Goal: Task Accomplishment & Management: Manage account settings

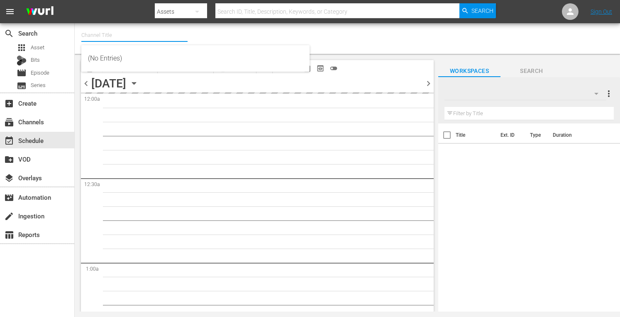
click at [103, 31] on input "text" at bounding box center [134, 35] width 106 height 20
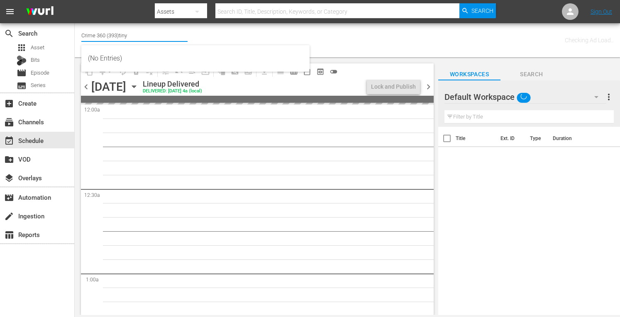
click at [137, 34] on input "Crime 360 (393)tiny" at bounding box center [134, 35] width 106 height 20
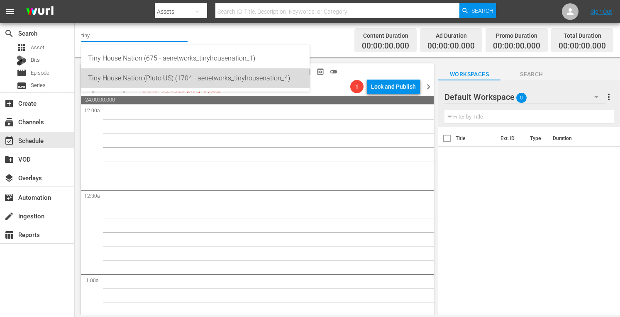
click at [157, 80] on div "Tiny House Nation (Pluto US) (1704 - aenetworks_tinyhousenation_4)" at bounding box center [195, 78] width 215 height 20
type input "Tiny House Nation (Pluto US) (1704 - aenetworks_tinyhousenation_4)"
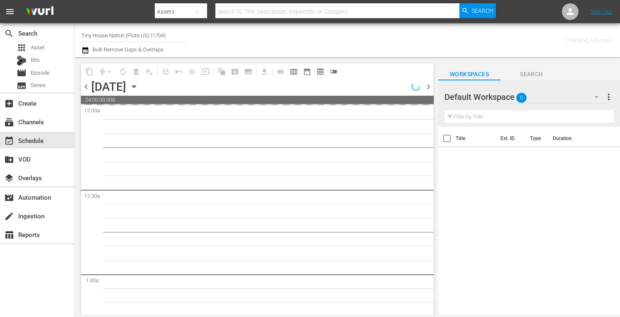
click at [609, 93] on span "more_vert" at bounding box center [608, 97] width 10 height 10
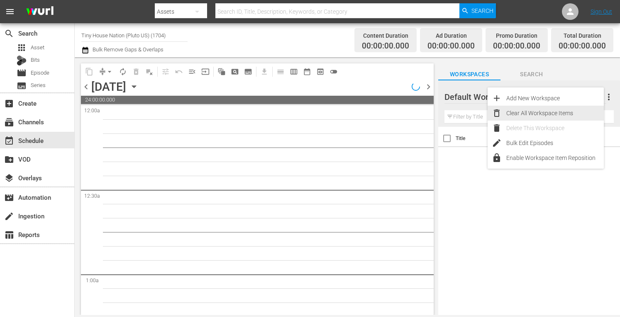
click at [529, 112] on div "Clear All Workspace Items" at bounding box center [554, 113] width 97 height 15
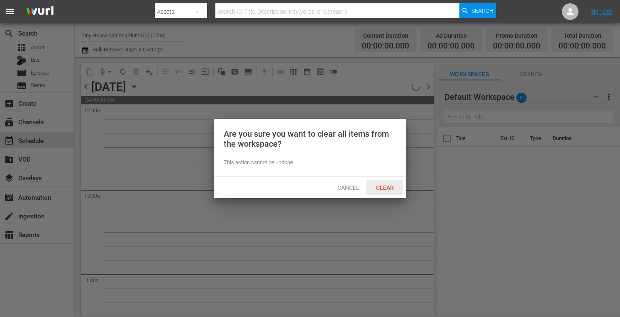
click at [377, 188] on span "Clear" at bounding box center [384, 188] width 31 height 7
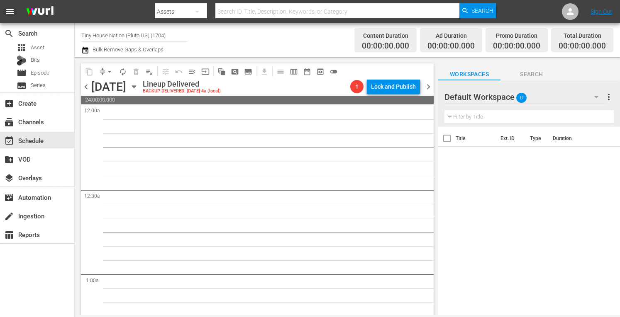
click at [139, 85] on icon "button" at bounding box center [133, 86] width 9 height 9
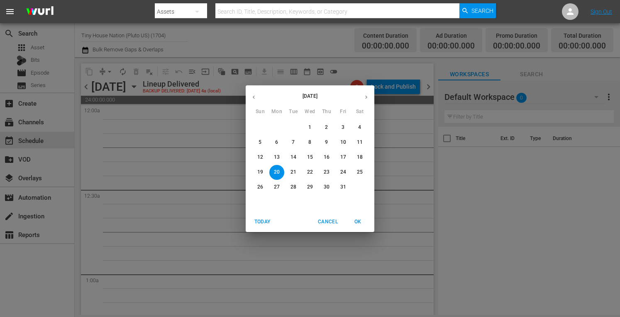
click at [256, 222] on span "Today" at bounding box center [262, 222] width 20 height 9
click at [278, 187] on p "27" at bounding box center [277, 187] width 6 height 7
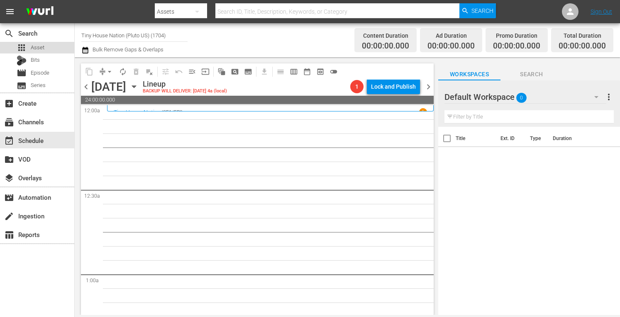
click at [40, 49] on span "Asset" at bounding box center [38, 48] width 14 height 8
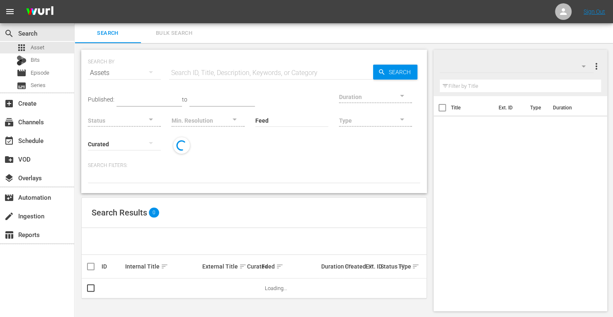
click at [170, 37] on span "Bulk Search" at bounding box center [174, 34] width 56 height 10
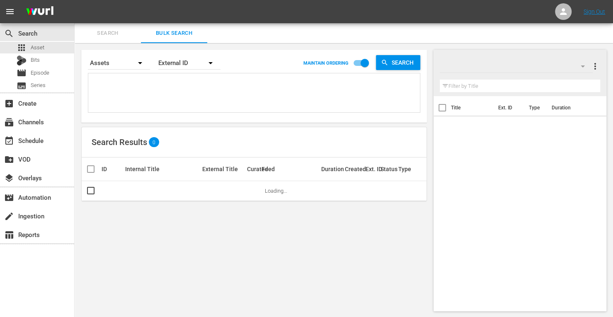
click at [137, 83] on textarea at bounding box center [255, 94] width 330 height 38
paste textarea "160626 190478 190474 161955 171828 214807"
type textarea "160626 190478 190474 161955 171828 214807"
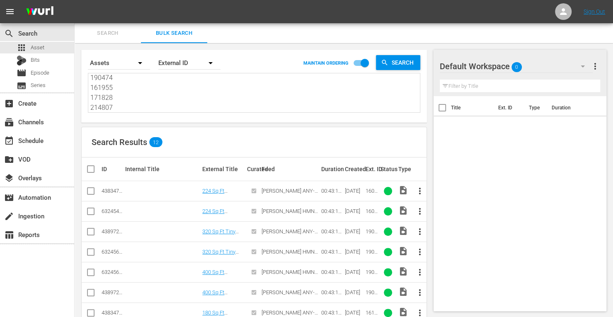
type textarea "160626 190478 190474 161955 171828 214807"
click at [92, 191] on input "checkbox" at bounding box center [91, 193] width 10 height 10
checkbox input "true"
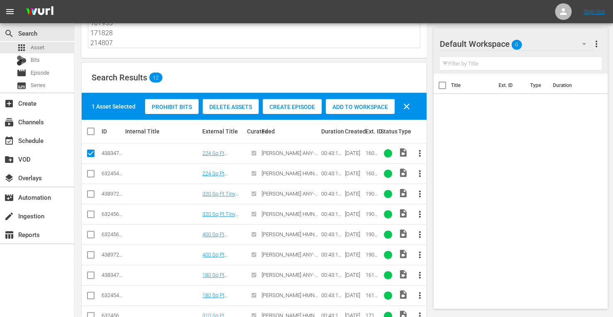
scroll to position [65, 0]
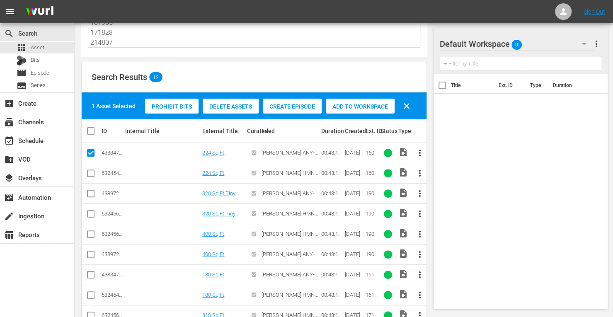
click at [90, 194] on input "checkbox" at bounding box center [91, 195] width 10 height 10
checkbox input "true"
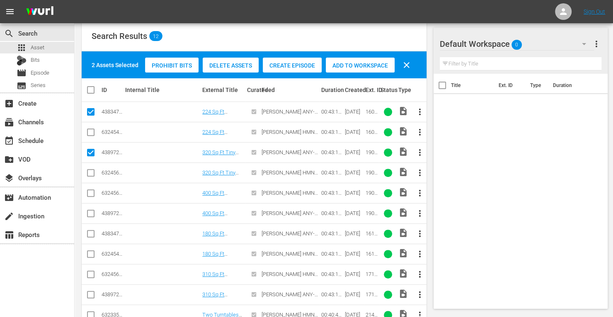
scroll to position [108, 0]
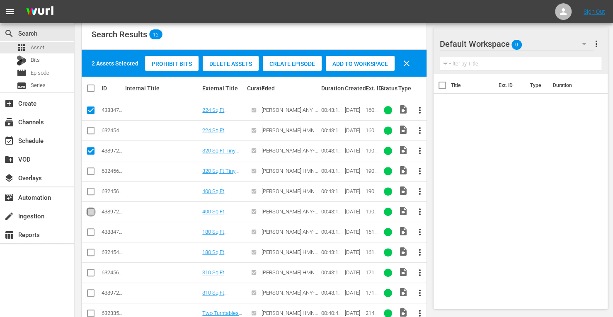
click at [88, 209] on input "checkbox" at bounding box center [91, 214] width 10 height 10
checkbox input "true"
click at [94, 236] on input "checkbox" at bounding box center [91, 234] width 10 height 10
checkbox input "true"
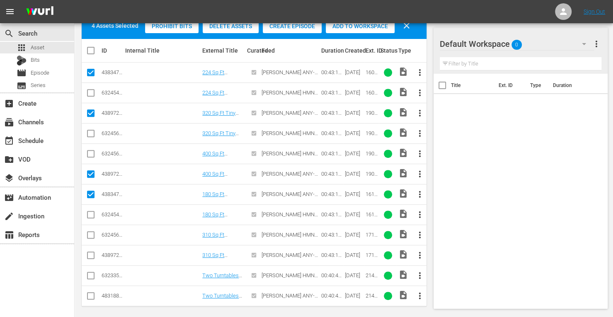
scroll to position [147, 0]
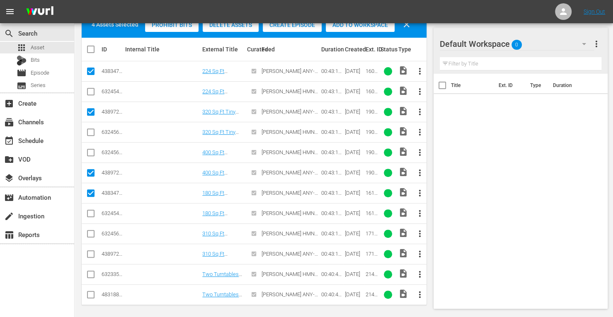
click at [92, 252] on input "checkbox" at bounding box center [91, 256] width 10 height 10
checkbox input "true"
click at [89, 293] on input "checkbox" at bounding box center [91, 297] width 10 height 10
checkbox input "true"
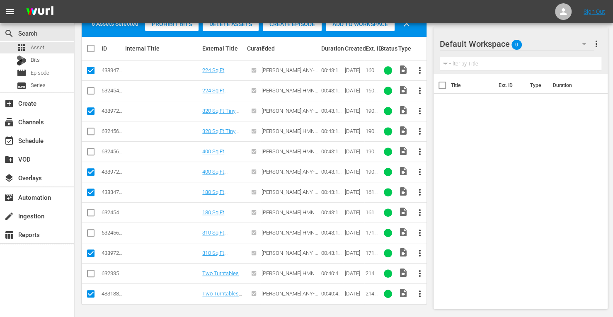
click at [359, 26] on span "Add to Workspace" at bounding box center [360, 24] width 69 height 7
click at [32, 139] on div "event_available Schedule" at bounding box center [23, 139] width 46 height 7
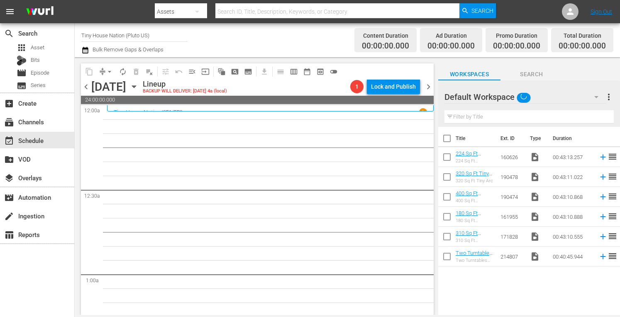
click at [448, 136] on input "checkbox" at bounding box center [446, 139] width 17 height 17
checkbox input "true"
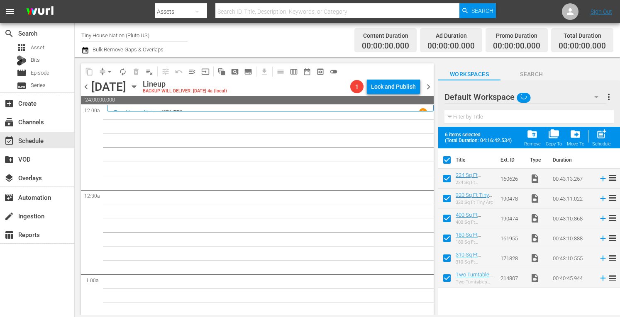
checkbox input "true"
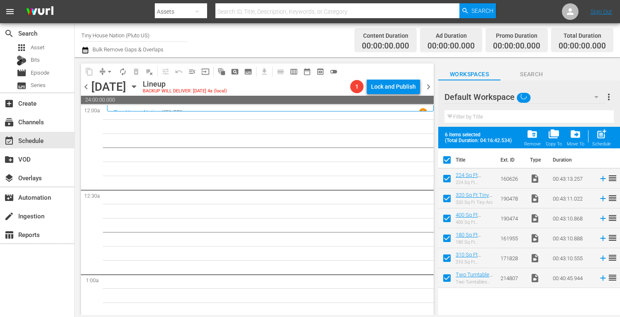
checkbox input "true"
click at [600, 135] on span "post_add" at bounding box center [601, 134] width 11 height 11
checkbox input "false"
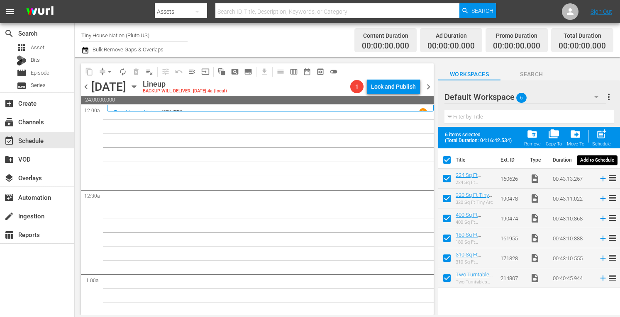
checkbox input "false"
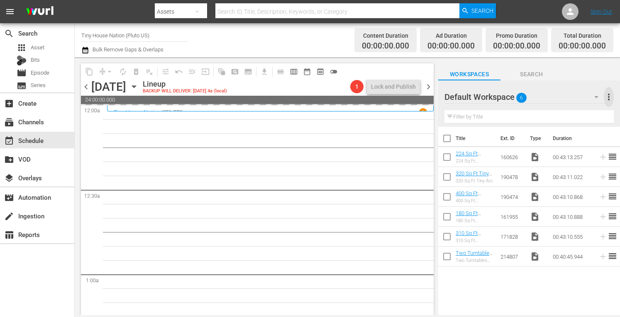
click at [610, 96] on span "more_vert" at bounding box center [608, 97] width 10 height 10
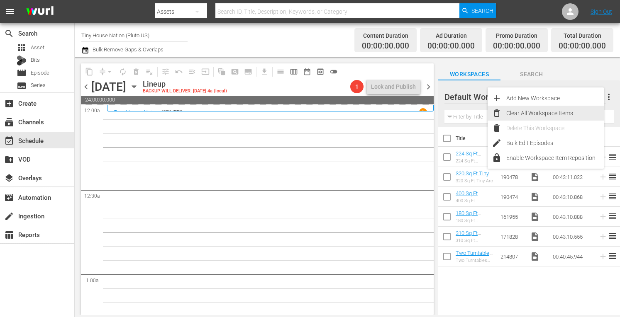
click at [546, 113] on div "Clear All Workspace Items" at bounding box center [554, 113] width 97 height 15
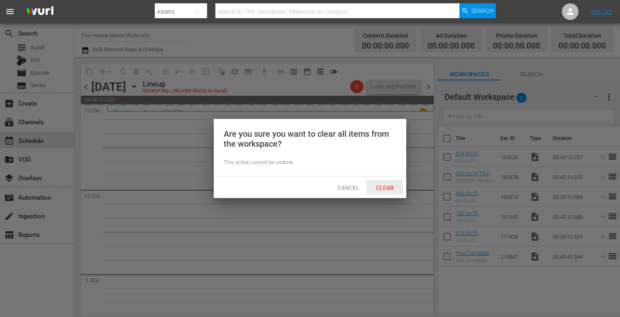
click at [387, 185] on span "Clear" at bounding box center [384, 188] width 31 height 7
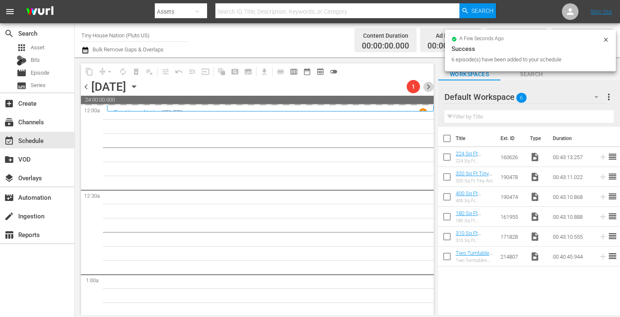
click at [431, 85] on span "chevron_right" at bounding box center [428, 87] width 10 height 10
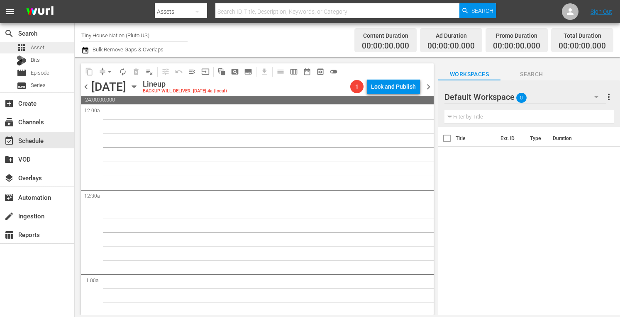
click at [44, 46] on div "apps Asset" at bounding box center [37, 48] width 74 height 12
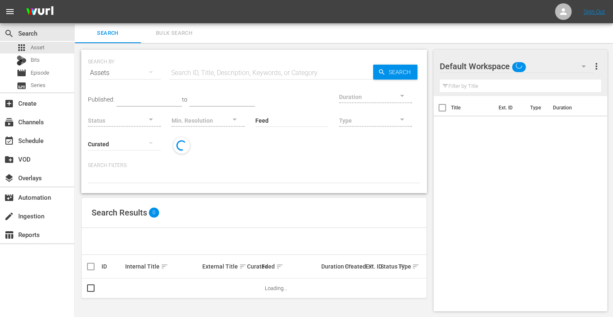
click at [185, 36] on span "Bulk Search" at bounding box center [174, 34] width 56 height 10
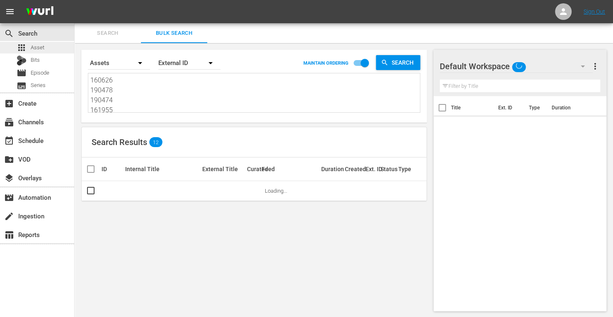
drag, startPoint x: 114, startPoint y: 111, endPoint x: 63, endPoint y: 47, distance: 82.3
click at [75, 0] on div "search Search apps Asset Bits movie Episode subtitles Series add_box Create sub…" at bounding box center [344, 0] width 539 height 0
type textarea "171828 214807"
drag, startPoint x: 130, startPoint y: 110, endPoint x: 38, endPoint y: -20, distance: 159.8
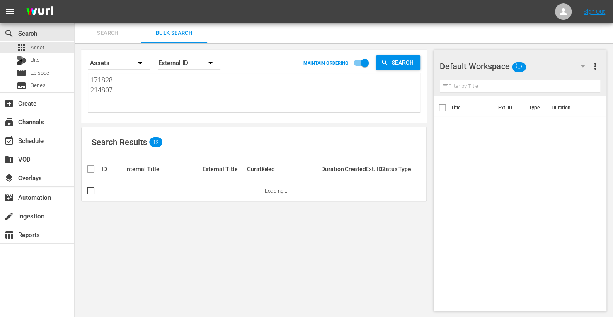
click at [38, 0] on html "menu Sign Out search Search apps Asset Bits movie Episode subtitles Series add_…" at bounding box center [306, 158] width 613 height 317
paste textarea "214809 161959 171827 161950 214801 153734"
type textarea "214809 161959 171827 161950 214801 153734"
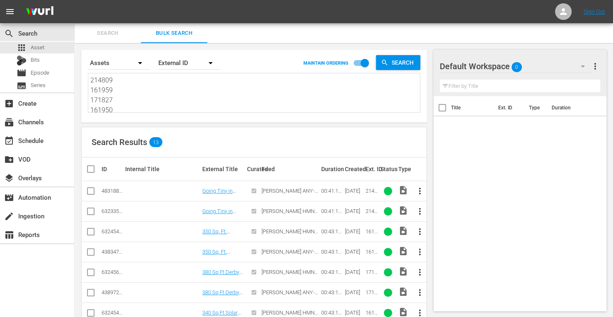
type textarea "214809 161959 171827 161950 214801 153734"
click at [90, 192] on input "checkbox" at bounding box center [91, 193] width 10 height 10
checkbox input "true"
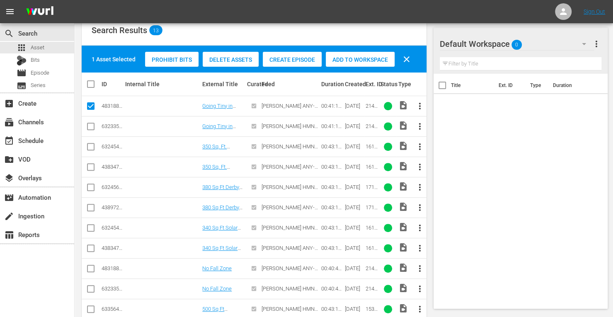
scroll to position [118, 0]
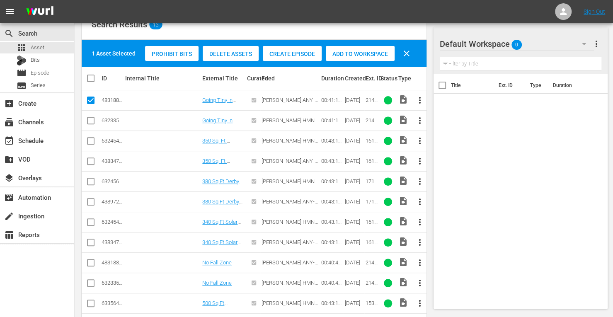
click at [87, 163] on input "checkbox" at bounding box center [91, 163] width 10 height 10
checkbox input "true"
click at [88, 203] on input "checkbox" at bounding box center [91, 204] width 10 height 10
checkbox input "true"
click at [92, 241] on input "checkbox" at bounding box center [91, 244] width 10 height 10
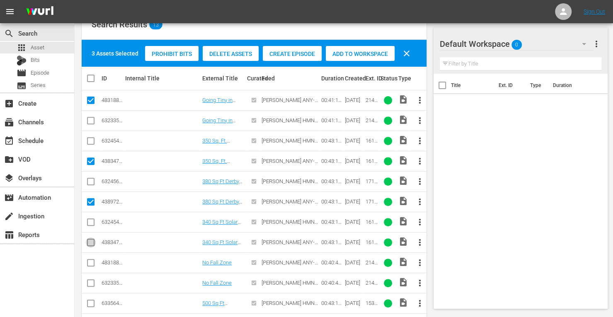
checkbox input "true"
click at [91, 260] on input "checkbox" at bounding box center [91, 265] width 10 height 10
checkbox input "true"
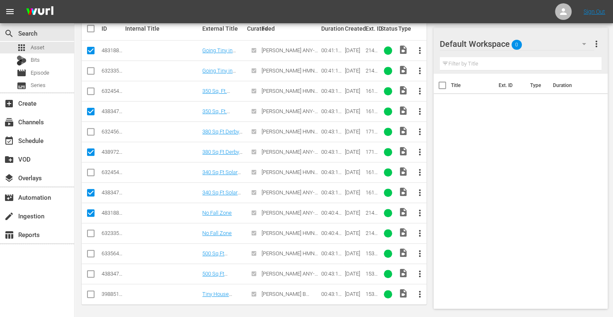
click at [91, 273] on input "checkbox" at bounding box center [91, 276] width 10 height 10
checkbox input "true"
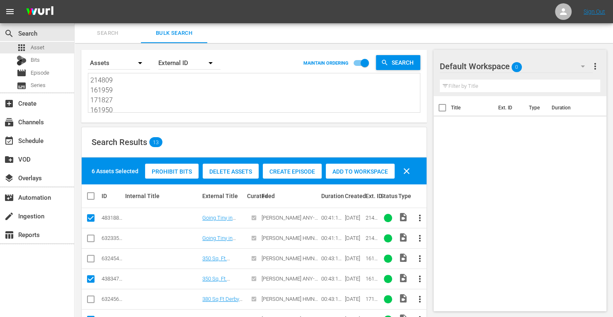
click at [343, 171] on span "Add to Workspace" at bounding box center [360, 171] width 69 height 7
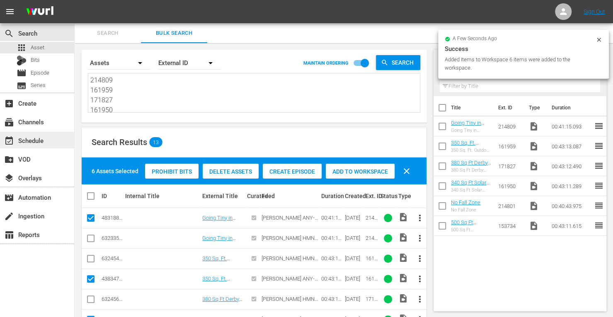
click at [36, 142] on div "event_available Schedule" at bounding box center [23, 139] width 46 height 7
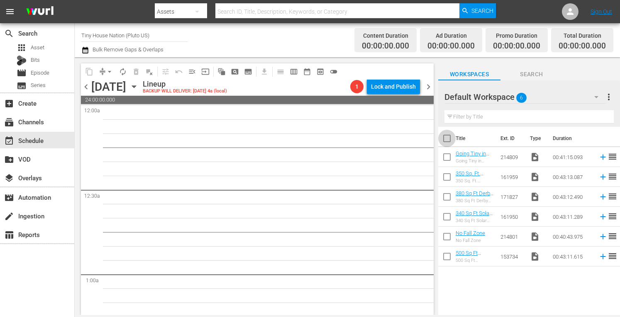
click at [445, 135] on input "checkbox" at bounding box center [446, 139] width 17 height 17
checkbox input "true"
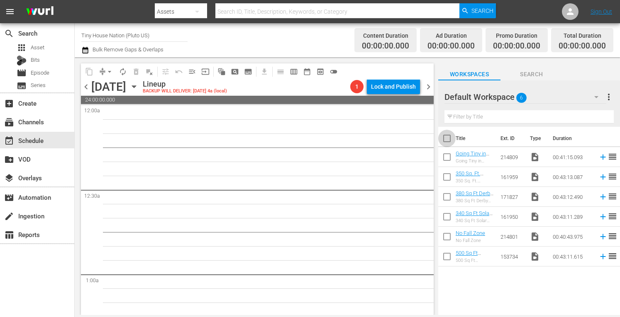
checkbox input "true"
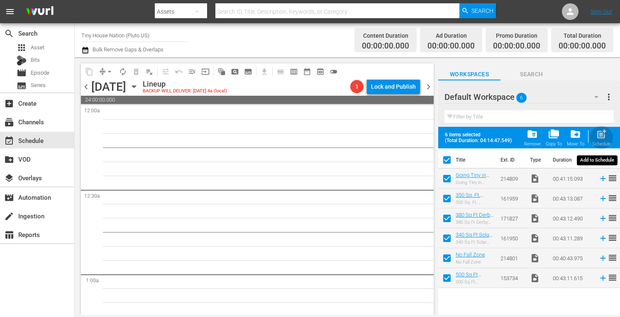
click at [600, 136] on span "post_add" at bounding box center [601, 134] width 11 height 11
checkbox input "false"
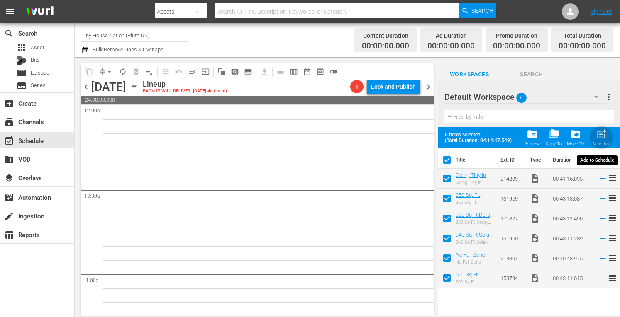
checkbox input "false"
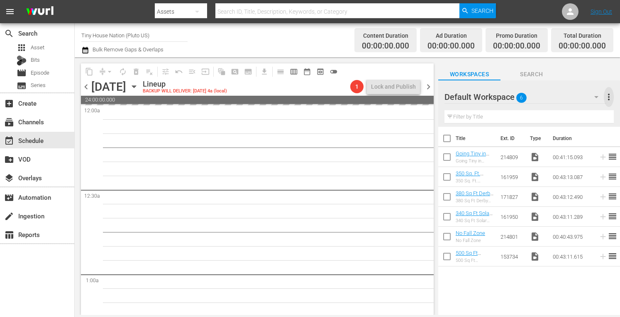
click at [608, 92] on span "more_vert" at bounding box center [608, 97] width 10 height 10
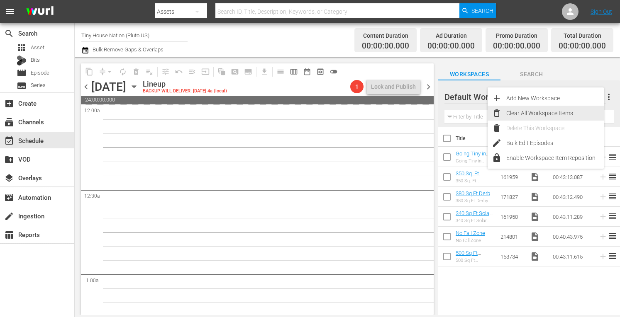
click at [538, 113] on div "Clear All Workspace Items" at bounding box center [554, 113] width 97 height 15
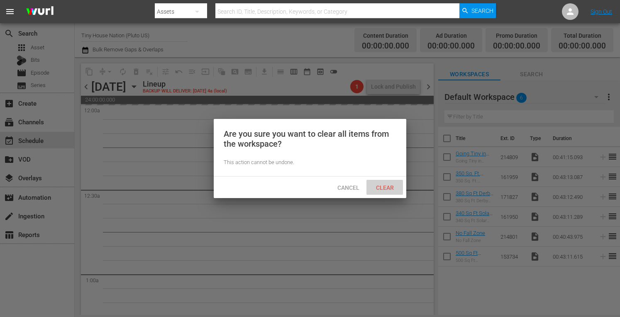
click at [380, 190] on span "Clear" at bounding box center [384, 188] width 31 height 7
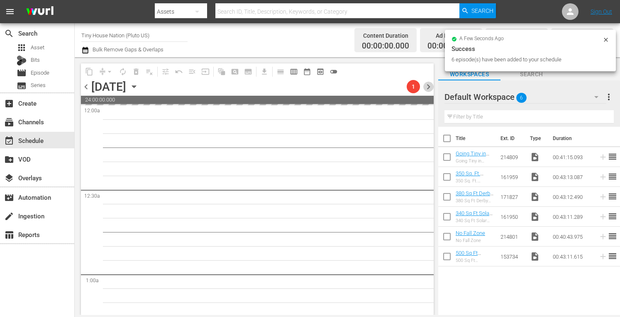
click at [428, 90] on span "chevron_right" at bounding box center [428, 87] width 10 height 10
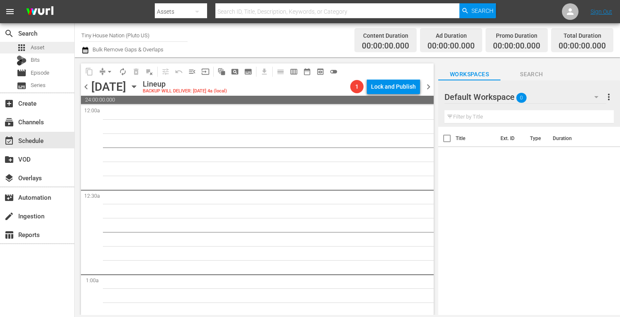
click at [31, 46] on span "Asset" at bounding box center [38, 48] width 14 height 8
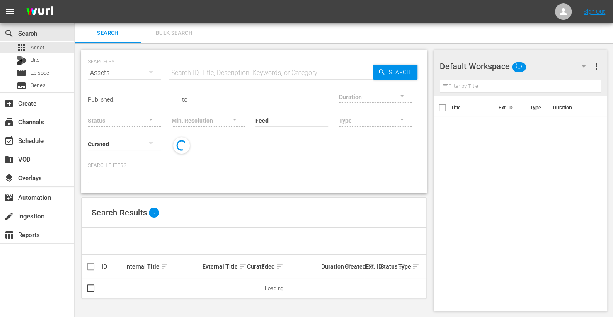
click at [184, 35] on span "Bulk Search" at bounding box center [174, 34] width 56 height 10
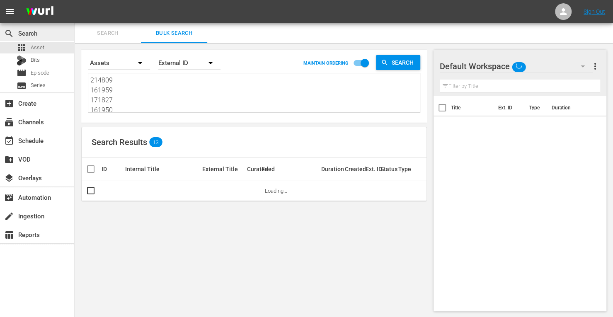
drag, startPoint x: 123, startPoint y: 107, endPoint x: 39, endPoint y: 37, distance: 109.2
click at [75, 0] on div "search Search apps Asset Bits movie Episode subtitles Series add_box Create sub…" at bounding box center [344, 0] width 539 height 0
type textarea "214801 153734"
drag, startPoint x: 129, startPoint y: 109, endPoint x: 52, endPoint y: 30, distance: 110.0
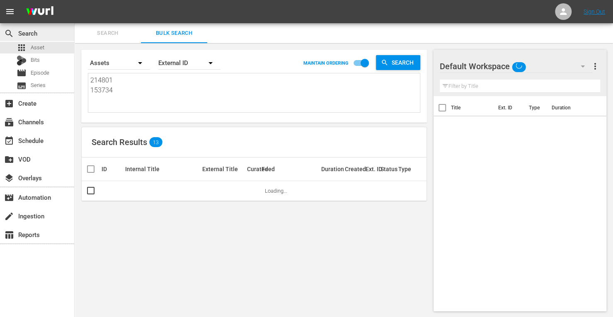
click at [38, 8] on div "menu Sign Out search Search apps Asset Bits movie Episode subtitles Series add_…" at bounding box center [306, 159] width 613 height 318
paste textarea "182632 182623 182635 182634 182638 182636 182637 161200 161204 161202 161201 16…"
type textarea "182632 182623 182635 182634 182638 182636 182637 161200 161204 161202 161201 16…"
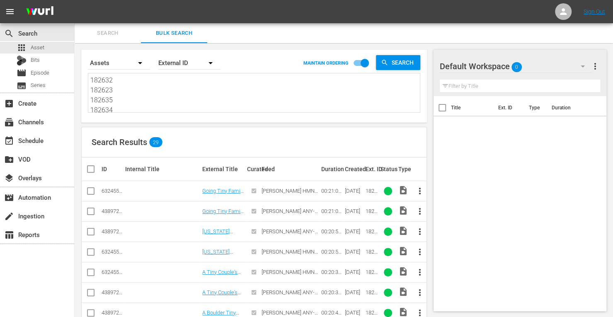
type textarea "182632 182623 182635 182634 182638 182636 182637 161200 161204 161202 161201 16…"
click at [91, 210] on input "checkbox" at bounding box center [91, 213] width 10 height 10
checkbox input "true"
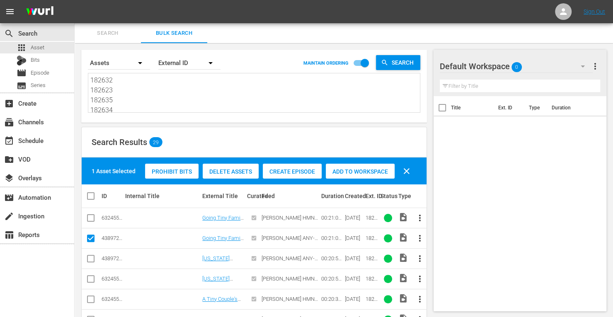
click at [89, 260] on input "checkbox" at bounding box center [91, 260] width 10 height 10
checkbox input "true"
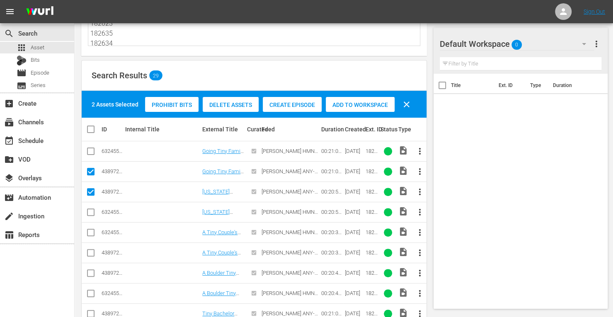
scroll to position [67, 0]
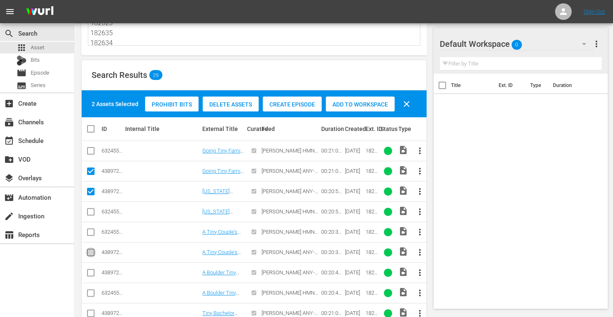
click at [88, 250] on input "checkbox" at bounding box center [91, 254] width 10 height 10
checkbox input "true"
click at [89, 272] on input "checkbox" at bounding box center [91, 275] width 10 height 10
checkbox input "true"
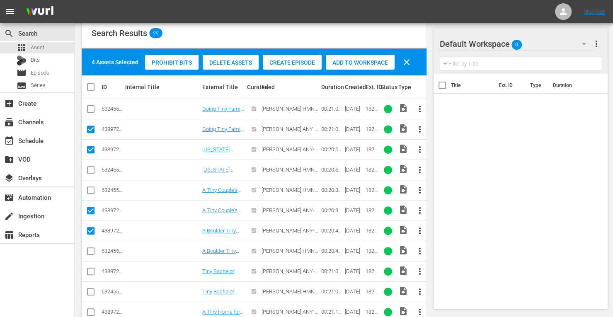
scroll to position [116, 0]
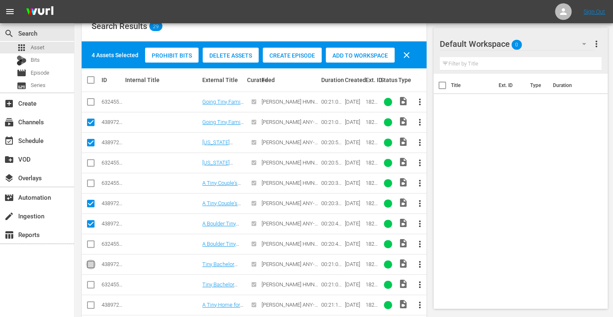
click at [90, 261] on input "checkbox" at bounding box center [91, 266] width 10 height 10
checkbox input "true"
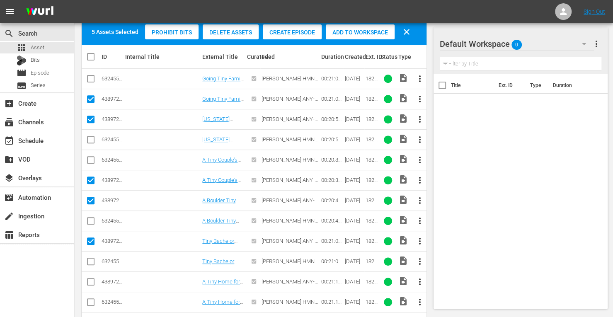
click at [92, 283] on input "checkbox" at bounding box center [91, 284] width 10 height 10
checkbox input "true"
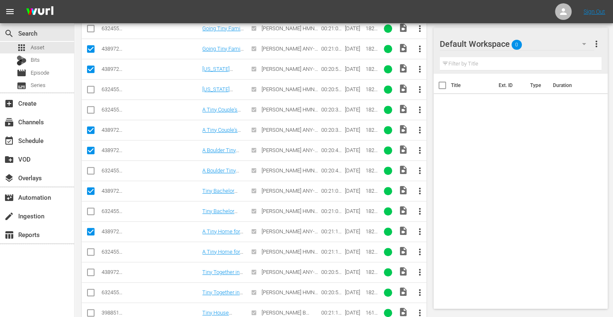
scroll to position [190, 0]
click at [93, 270] on input "checkbox" at bounding box center [91, 274] width 10 height 10
checkbox input "true"
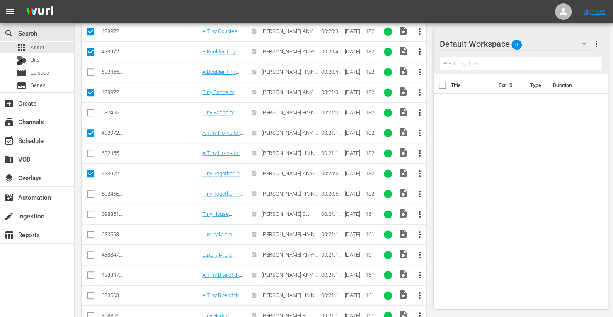
scroll to position [294, 0]
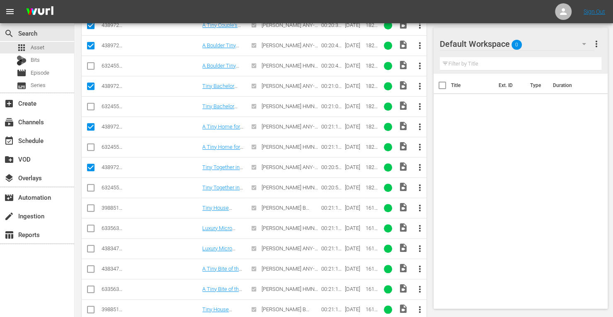
click at [93, 248] on input "checkbox" at bounding box center [91, 251] width 10 height 10
checkbox input "true"
click at [92, 269] on input "checkbox" at bounding box center [91, 271] width 10 height 10
checkbox input "true"
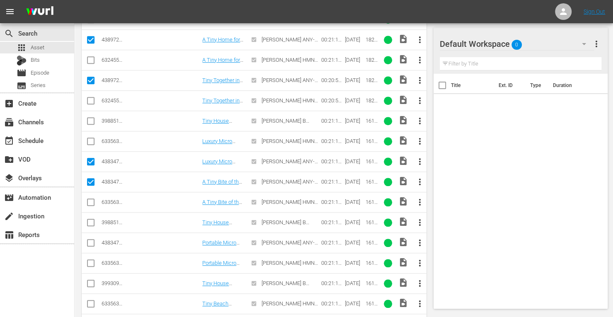
scroll to position [382, 0]
click at [92, 239] on input "checkbox" at bounding box center [91, 244] width 10 height 10
checkbox input "true"
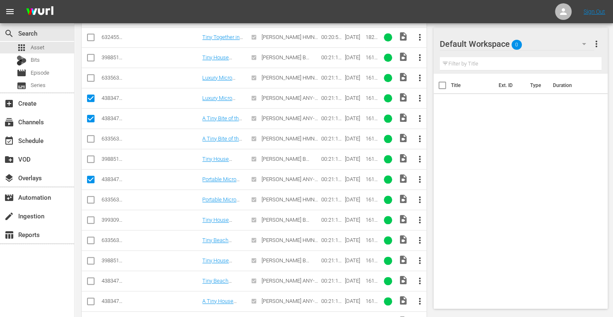
click at [92, 278] on input "checkbox" at bounding box center [91, 283] width 10 height 10
checkbox input "true"
click at [91, 298] on input "checkbox" at bounding box center [91, 303] width 10 height 10
checkbox input "true"
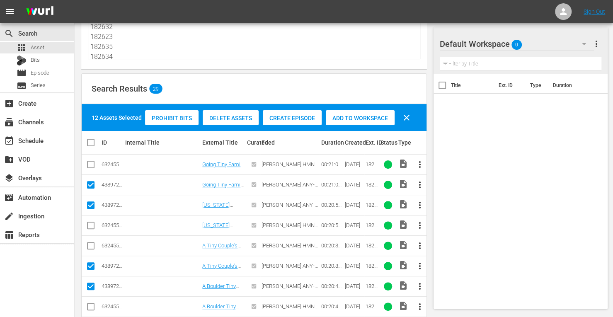
scroll to position [0, 0]
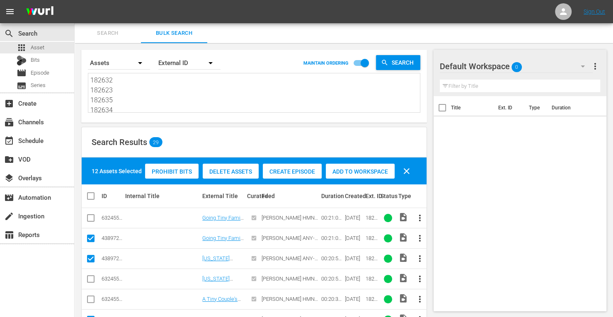
click at [362, 171] on span "Add to Workspace" at bounding box center [360, 171] width 69 height 7
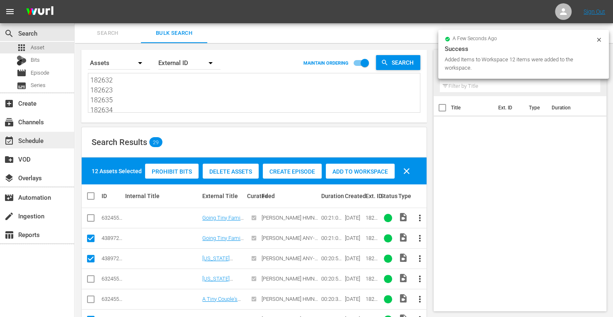
click at [46, 136] on div "event_available Schedule" at bounding box center [23, 139] width 46 height 7
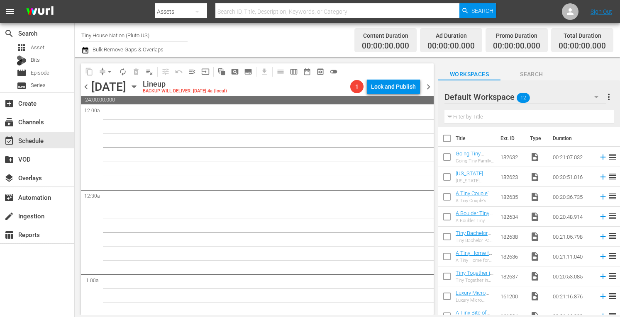
click at [445, 137] on input "checkbox" at bounding box center [446, 139] width 17 height 17
checkbox input "true"
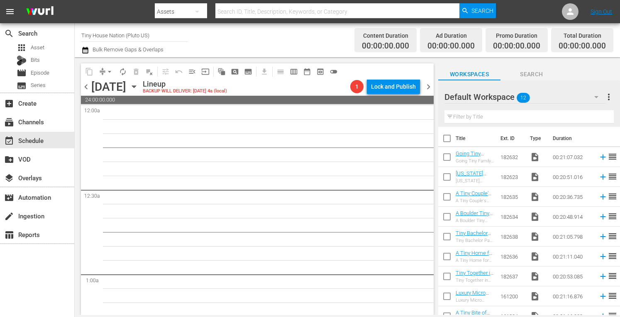
checkbox input "true"
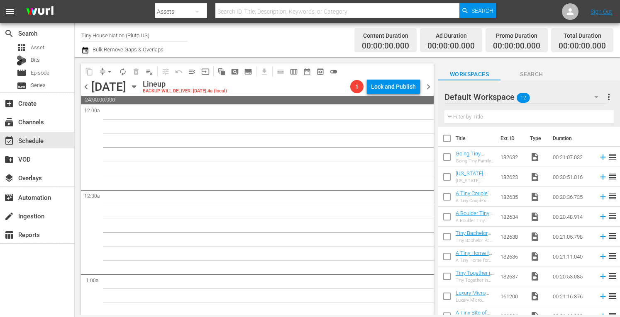
checkbox input "true"
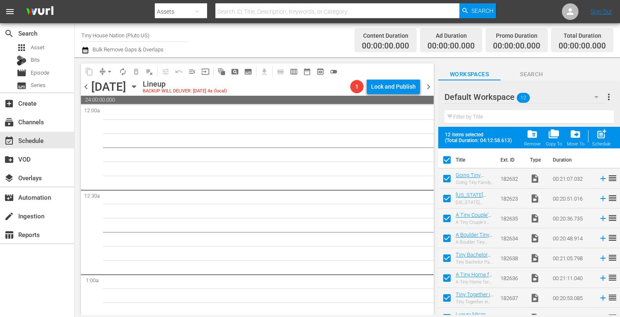
click at [601, 136] on span "post_add" at bounding box center [601, 134] width 11 height 11
checkbox input "false"
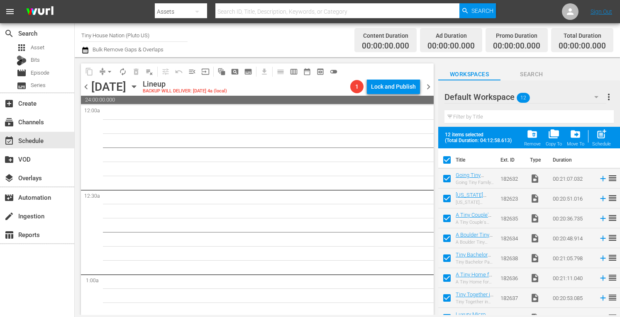
checkbox input "false"
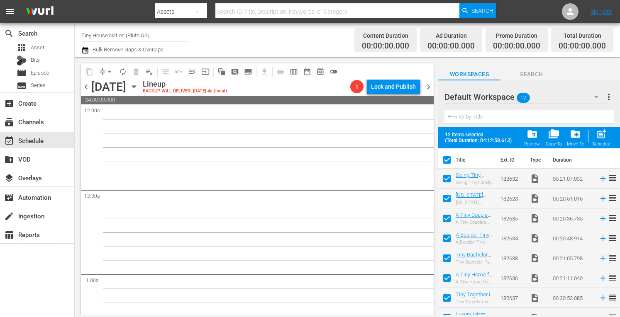
checkbox input "false"
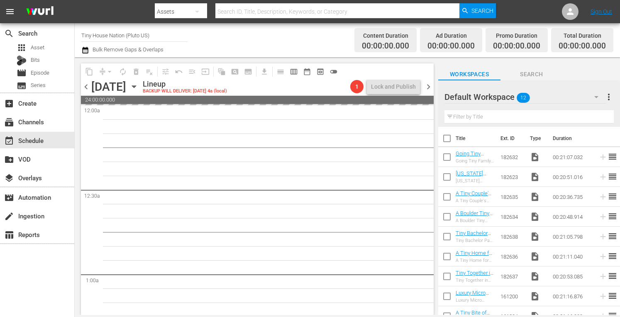
click at [611, 94] on span "more_vert" at bounding box center [608, 97] width 10 height 10
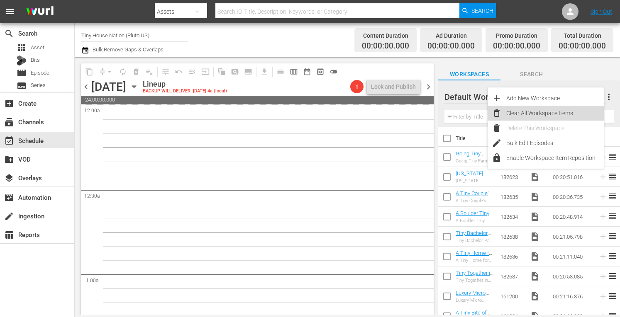
click at [539, 114] on div "Clear All Workspace Items" at bounding box center [554, 113] width 97 height 15
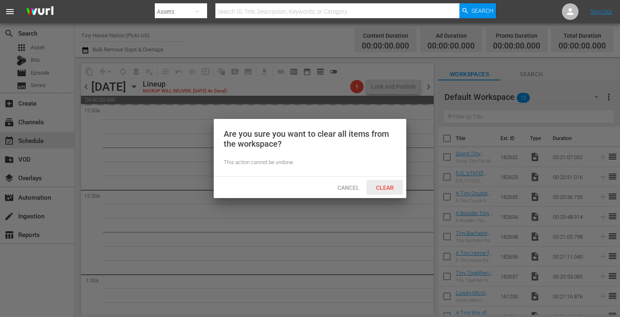
click at [396, 190] on span "Clear" at bounding box center [384, 188] width 31 height 7
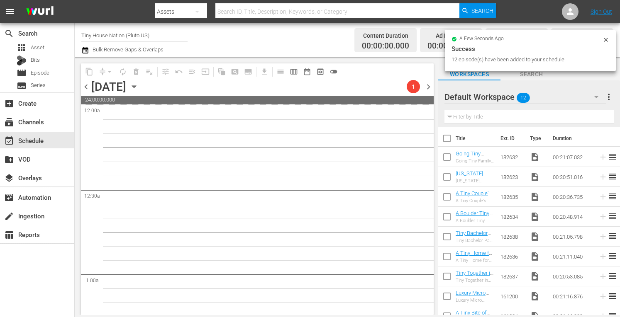
click at [428, 91] on span "chevron_right" at bounding box center [428, 87] width 10 height 10
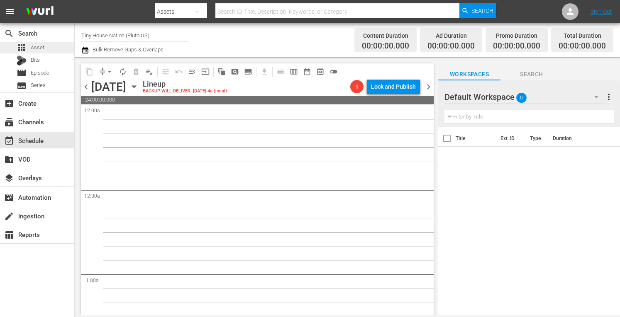
click at [42, 50] on span "Asset" at bounding box center [38, 48] width 14 height 8
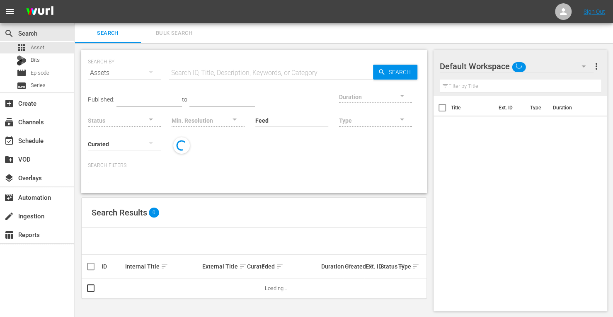
click at [169, 39] on button "Bulk Search" at bounding box center [174, 33] width 66 height 20
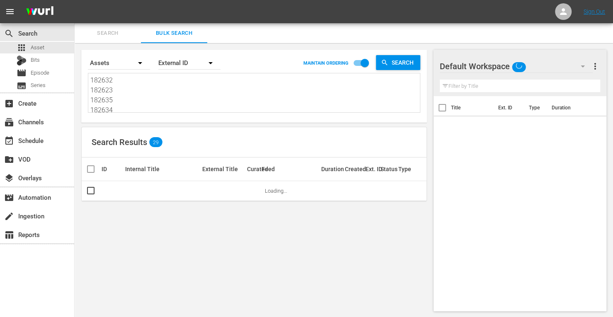
drag, startPoint x: 122, startPoint y: 112, endPoint x: 29, endPoint y: -13, distance: 156.5
click at [29, 0] on html "menu Sign Out search Search apps Asset Bits movie Episode subtitles Series add_…" at bounding box center [306, 158] width 613 height 317
type textarea "182638 182636 182637 161200 161204 161202 161201 161203"
drag, startPoint x: 117, startPoint y: 108, endPoint x: 13, endPoint y: -30, distance: 173.0
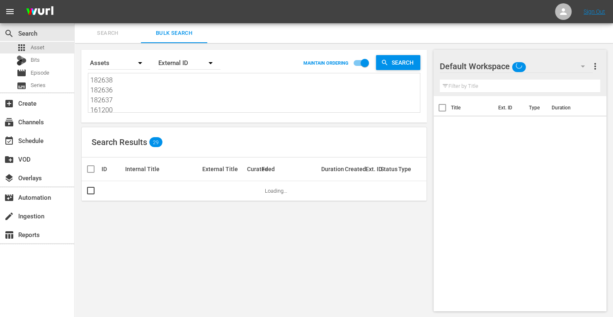
click at [13, 0] on html "menu Sign Out search Search apps Asset Bits movie Episode subtitles Series add_…" at bounding box center [306, 158] width 613 height 317
type textarea "161200 161204 161202 161201 161203"
drag, startPoint x: 114, startPoint y: 109, endPoint x: 66, endPoint y: 2, distance: 117.3
click at [66, 2] on div "menu Sign Out search Search apps Asset Bits movie Episode subtitles Series add_…" at bounding box center [306, 159] width 613 height 318
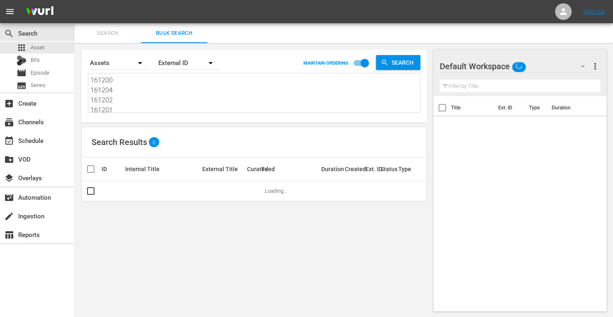
type textarea "161201 161203"
drag, startPoint x: 124, startPoint y: 103, endPoint x: 64, endPoint y: 21, distance: 101.3
click at [64, 21] on div "menu Sign Out search Search apps Asset Bits movie Episode subtitles Series add_…" at bounding box center [306, 159] width 613 height 318
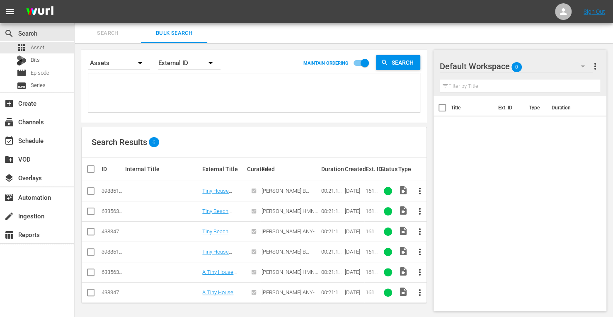
paste textarea "171818 171816 190484 214804 160624 171825"
type textarea "171818 171816 190484 214804 160624 171825"
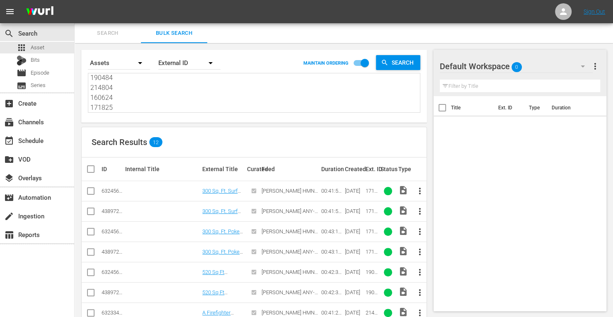
type textarea "171818 171816 190484 214804 160624 171825"
click at [90, 212] on input "checkbox" at bounding box center [91, 213] width 10 height 10
checkbox input "true"
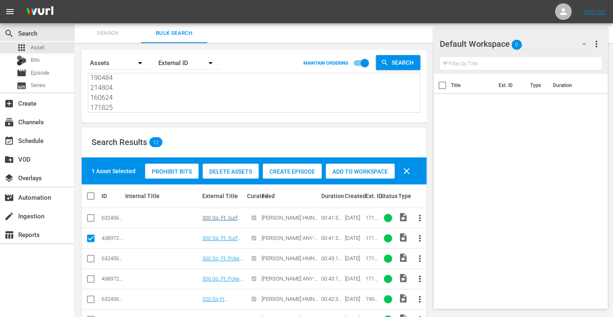
scroll to position [65, 0]
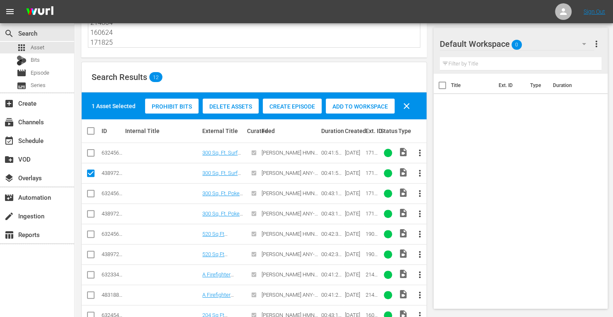
click at [89, 215] on input "checkbox" at bounding box center [91, 216] width 10 height 10
checkbox input "true"
click at [91, 253] on input "checkbox" at bounding box center [91, 256] width 10 height 10
checkbox input "true"
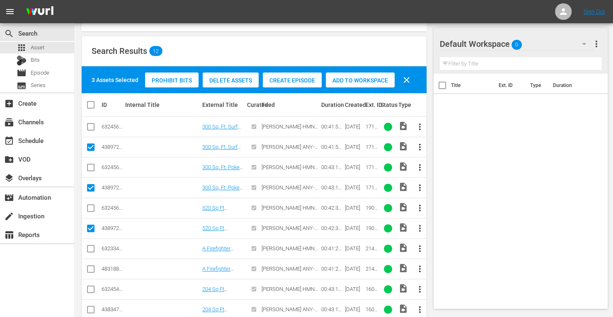
click at [92, 270] on input "checkbox" at bounding box center [91, 271] width 10 height 10
checkbox input "true"
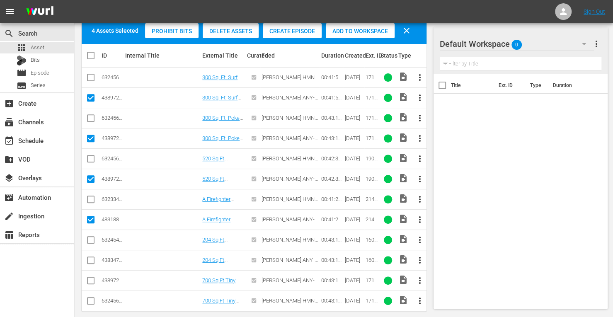
scroll to position [141, 0]
click at [91, 256] on icon at bounding box center [90, 259] width 7 height 7
click at [90, 260] on input "checkbox" at bounding box center [91, 262] width 10 height 10
checkbox input "true"
click at [92, 280] on input "checkbox" at bounding box center [91, 282] width 10 height 10
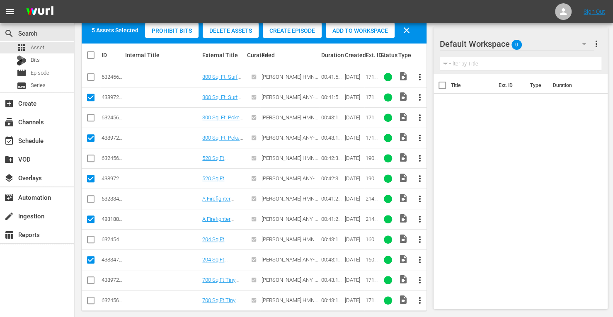
checkbox input "true"
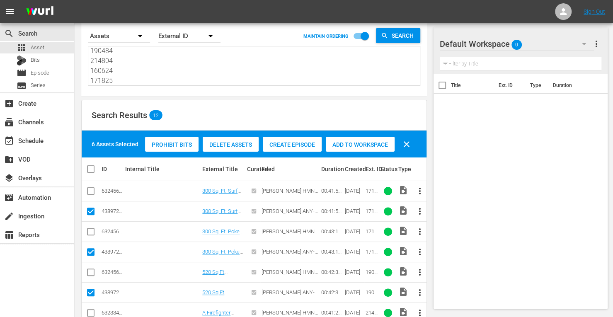
scroll to position [25, 0]
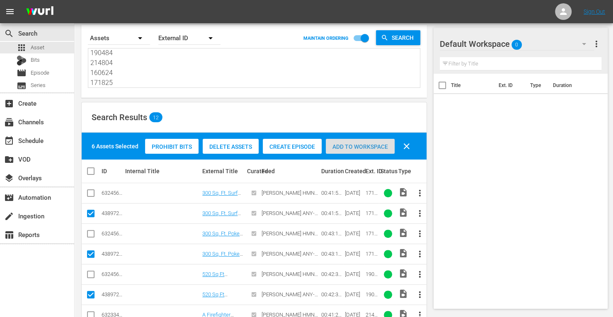
click at [358, 148] on span "Add to Workspace" at bounding box center [360, 147] width 69 height 7
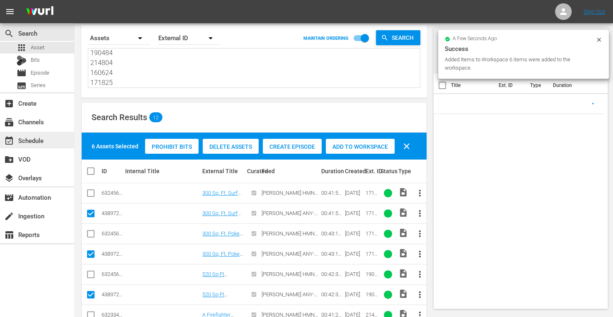
click at [42, 142] on div "event_available Schedule" at bounding box center [23, 139] width 46 height 7
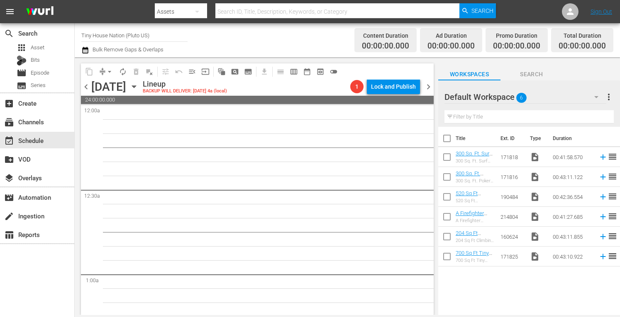
click at [448, 139] on input "checkbox" at bounding box center [446, 139] width 17 height 17
checkbox input "true"
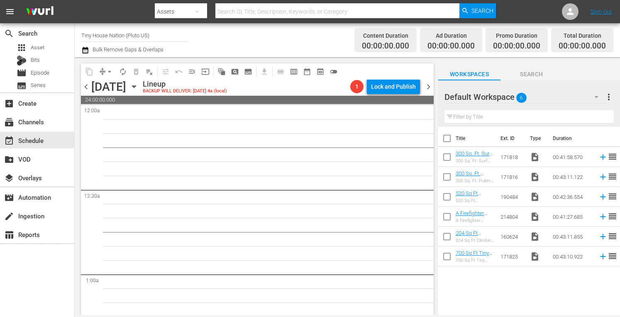
checkbox input "true"
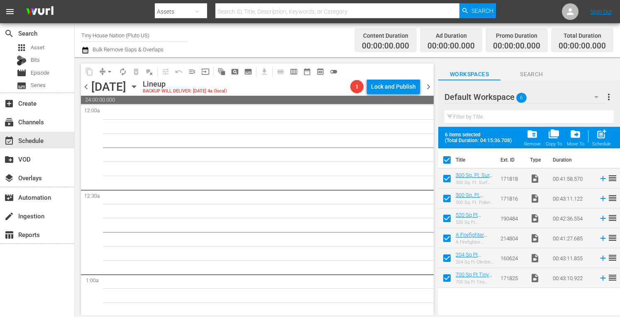
click at [601, 132] on span "post_add" at bounding box center [601, 134] width 11 height 11
checkbox input "false"
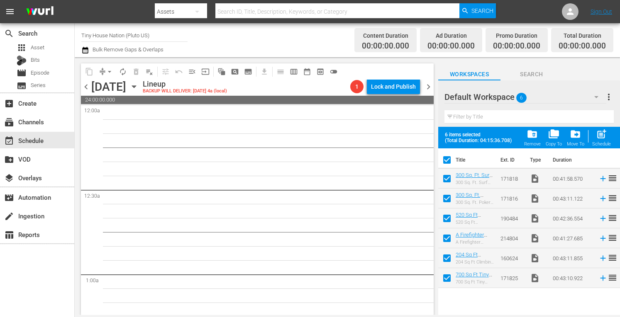
checkbox input "false"
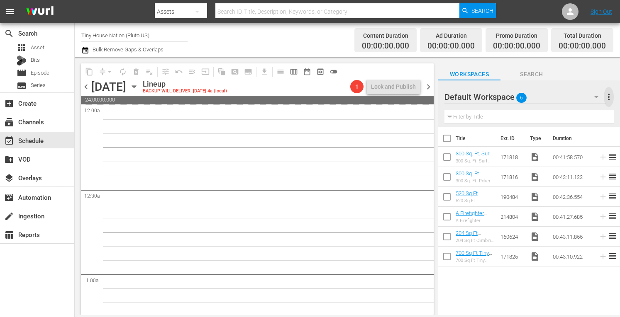
click at [610, 92] on span "more_vert" at bounding box center [608, 97] width 10 height 10
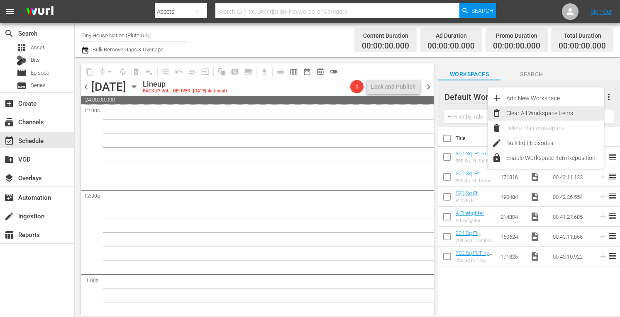
click at [534, 112] on div "Clear All Workspace Items" at bounding box center [554, 113] width 97 height 15
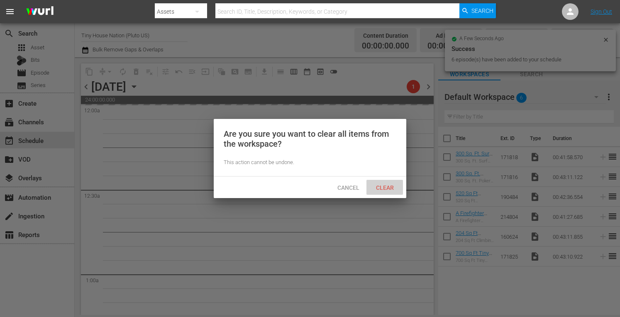
click at [380, 185] on span "Clear" at bounding box center [384, 188] width 31 height 7
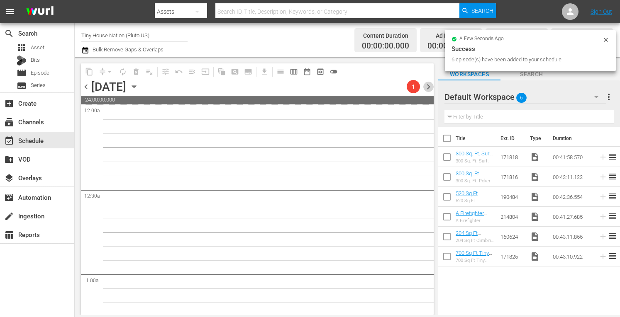
click at [429, 84] on span "chevron_right" at bounding box center [428, 87] width 10 height 10
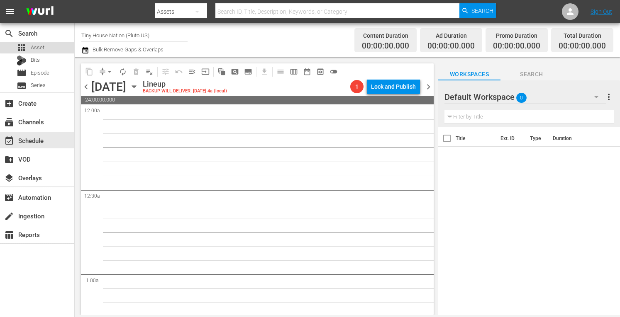
click at [40, 47] on span "Asset" at bounding box center [38, 48] width 14 height 8
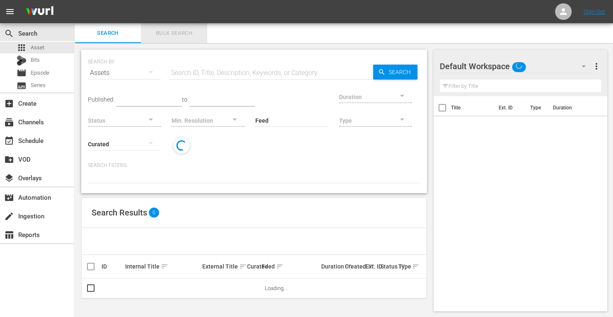
click at [152, 31] on span "Bulk Search" at bounding box center [174, 34] width 56 height 10
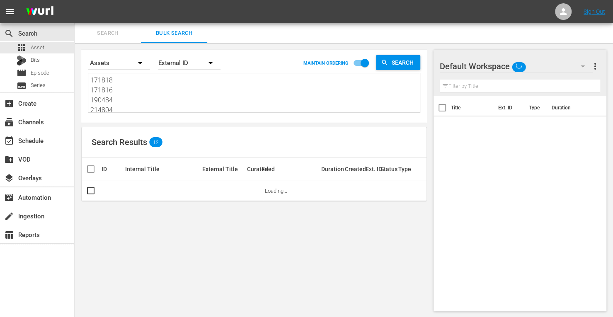
drag, startPoint x: 114, startPoint y: 110, endPoint x: 36, endPoint y: -49, distance: 177.0
click at [36, 0] on html "menu Sign Out search Search apps Asset Bits movie Episode subtitles Series add_…" at bounding box center [306, 158] width 613 height 317
type textarea "160624 171825"
drag, startPoint x: 116, startPoint y: 109, endPoint x: 74, endPoint y: 34, distance: 85.6
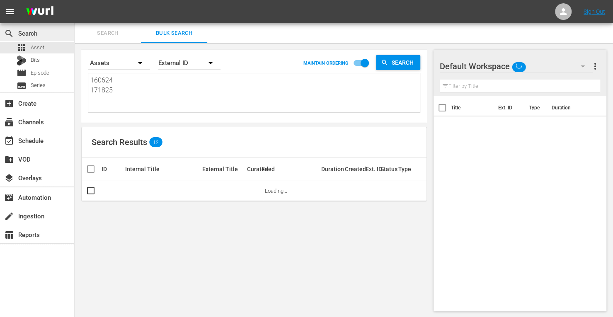
click at [75, 0] on div "search Search apps Asset Bits movie Episode subtitles Series add_box Create sub…" at bounding box center [344, 0] width 539 height 0
paste textarea "190471 214802 214811 171811 171821 153735"
type textarea "190471 214802 214811 171811 171821 153735"
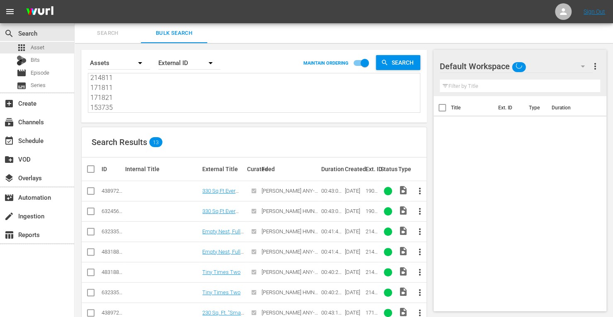
type textarea "190471 214802 214811 171811 171821 153735"
click at [86, 190] on input "checkbox" at bounding box center [91, 193] width 10 height 10
checkbox input "true"
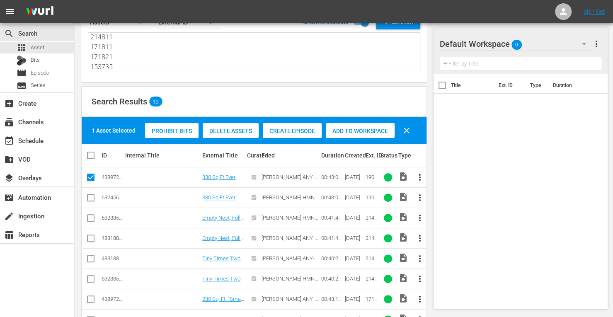
scroll to position [41, 0]
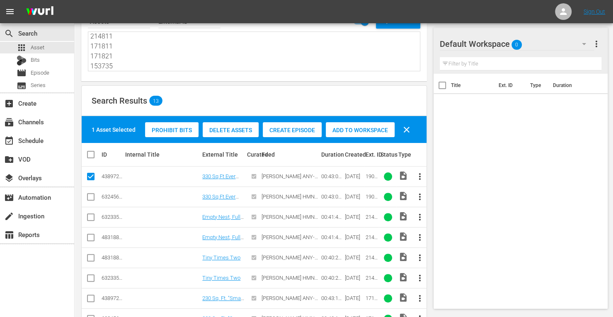
click at [90, 239] on input "checkbox" at bounding box center [91, 239] width 10 height 10
checkbox input "true"
click at [90, 261] on input "checkbox" at bounding box center [91, 260] width 10 height 10
checkbox input "true"
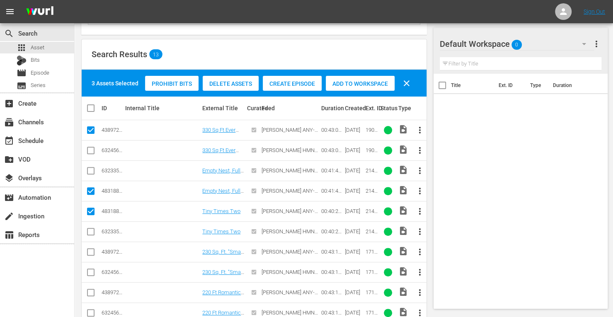
scroll to position [89, 0]
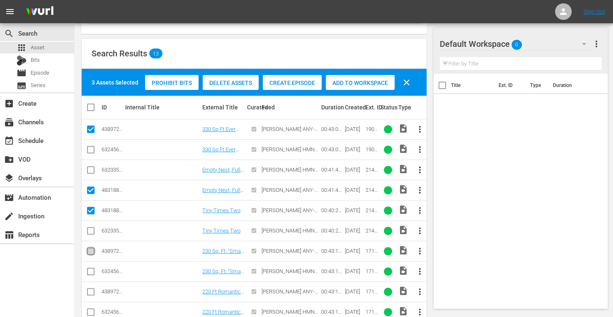
click at [90, 251] on input "checkbox" at bounding box center [91, 253] width 10 height 10
checkbox input "true"
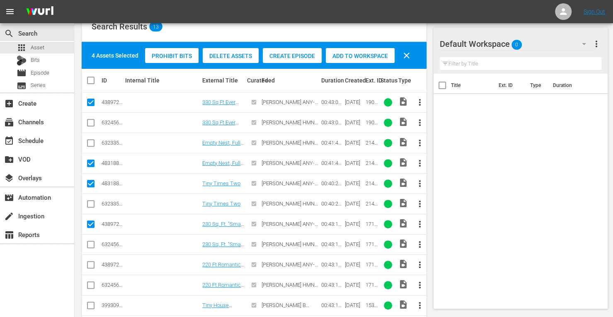
scroll to position [117, 0]
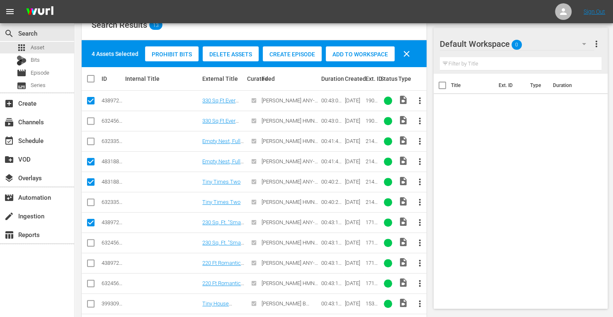
click at [91, 263] on input "checkbox" at bounding box center [91, 265] width 10 height 10
checkbox input "true"
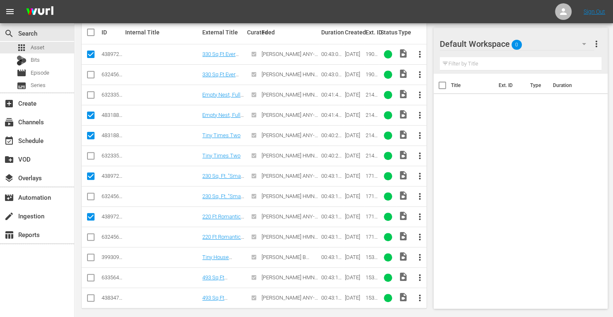
scroll to position [165, 0]
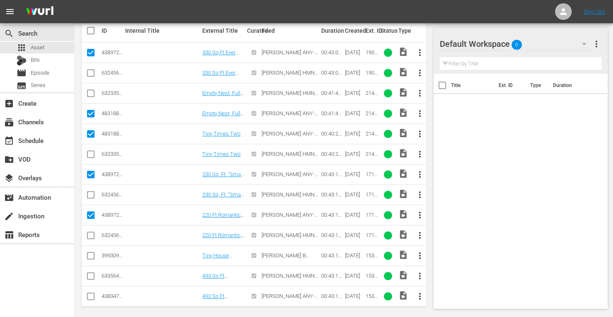
click at [86, 297] on input "checkbox" at bounding box center [91, 298] width 10 height 10
checkbox input "true"
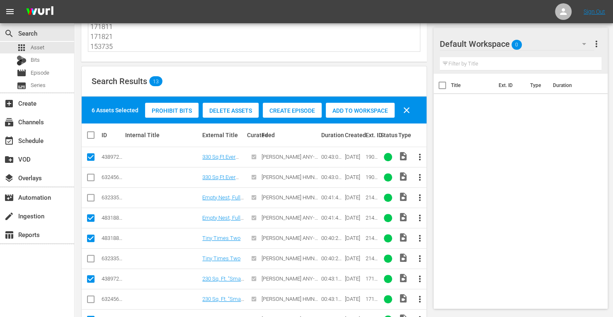
scroll to position [56, 0]
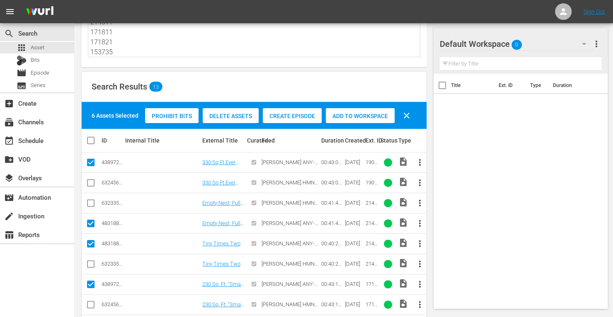
click at [355, 119] on div "Add to Workspace" at bounding box center [360, 116] width 69 height 16
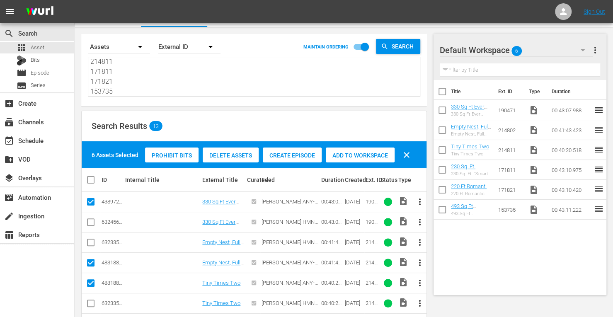
scroll to position [12, 0]
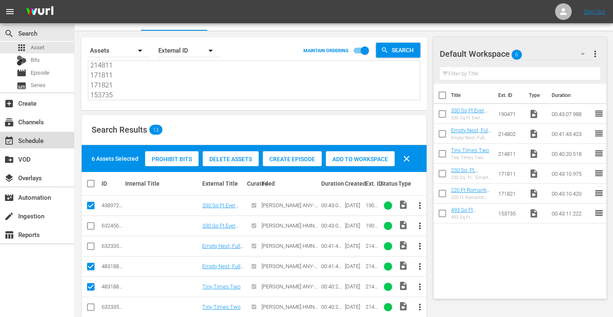
click at [40, 146] on div "event_available Schedule" at bounding box center [37, 140] width 74 height 17
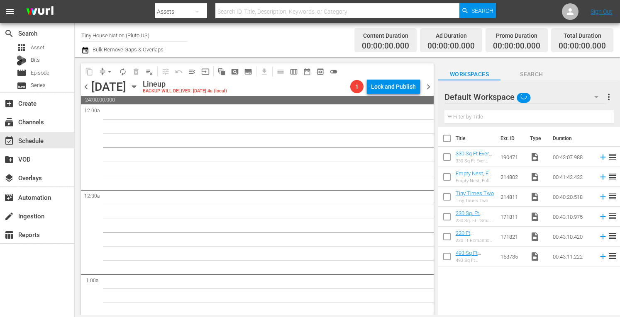
click at [445, 135] on input "checkbox" at bounding box center [446, 139] width 17 height 17
checkbox input "true"
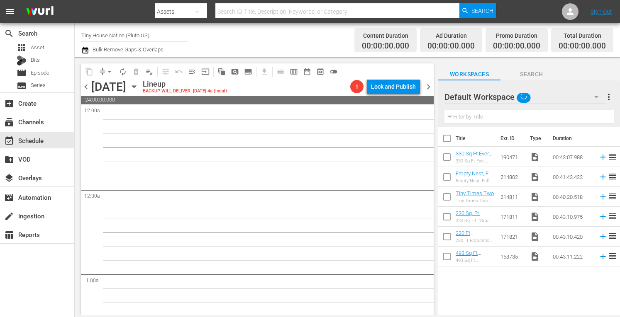
checkbox input "true"
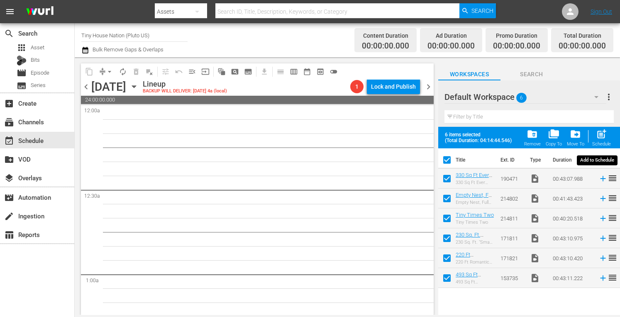
click at [606, 131] on span "post_add" at bounding box center [601, 134] width 11 height 11
checkbox input "false"
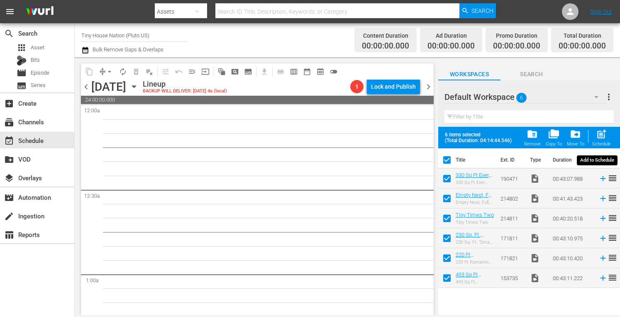
checkbox input "false"
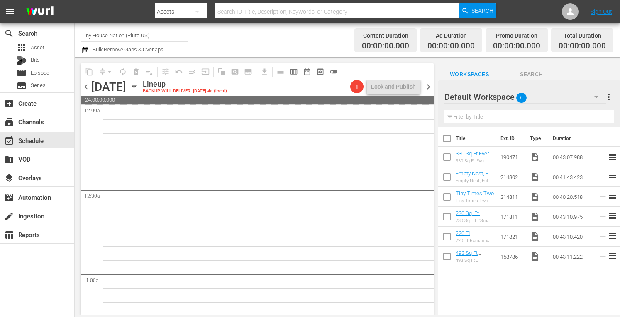
click at [608, 96] on span "more_vert" at bounding box center [608, 97] width 10 height 10
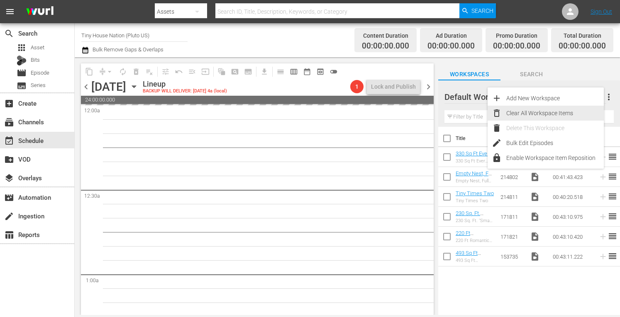
click at [516, 112] on div "Clear All Workspace Items" at bounding box center [554, 113] width 97 height 15
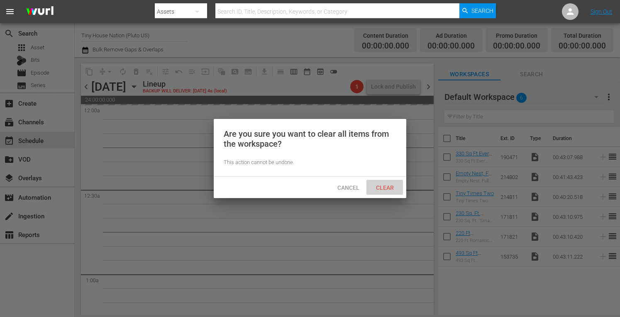
click at [387, 185] on span "Clear" at bounding box center [384, 188] width 31 height 7
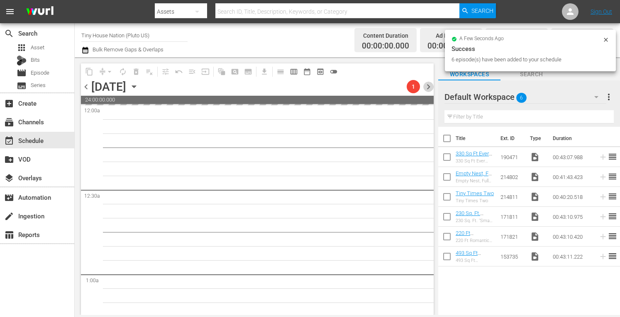
click at [428, 85] on span "chevron_right" at bounding box center [428, 87] width 10 height 10
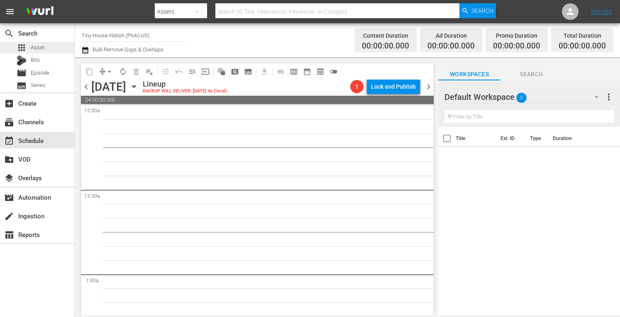
click at [38, 50] on span "Asset" at bounding box center [38, 48] width 14 height 8
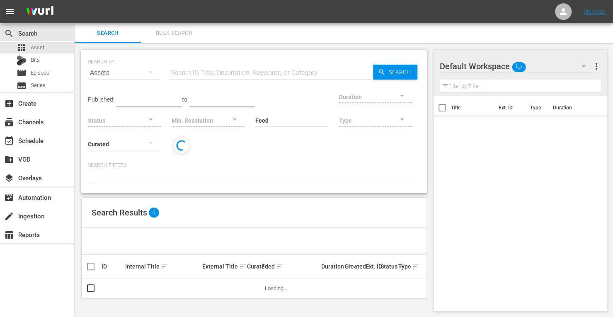
click at [177, 35] on span "Bulk Search" at bounding box center [174, 34] width 56 height 10
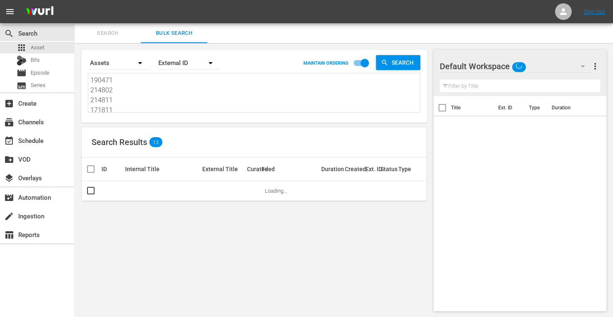
drag, startPoint x: 119, startPoint y: 107, endPoint x: 38, endPoint y: -22, distance: 152.7
click at [38, 0] on html "menu Sign Out search Search apps Asset Bits movie Episode subtitles Series add_…" at bounding box center [306, 158] width 613 height 317
type textarea "171821 153735"
drag, startPoint x: 128, startPoint y: 108, endPoint x: 52, endPoint y: 19, distance: 117.4
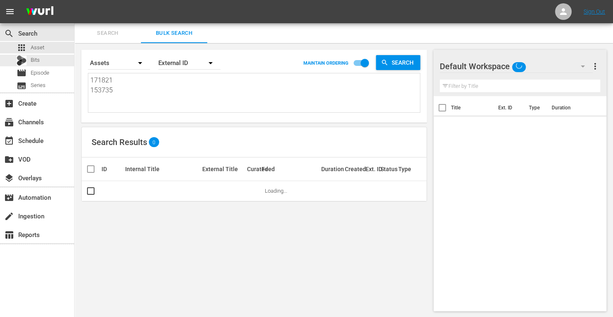
click at [52, 19] on div "menu Sign Out search Search apps Asset Bits movie Episode subtitles Series add_…" at bounding box center [306, 159] width 613 height 318
paste textarea "161206 161207 161208 161209 161210 161211 161212 166395 166397 166401 166396 16…"
type textarea "161206 161207 161208 161209 161210 161211 161212 166395 166397 166401 166396 16…"
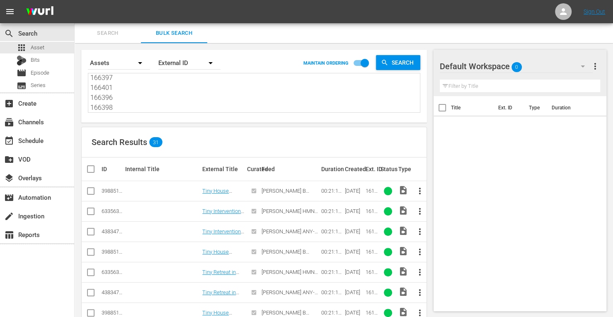
type textarea "161206 161207 161208 161209 161210 161211 161212 166395 166397 166401 166396 16…"
click at [89, 229] on input "checkbox" at bounding box center [91, 234] width 10 height 10
checkbox input "true"
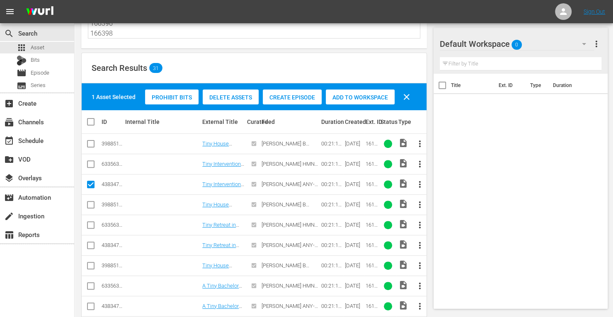
scroll to position [83, 0]
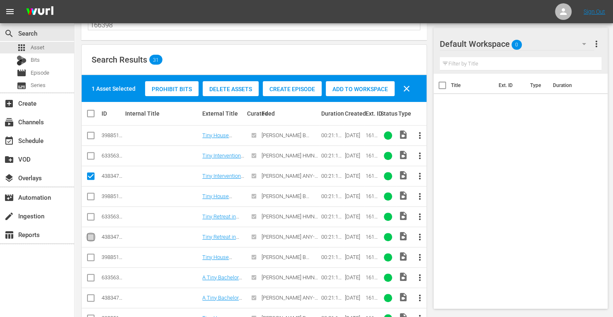
click at [92, 237] on input "checkbox" at bounding box center [91, 239] width 10 height 10
checkbox input "true"
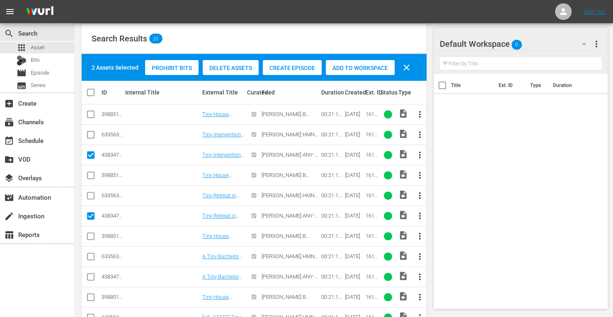
scroll to position [104, 0]
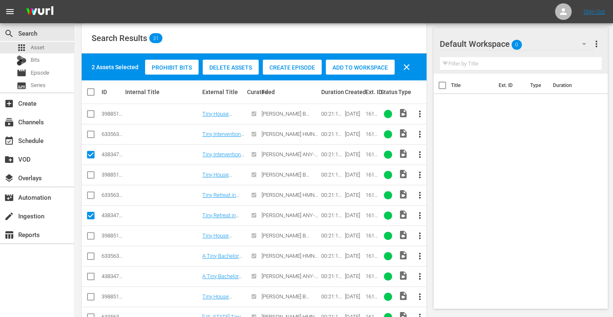
click at [90, 276] on input "checkbox" at bounding box center [91, 278] width 10 height 10
checkbox input "true"
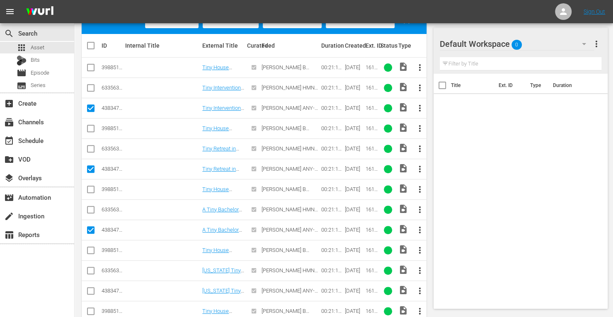
scroll to position [151, 0]
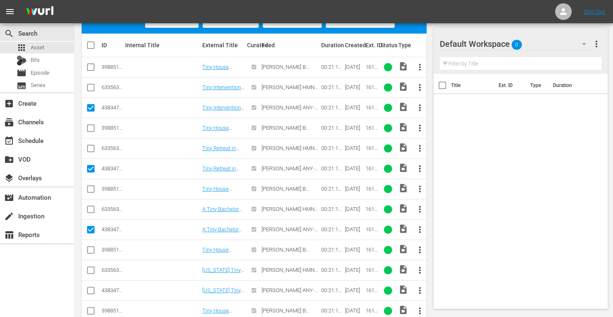
click at [91, 288] on input "checkbox" at bounding box center [91, 292] width 10 height 10
checkbox input "true"
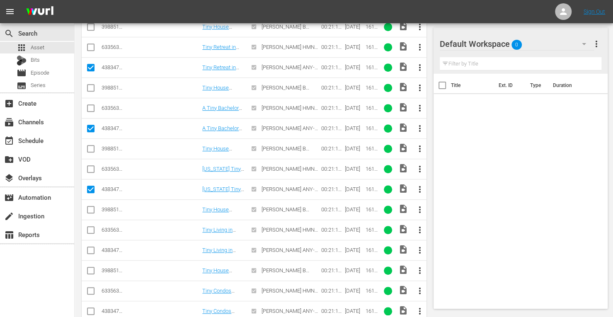
scroll to position [258, 0]
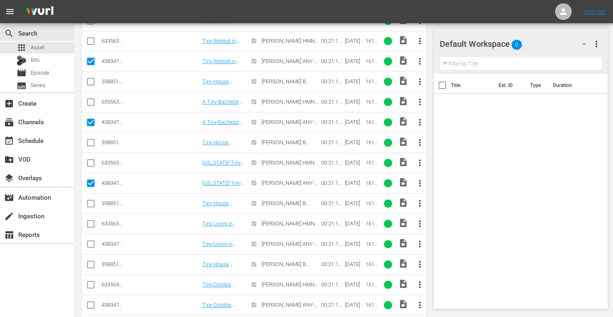
click at [90, 245] on input "checkbox" at bounding box center [91, 246] width 10 height 10
checkbox input "true"
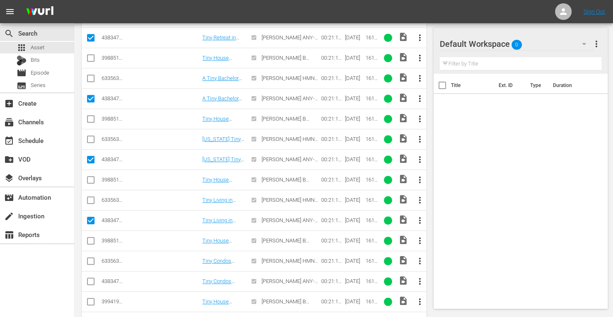
scroll to position [283, 0]
click at [88, 277] on input "checkbox" at bounding box center [91, 282] width 10 height 10
checkbox input "true"
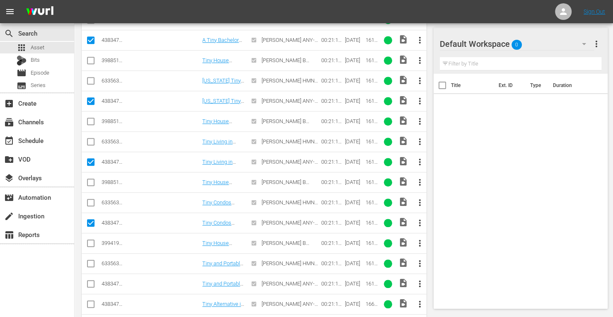
scroll to position [345, 0]
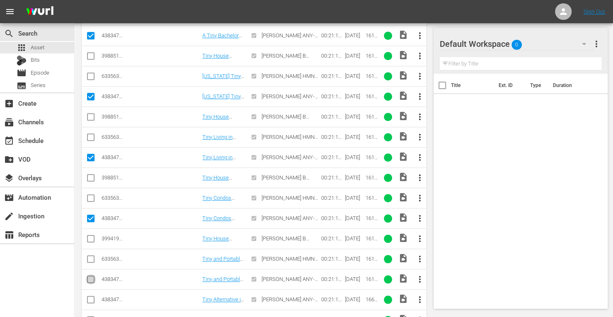
click at [88, 278] on input "checkbox" at bounding box center [91, 281] width 10 height 10
checkbox input "true"
click at [91, 297] on input "checkbox" at bounding box center [91, 302] width 10 height 10
checkbox input "true"
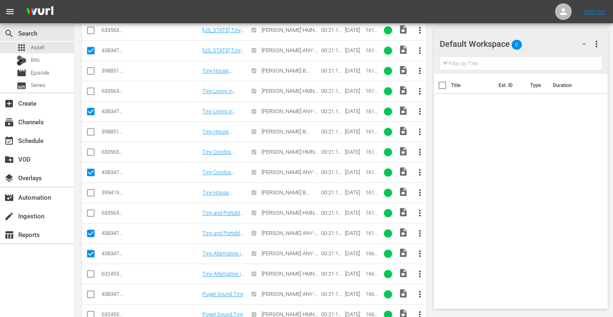
scroll to position [392, 0]
click at [90, 291] on input "checkbox" at bounding box center [91, 296] width 10 height 10
checkbox input "true"
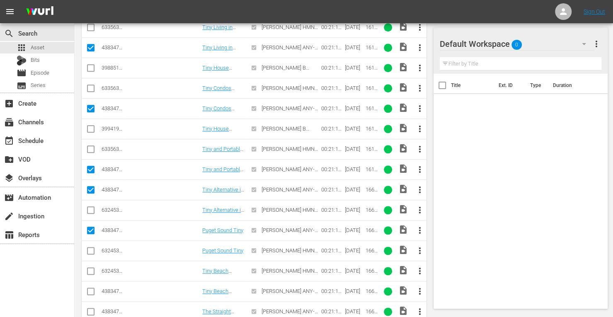
scroll to position [464, 0]
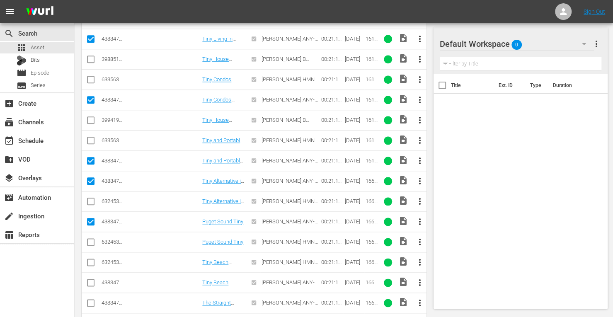
click at [91, 281] on input "checkbox" at bounding box center [91, 285] width 10 height 10
checkbox input "true"
click at [89, 300] on input "checkbox" at bounding box center [91, 305] width 10 height 10
checkbox input "true"
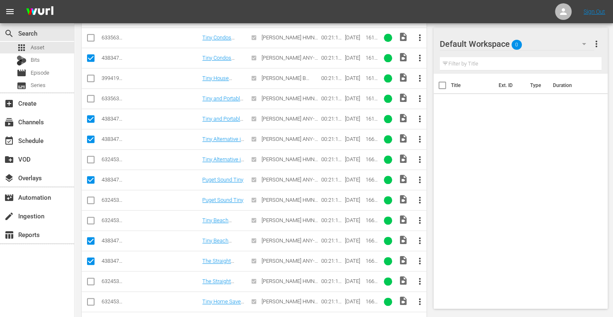
scroll to position [531, 0]
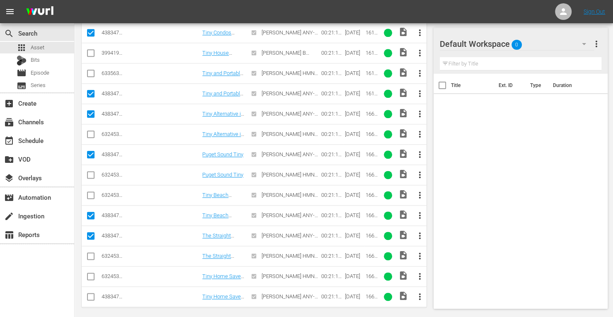
click at [97, 293] on td at bounding box center [91, 297] width 19 height 20
click at [89, 296] on input "checkbox" at bounding box center [91, 299] width 10 height 10
checkbox input "true"
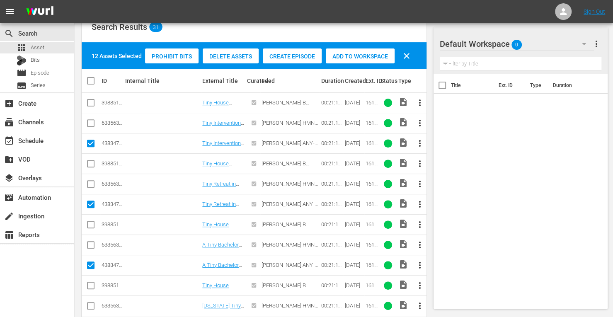
scroll to position [96, 0]
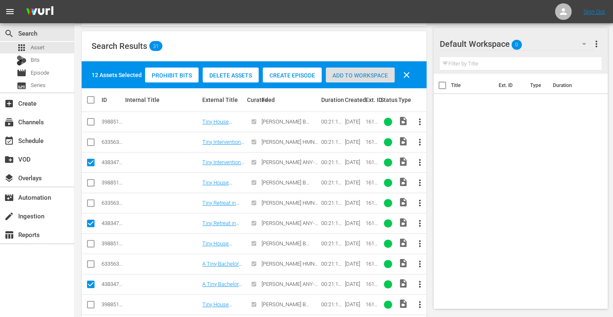
click at [353, 79] on div "Add to Workspace" at bounding box center [360, 76] width 69 height 16
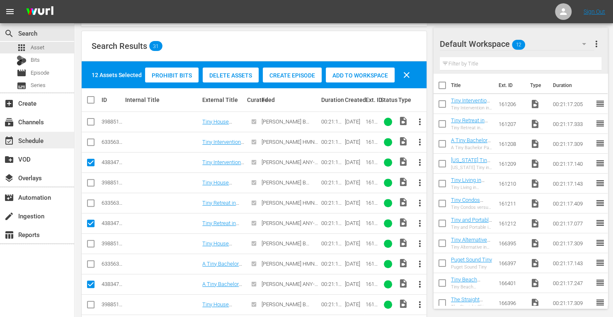
click at [47, 144] on div "event_available Schedule" at bounding box center [37, 140] width 74 height 17
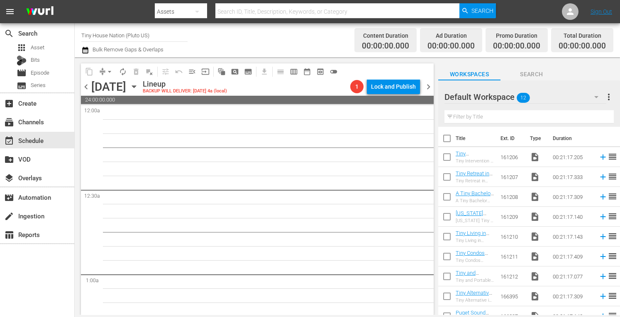
click at [446, 136] on input "checkbox" at bounding box center [446, 139] width 17 height 17
checkbox input "true"
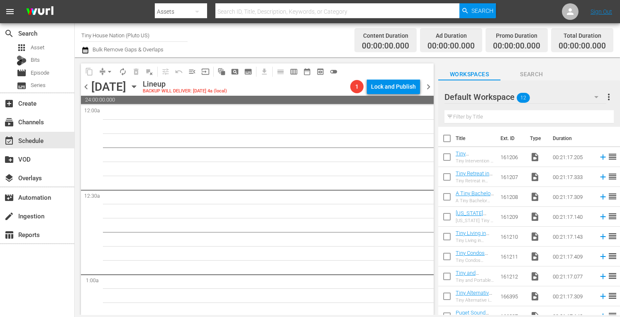
checkbox input "true"
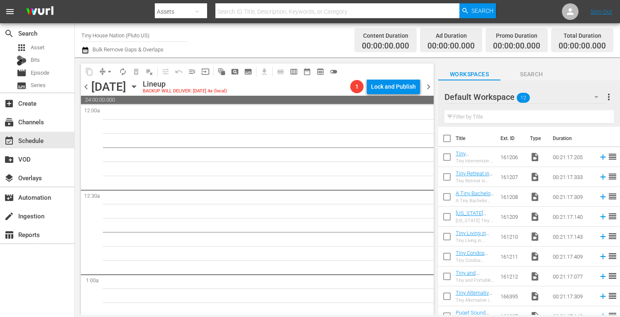
checkbox input "true"
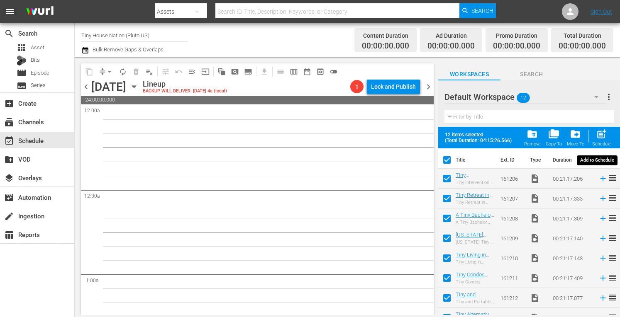
click at [603, 136] on span "post_add" at bounding box center [601, 134] width 11 height 11
checkbox input "false"
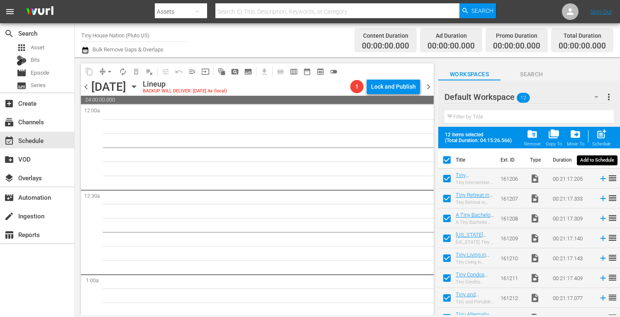
checkbox input "false"
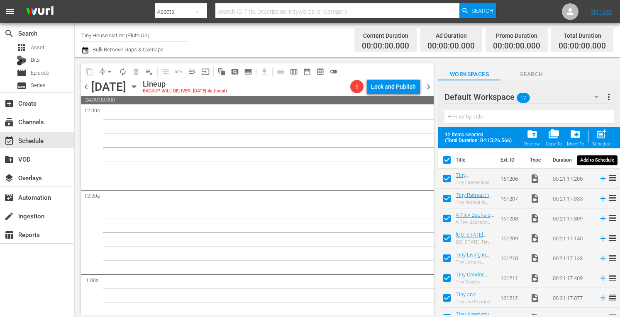
checkbox input "false"
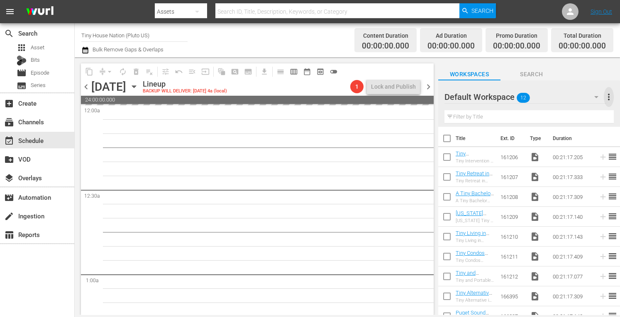
click at [608, 98] on span "more_vert" at bounding box center [608, 97] width 10 height 10
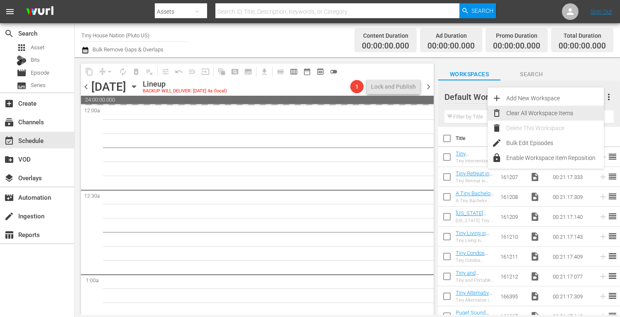
click at [547, 111] on div "Clear All Workspace Items" at bounding box center [554, 113] width 97 height 15
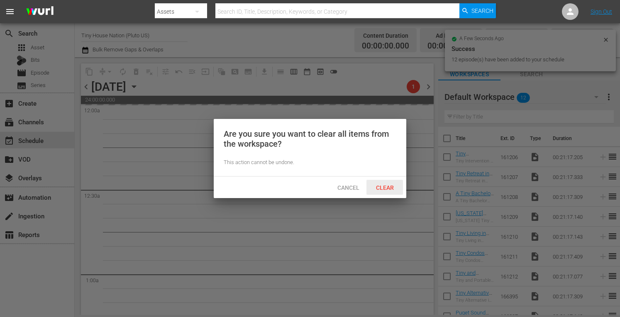
click at [381, 190] on span "Clear" at bounding box center [384, 188] width 31 height 7
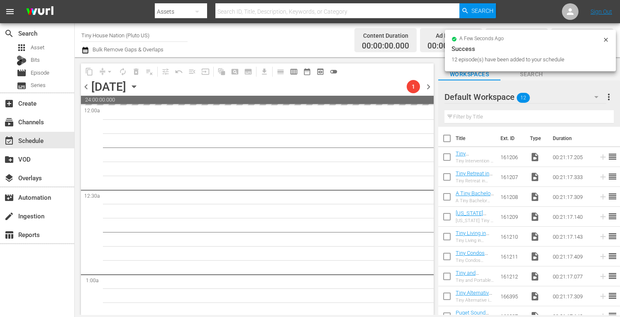
click at [431, 87] on span "chevron_right" at bounding box center [428, 87] width 10 height 10
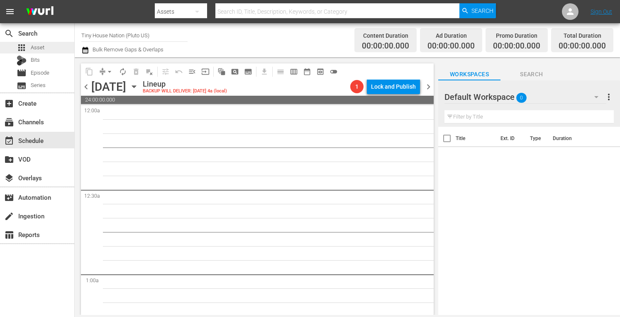
click at [44, 46] on div "apps Asset" at bounding box center [37, 48] width 74 height 12
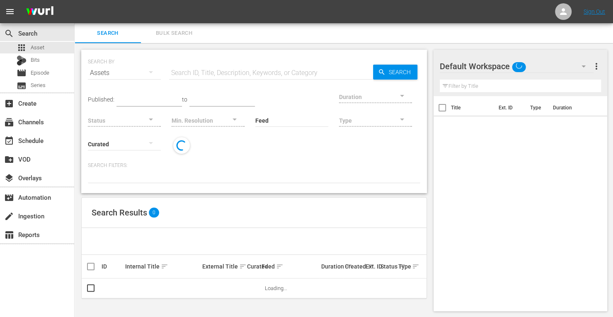
click at [179, 39] on button "Bulk Search" at bounding box center [174, 33] width 66 height 20
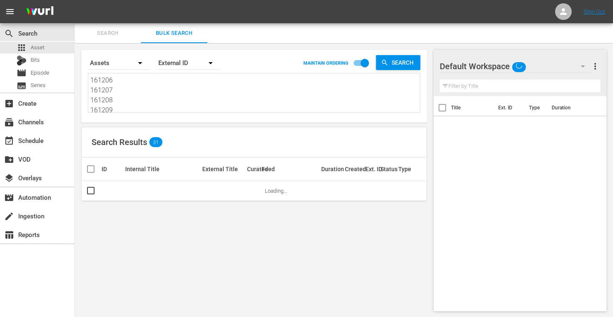
drag, startPoint x: 116, startPoint y: 108, endPoint x: 39, endPoint y: 8, distance: 126.3
click at [39, 8] on div "menu Sign Out search Search apps Asset Bits movie Episode subtitles Series add_…" at bounding box center [306, 159] width 613 height 318
type textarea "161210 161211 161212 166395 166397 166401 166396 166398"
drag, startPoint x: 116, startPoint y: 110, endPoint x: 47, endPoint y: -16, distance: 144.0
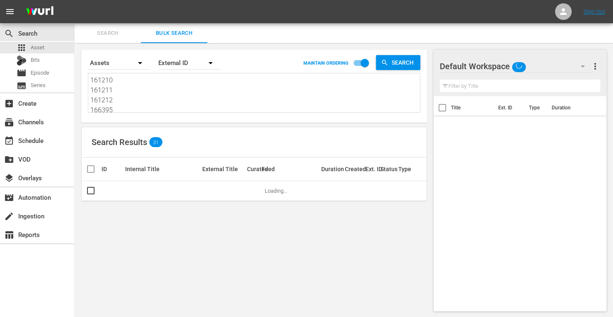
click at [47, 0] on html "menu Sign Out search Search apps Asset Bits movie Episode subtitles Series add_…" at bounding box center [306, 158] width 613 height 317
type textarea "166395 166397 166401 166396 166398"
drag, startPoint x: 118, startPoint y: 109, endPoint x: 37, endPoint y: -50, distance: 178.4
click at [37, 0] on html "menu Sign Out search Search apps Asset Bits movie Episode subtitles Series add_…" at bounding box center [306, 158] width 613 height 317
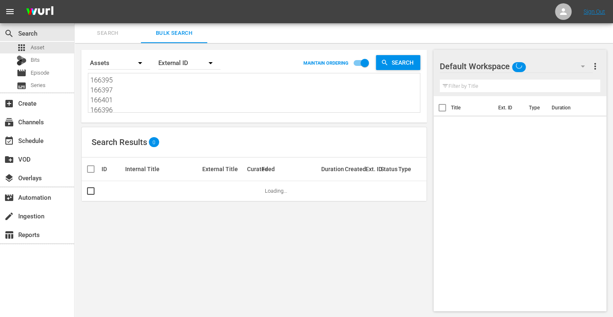
type textarea "166396 166398"
drag, startPoint x: 117, startPoint y: 108, endPoint x: 62, endPoint y: -41, distance: 158.5
click at [62, 0] on html "menu Sign Out search Search apps Asset Bits movie Episode subtitles Series add_…" at bounding box center [306, 158] width 613 height 317
paste textarea "171815 171833 171829 171832 171810 214810"
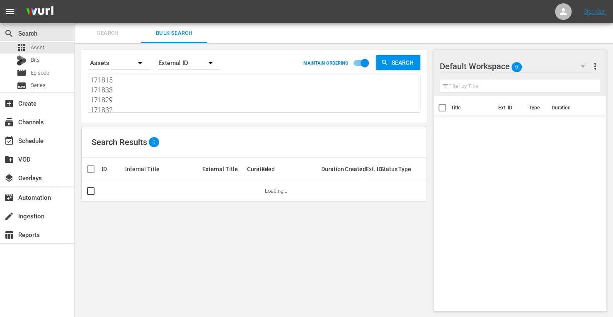
scroll to position [0, 0]
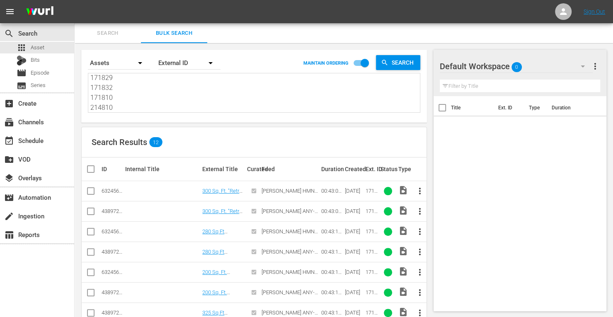
click at [93, 209] on input "checkbox" at bounding box center [91, 213] width 10 height 10
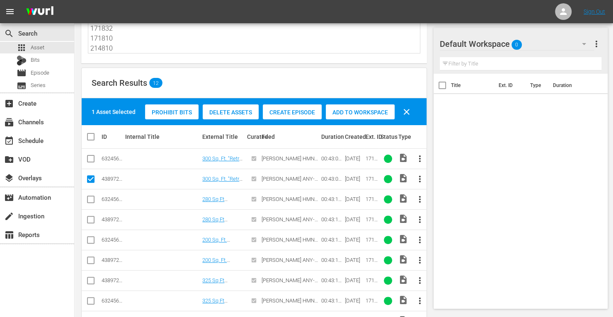
scroll to position [60, 0]
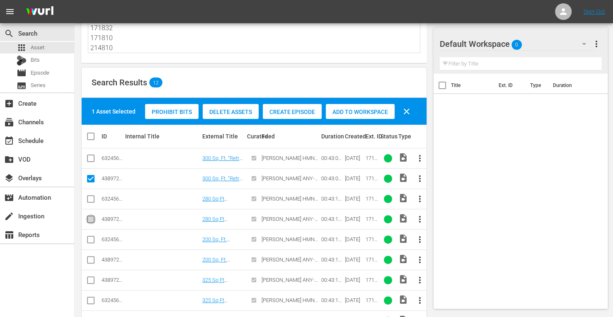
click at [93, 221] on input "checkbox" at bounding box center [91, 221] width 10 height 10
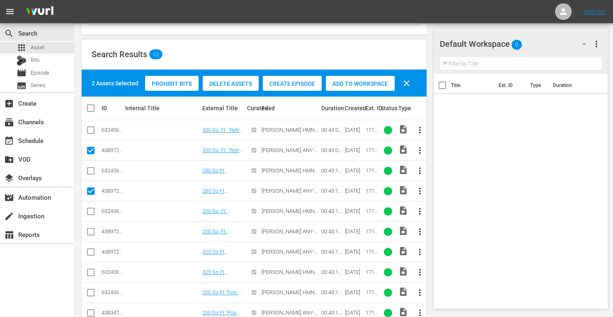
scroll to position [89, 0]
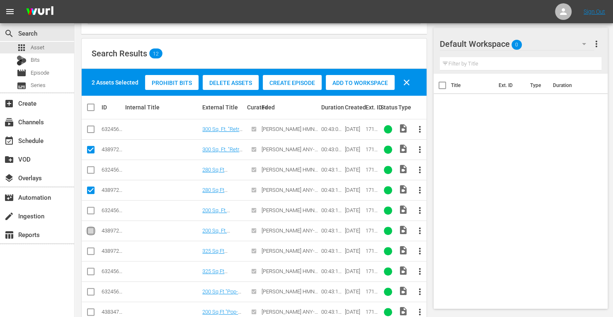
click at [90, 230] on input "checkbox" at bounding box center [91, 233] width 10 height 10
click at [90, 251] on input "checkbox" at bounding box center [91, 253] width 10 height 10
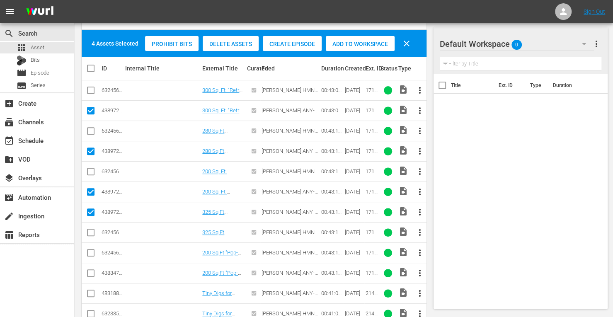
click at [92, 272] on input "checkbox" at bounding box center [91, 275] width 10 height 10
click at [90, 294] on input "checkbox" at bounding box center [91, 295] width 10 height 10
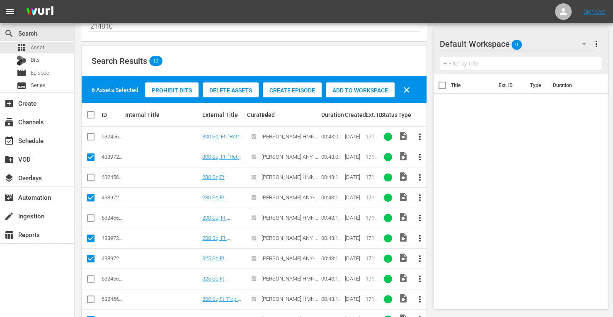
scroll to position [78, 0]
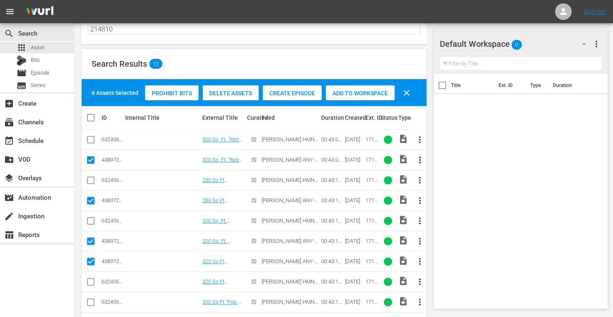
click at [362, 92] on span "Add to Workspace" at bounding box center [360, 93] width 69 height 7
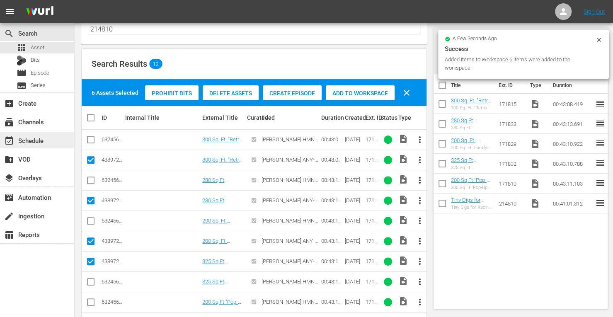
click at [34, 143] on div "event_available Schedule" at bounding box center [23, 139] width 46 height 7
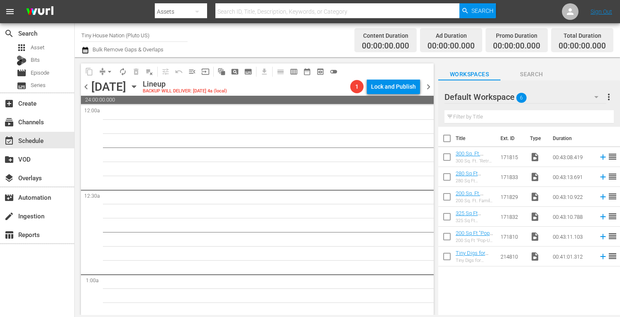
click at [445, 139] on input "checkbox" at bounding box center [446, 139] width 17 height 17
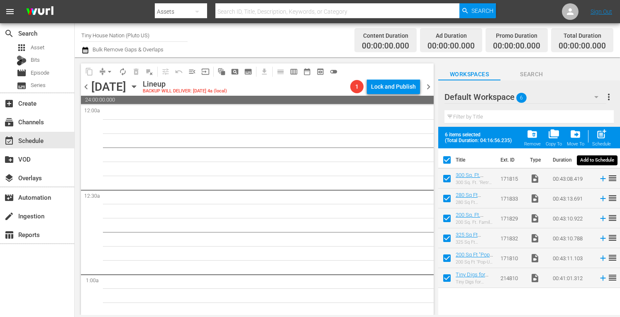
click at [601, 131] on span "post_add" at bounding box center [601, 134] width 11 height 11
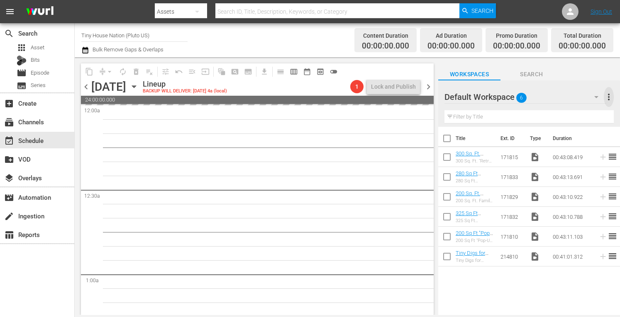
click at [608, 98] on span "more_vert" at bounding box center [608, 97] width 10 height 10
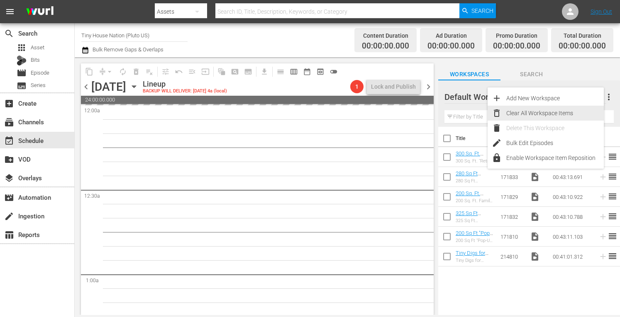
click at [535, 115] on div "Clear All Workspace Items" at bounding box center [554, 113] width 97 height 15
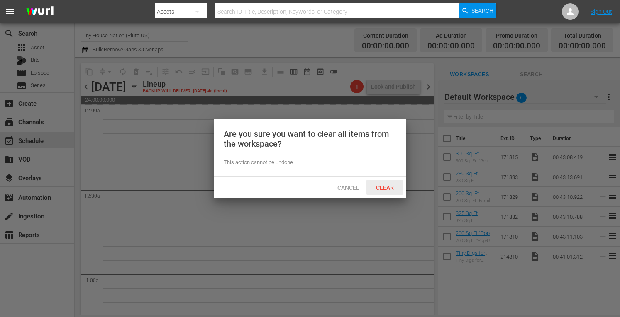
click at [385, 184] on div "Clear" at bounding box center [384, 187] width 36 height 15
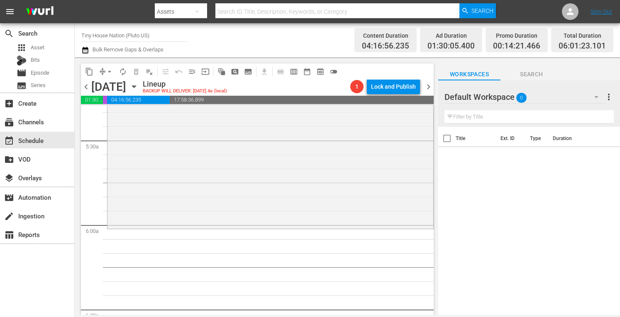
scroll to position [850, 0]
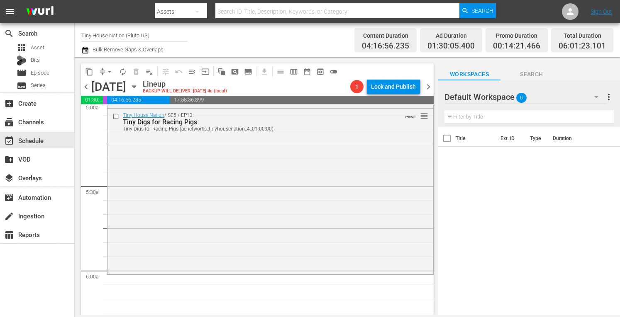
click at [609, 96] on span "more_vert" at bounding box center [608, 97] width 10 height 10
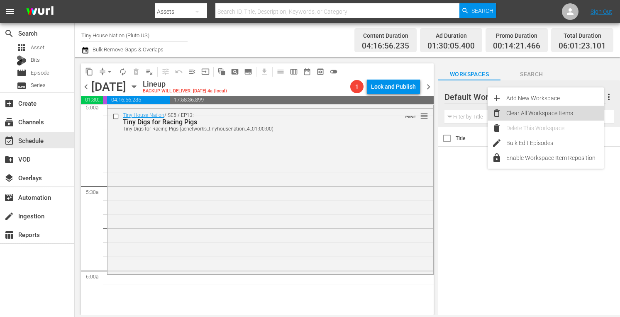
click at [550, 112] on div "Clear All Workspace Items" at bounding box center [554, 113] width 97 height 15
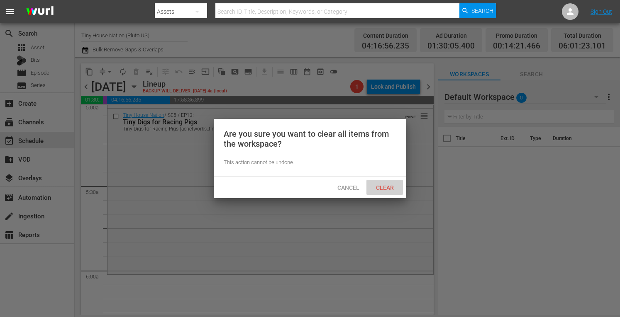
click at [401, 193] on div "Clear" at bounding box center [384, 187] width 36 height 15
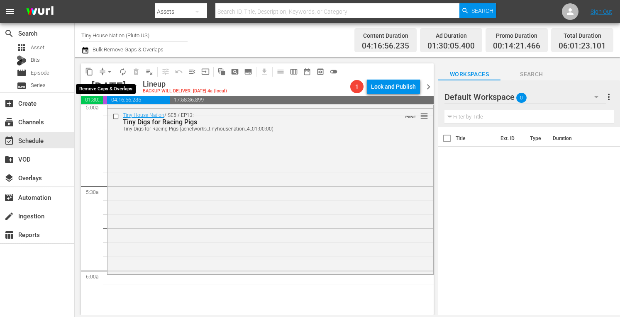
click at [106, 73] on span "arrow_drop_down" at bounding box center [109, 72] width 8 height 8
click at [87, 92] on li "Align to Midnight" at bounding box center [109, 89] width 68 height 14
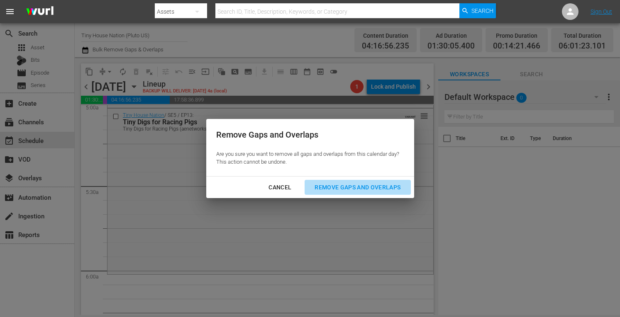
click at [329, 187] on div "Remove Gaps and Overlaps" at bounding box center [357, 187] width 99 height 10
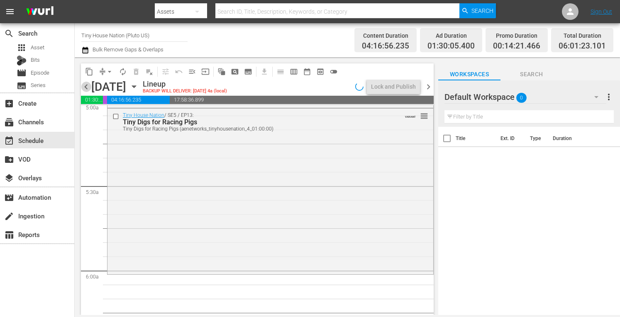
click at [87, 86] on span "chevron_left" at bounding box center [86, 87] width 10 height 10
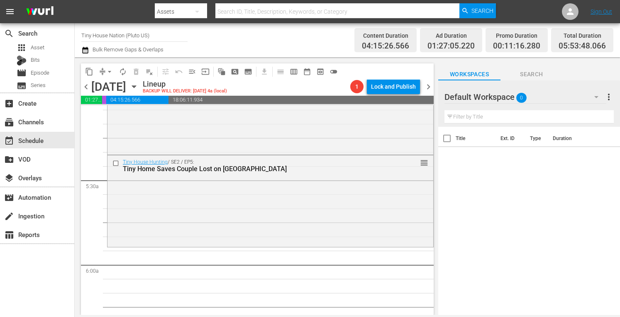
scroll to position [854, 0]
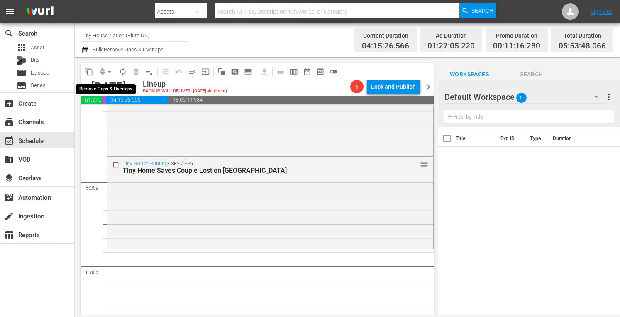
click at [111, 71] on span "arrow_drop_down" at bounding box center [109, 72] width 8 height 8
click at [91, 88] on li "Align to Midnight" at bounding box center [109, 89] width 68 height 14
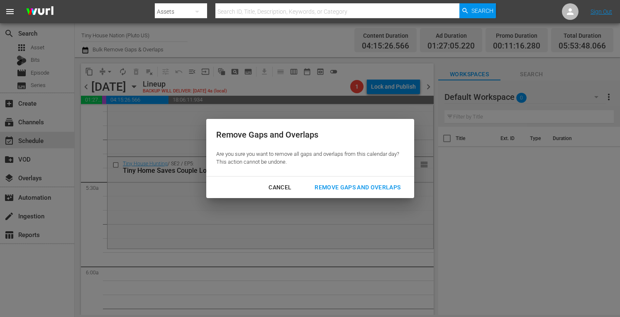
click at [335, 183] on div "Remove Gaps and Overlaps" at bounding box center [357, 187] width 99 height 10
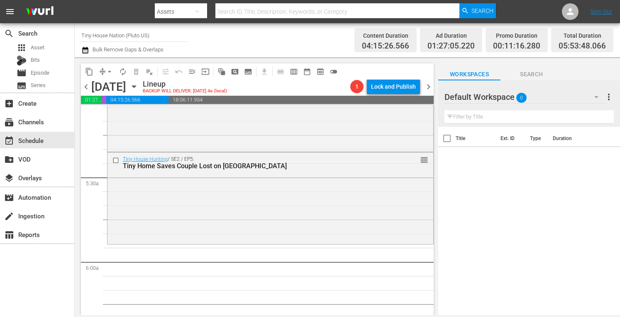
scroll to position [859, 0]
click at [88, 87] on span "chevron_left" at bounding box center [86, 87] width 10 height 10
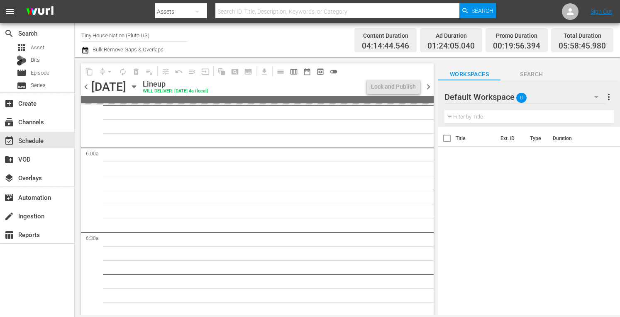
scroll to position [944, 0]
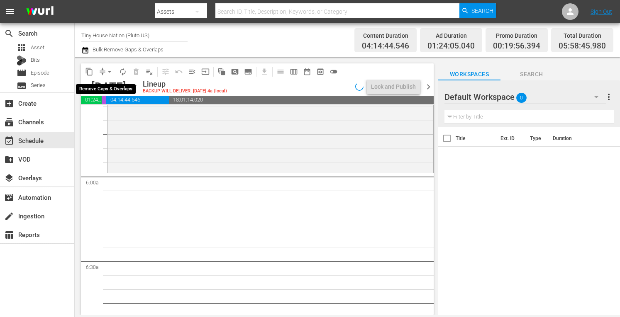
click at [107, 71] on span "arrow_drop_down" at bounding box center [109, 72] width 8 height 8
click at [92, 86] on li "Align to Midnight" at bounding box center [109, 89] width 68 height 14
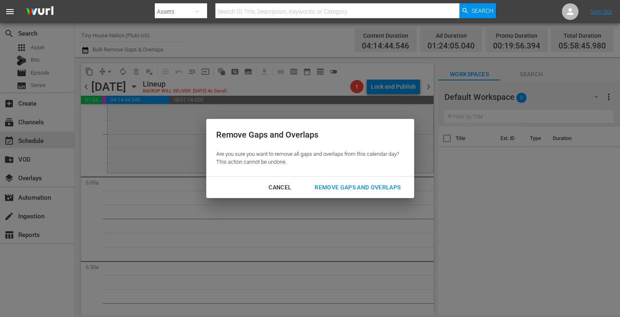
click at [342, 182] on button "Remove Gaps and Overlaps" at bounding box center [357, 187] width 106 height 15
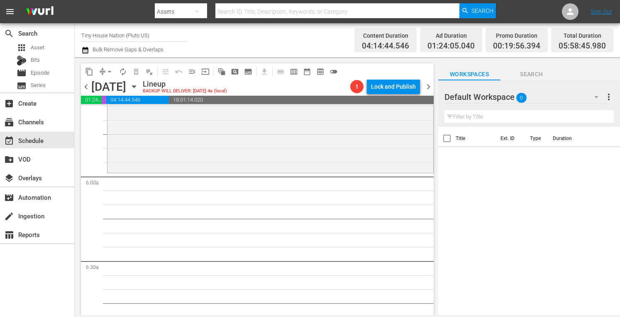
click at [88, 88] on span "chevron_left" at bounding box center [86, 87] width 10 height 10
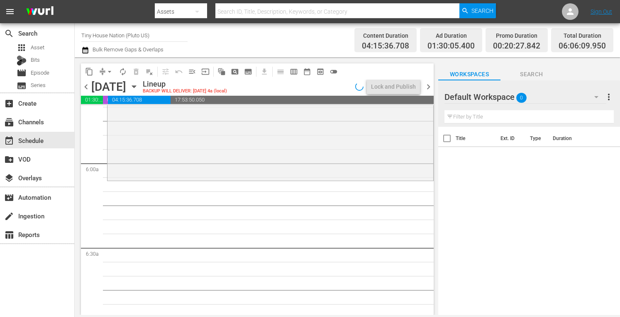
scroll to position [929, 0]
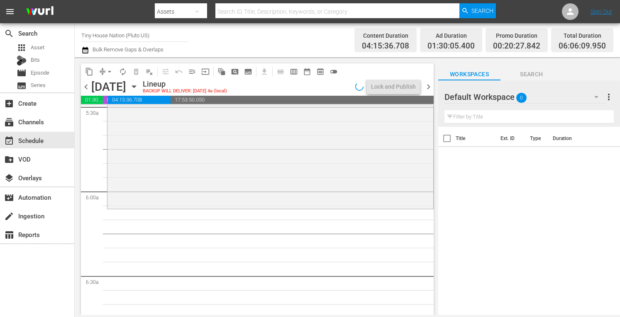
click at [107, 75] on span "arrow_drop_down" at bounding box center [109, 72] width 8 height 8
click at [99, 86] on li "Align to Midnight" at bounding box center [109, 89] width 68 height 14
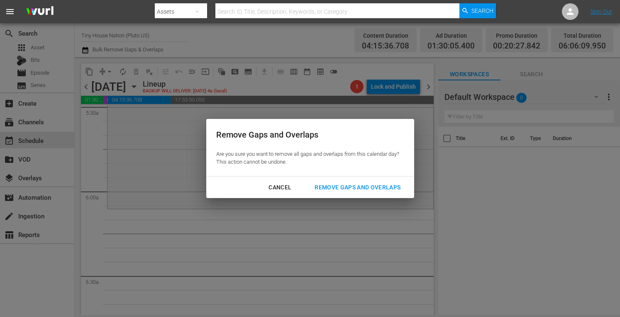
click at [340, 184] on div "Remove Gaps and Overlaps" at bounding box center [357, 187] width 99 height 10
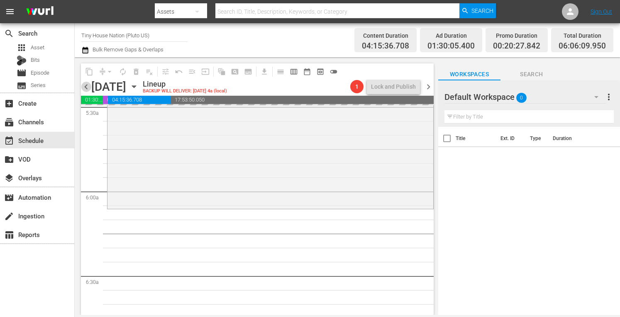
click at [85, 88] on span "chevron_left" at bounding box center [86, 87] width 10 height 10
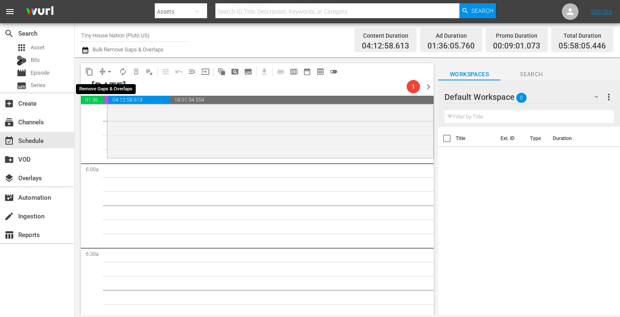
scroll to position [901, 0]
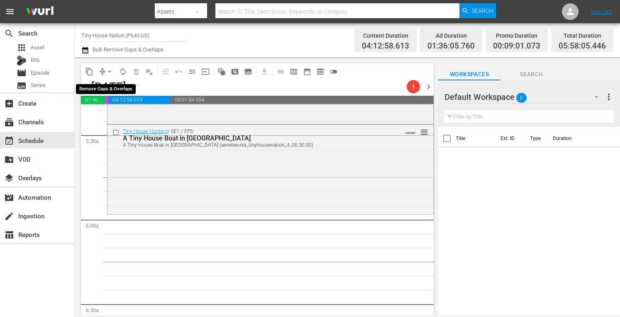
click at [108, 72] on span "arrow_drop_down" at bounding box center [109, 72] width 8 height 8
click at [98, 88] on li "Align to Midnight" at bounding box center [109, 89] width 68 height 14
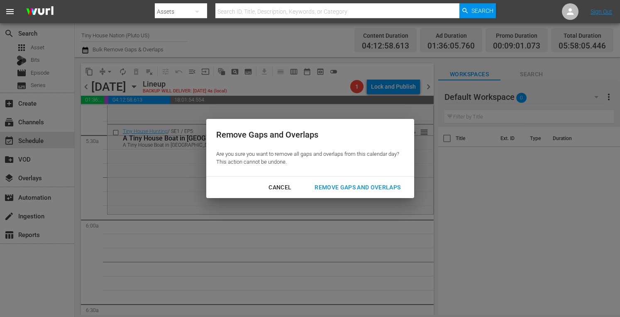
click at [330, 187] on div "Remove Gaps and Overlaps" at bounding box center [357, 187] width 99 height 10
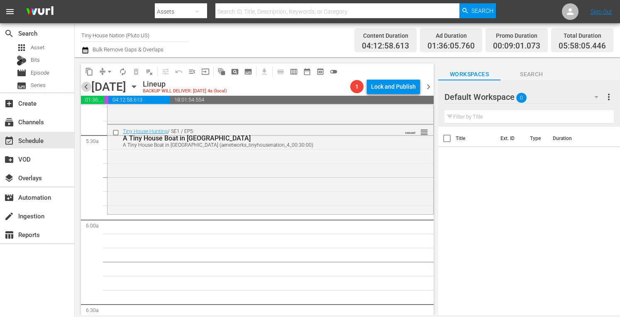
click at [85, 85] on span "chevron_left" at bounding box center [86, 87] width 10 height 10
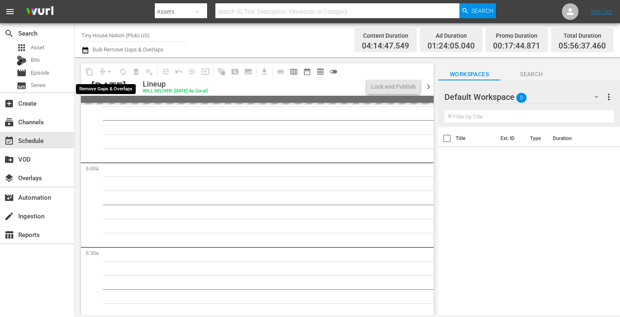
scroll to position [915, 0]
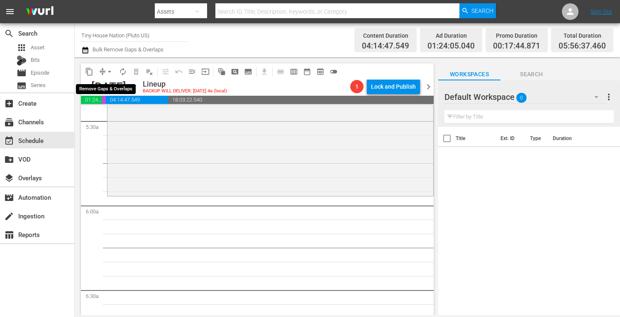
click at [111, 73] on span "arrow_drop_down" at bounding box center [109, 72] width 8 height 8
click at [101, 93] on li "Align to Midnight" at bounding box center [109, 89] width 68 height 14
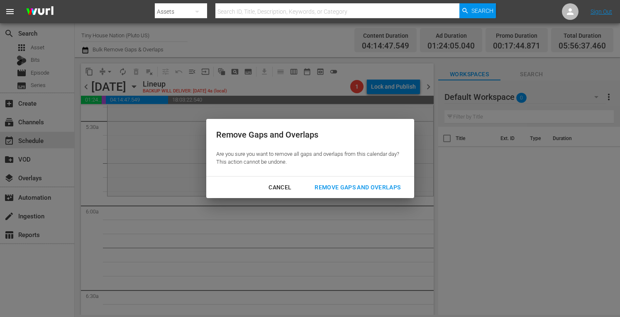
click at [343, 189] on div "Remove Gaps and Overlaps" at bounding box center [357, 187] width 99 height 10
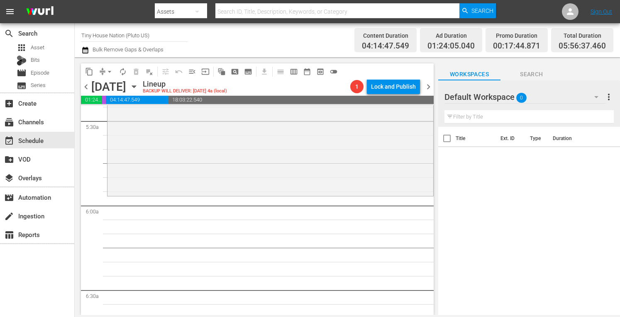
click at [84, 87] on span "chevron_left" at bounding box center [86, 87] width 10 height 10
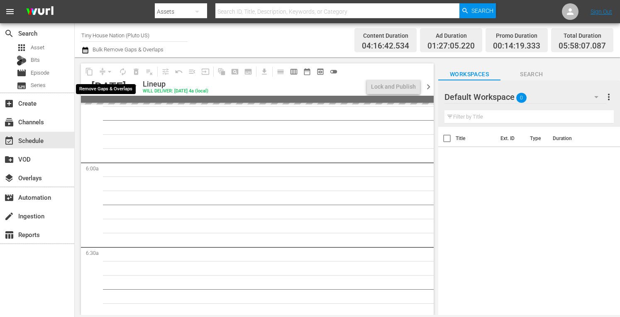
scroll to position [915, 0]
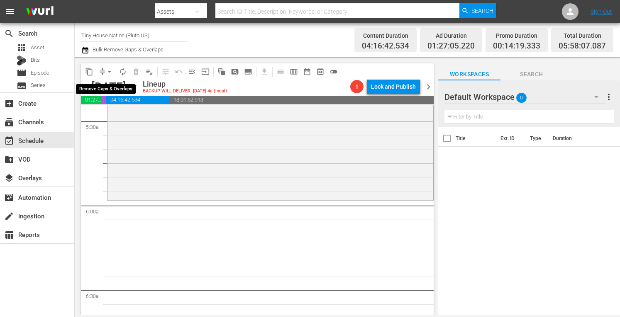
click at [107, 69] on span "arrow_drop_down" at bounding box center [109, 72] width 8 height 8
click at [95, 87] on li "Align to Midnight" at bounding box center [109, 89] width 87 height 14
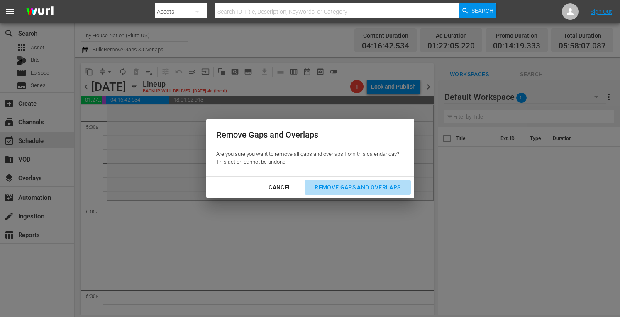
click at [348, 187] on div "Remove Gaps and Overlaps" at bounding box center [357, 187] width 99 height 10
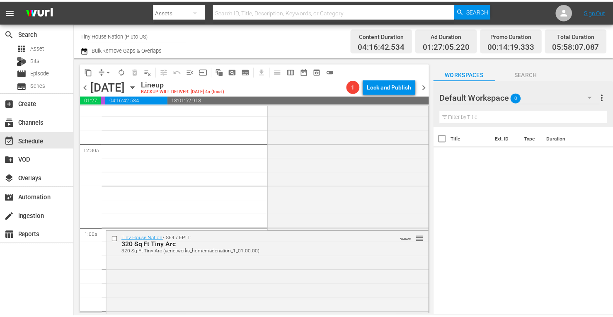
scroll to position [0, 0]
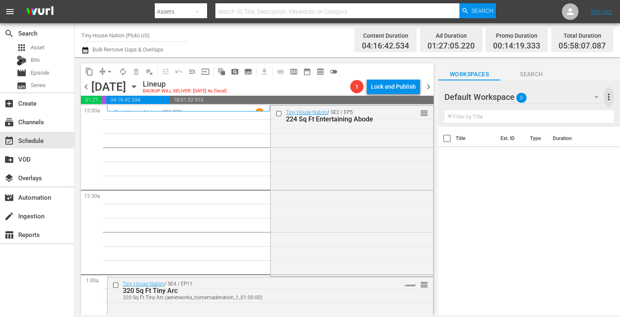
click at [608, 97] on span "more_vert" at bounding box center [608, 97] width 10 height 10
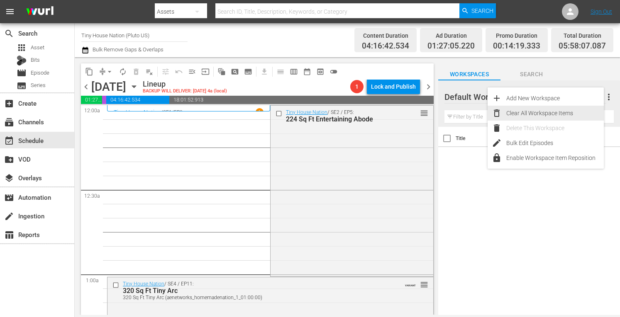
click at [540, 111] on div "Clear All Workspace Items" at bounding box center [554, 113] width 97 height 15
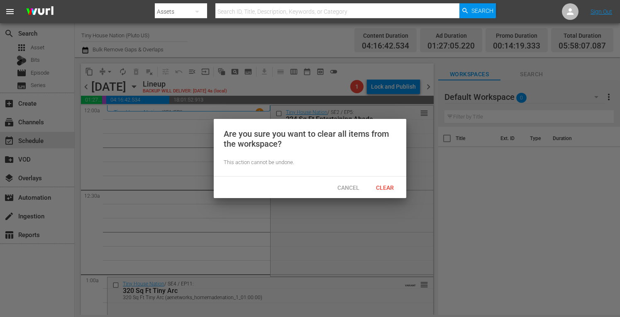
click at [392, 185] on span "Clear" at bounding box center [384, 188] width 31 height 7
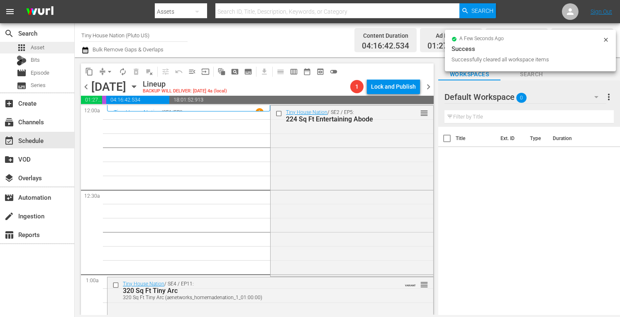
click at [46, 48] on div "apps Asset" at bounding box center [37, 48] width 74 height 12
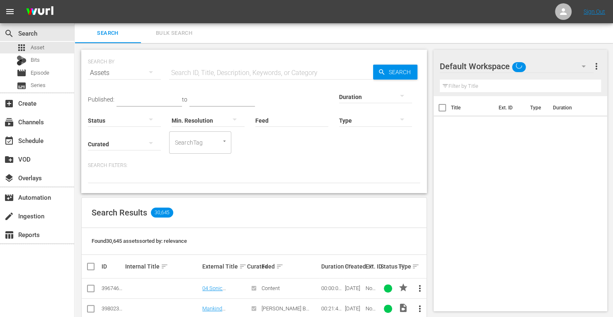
click at [231, 71] on input "text" at bounding box center [271, 73] width 204 height 20
click at [339, 99] on div at bounding box center [375, 96] width 73 height 23
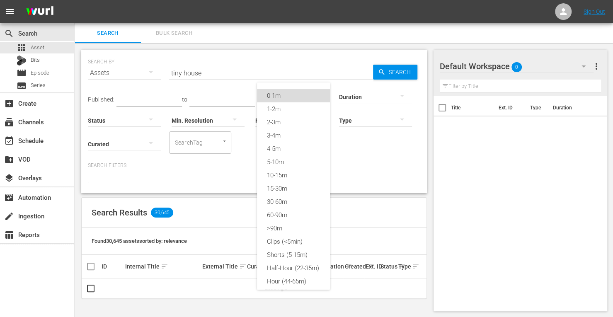
click at [287, 94] on div "0-1m" at bounding box center [293, 95] width 73 height 13
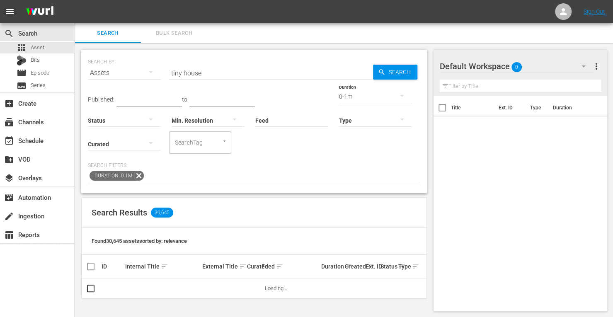
click at [161, 100] on div "Status" at bounding box center [124, 115] width 73 height 30
click at [396, 73] on span "Search" at bounding box center [402, 72] width 32 height 15
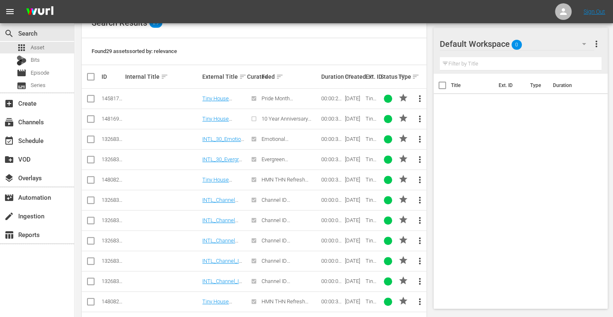
scroll to position [190, 0]
click at [92, 179] on input "checkbox" at bounding box center [91, 182] width 10 height 10
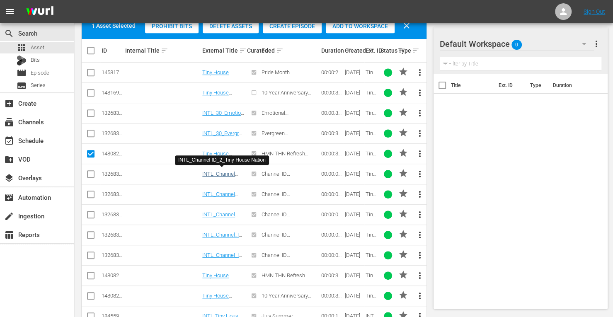
scroll to position [217, 0]
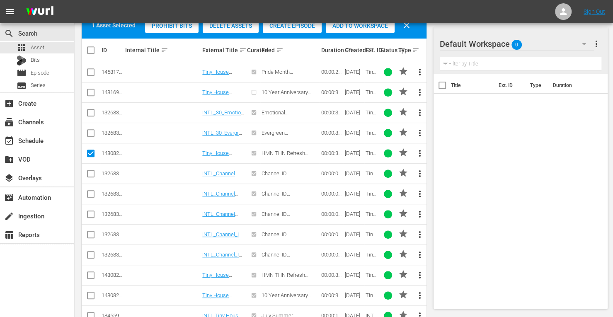
click at [93, 272] on input "checkbox" at bounding box center [91, 277] width 10 height 10
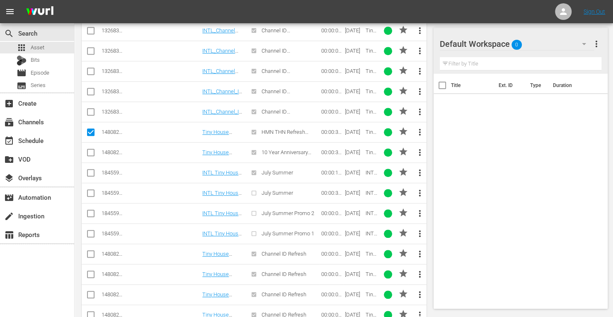
scroll to position [398, 0]
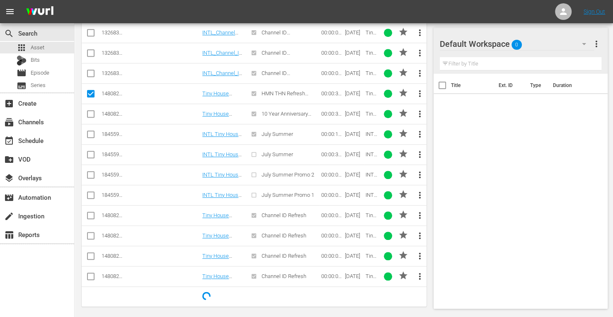
click at [91, 215] on input "checkbox" at bounding box center [91, 217] width 10 height 10
click at [90, 234] on input "checkbox" at bounding box center [91, 238] width 10 height 10
click at [90, 254] on input "checkbox" at bounding box center [91, 258] width 10 height 10
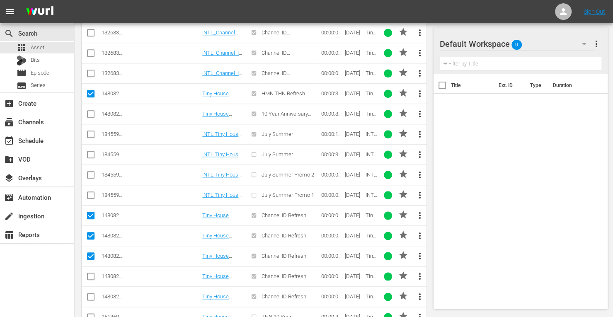
click at [89, 273] on input "checkbox" at bounding box center [91, 278] width 10 height 10
click at [92, 294] on input "checkbox" at bounding box center [91, 299] width 10 height 10
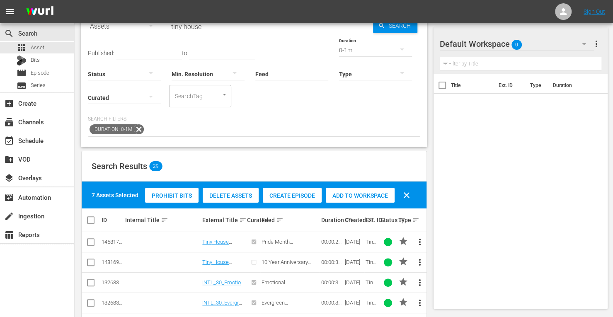
scroll to position [36, 0]
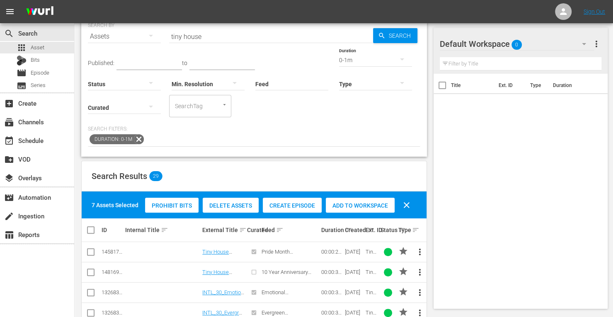
click at [344, 206] on span "Add to Workspace" at bounding box center [360, 205] width 69 height 7
click at [339, 61] on div "0-1m" at bounding box center [375, 60] width 73 height 23
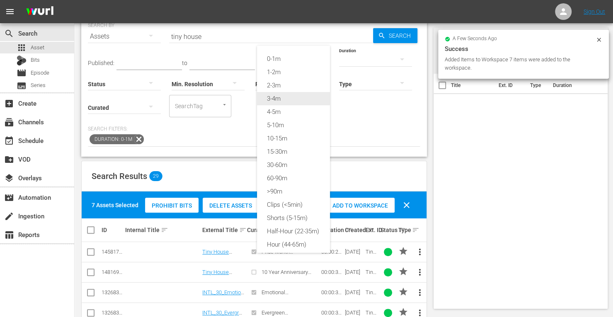
click at [276, 100] on div "3-4m" at bounding box center [293, 98] width 73 height 13
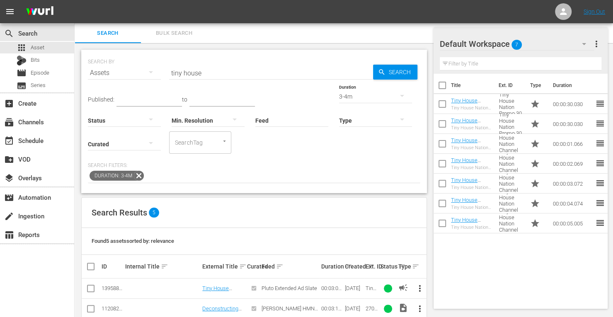
scroll to position [75, 0]
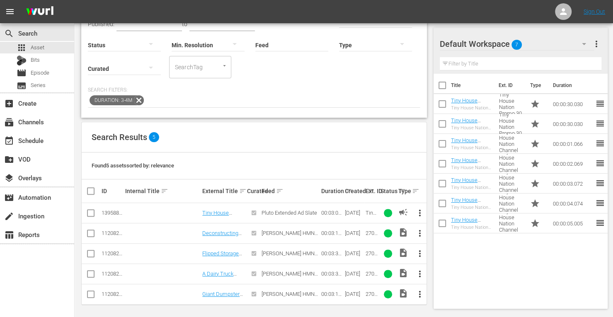
click at [94, 210] on input "checkbox" at bounding box center [91, 215] width 10 height 10
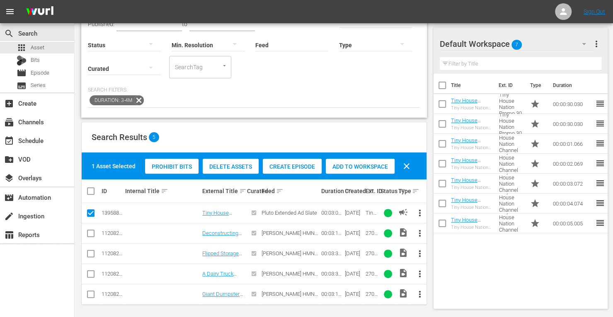
click at [351, 169] on div "Add to Workspace" at bounding box center [360, 167] width 69 height 16
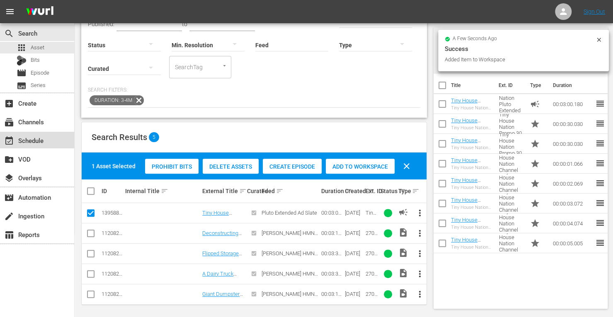
click at [35, 141] on div "event_available Schedule" at bounding box center [23, 139] width 46 height 7
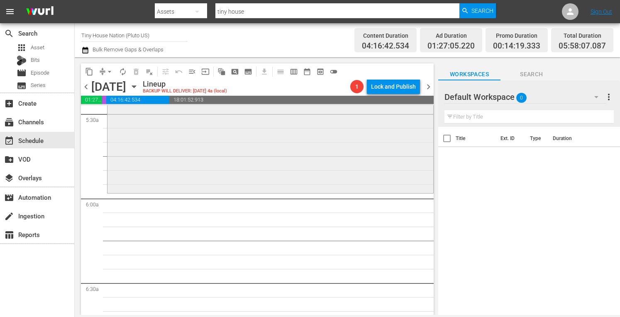
scroll to position [919, 0]
click at [170, 166] on div "Tiny House Nation / SE5 / EP6: Two Turntables and a Tiny House Two Turntables a…" at bounding box center [270, 113] width 326 height 162
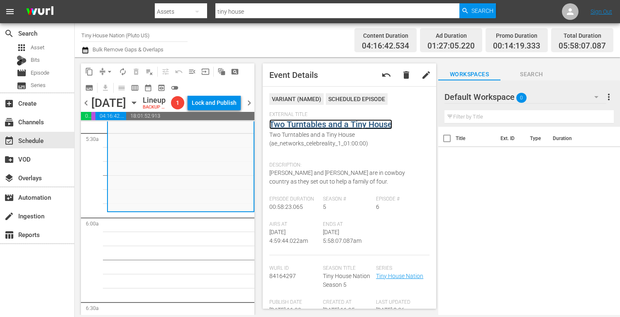
click at [313, 123] on link "Two Turntables and a Tiny House" at bounding box center [330, 124] width 123 height 10
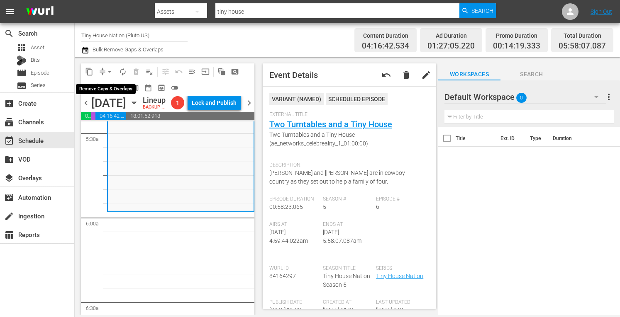
click at [109, 73] on span "arrow_drop_down" at bounding box center [109, 72] width 8 height 8
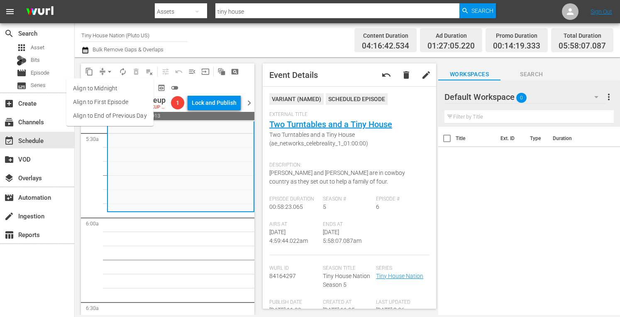
click at [95, 86] on li "Align to Midnight" at bounding box center [109, 89] width 87 height 14
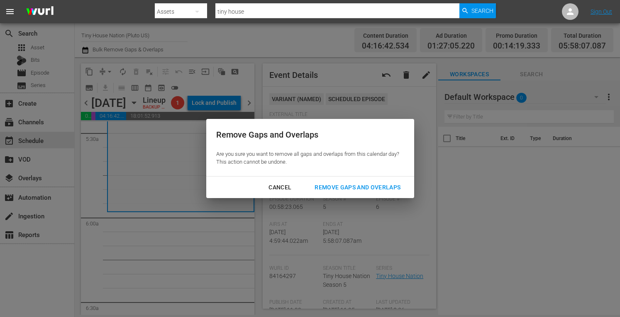
click at [362, 185] on div "Remove Gaps and Overlaps" at bounding box center [357, 187] width 99 height 10
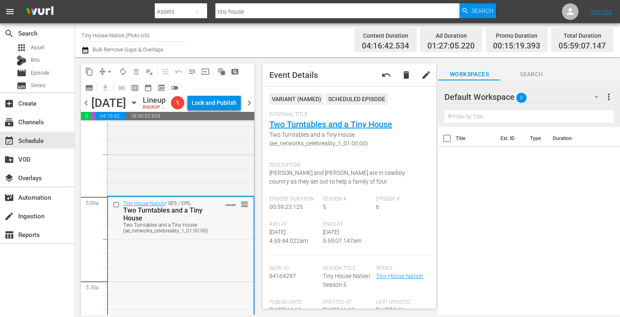
scroll to position [770, 0]
click at [164, 181] on div "Tiny House Nation / SE3 / EP22: 310 Sq Ft Penny's Tiny Playhouse 310 Sq Ft Penn…" at bounding box center [180, 111] width 146 height 167
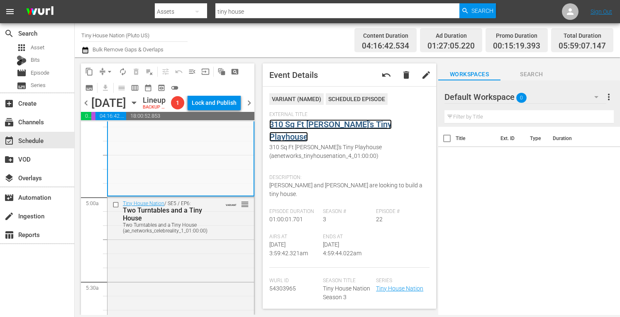
click at [334, 125] on link "310 Sq Ft Penny's Tiny Playhouse" at bounding box center [330, 130] width 122 height 22
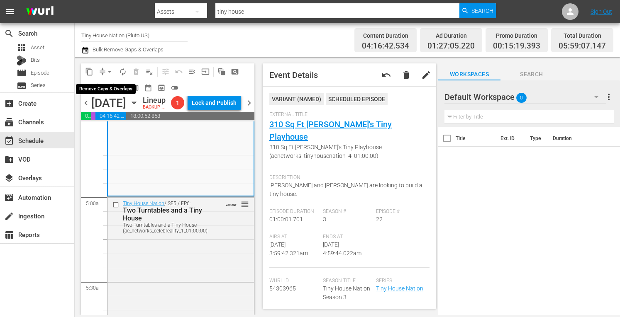
click at [108, 71] on span "arrow_drop_down" at bounding box center [109, 72] width 8 height 8
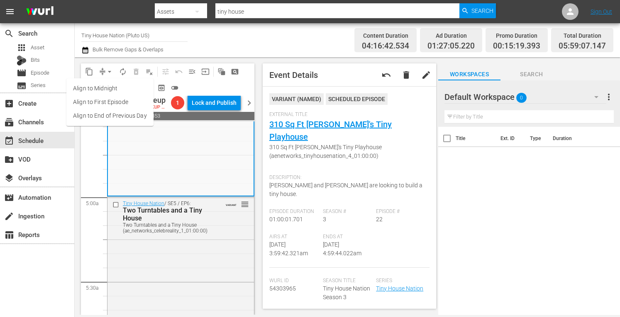
click at [93, 88] on li "Align to Midnight" at bounding box center [109, 89] width 87 height 14
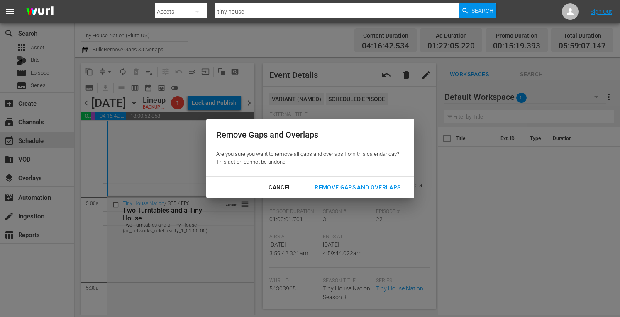
click at [349, 191] on div "Remove Gaps and Overlaps" at bounding box center [357, 187] width 99 height 10
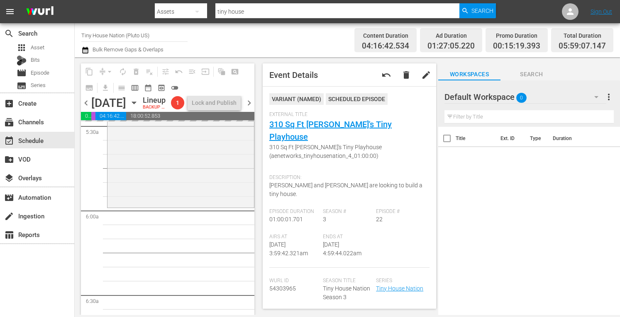
scroll to position [942, 0]
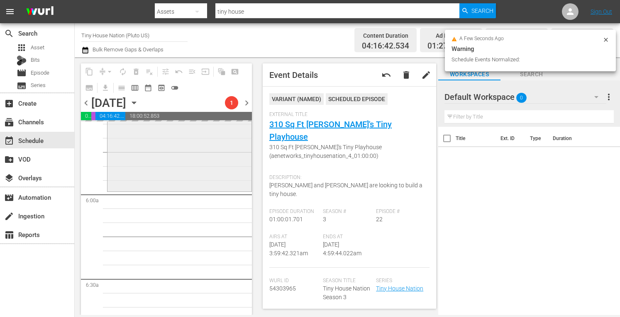
click at [187, 190] on div "Tiny House Nation / SE5 / EP6: Two Turntables and a Tiny House Two Turntables a…" at bounding box center [179, 107] width 144 height 165
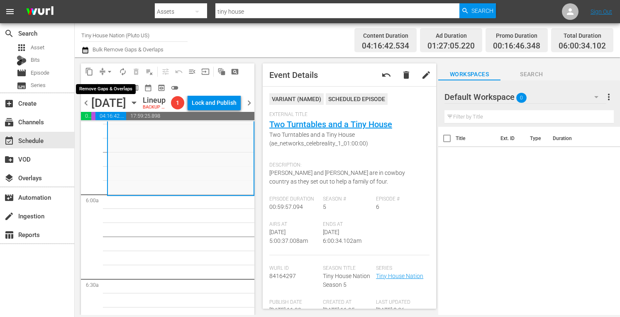
click at [106, 72] on span "arrow_drop_down" at bounding box center [109, 72] width 8 height 8
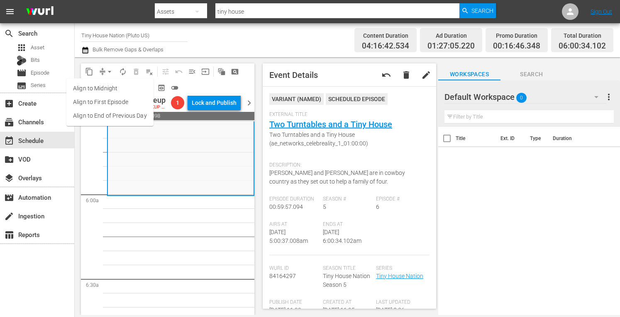
click at [95, 89] on li "Align to Midnight" at bounding box center [109, 89] width 87 height 14
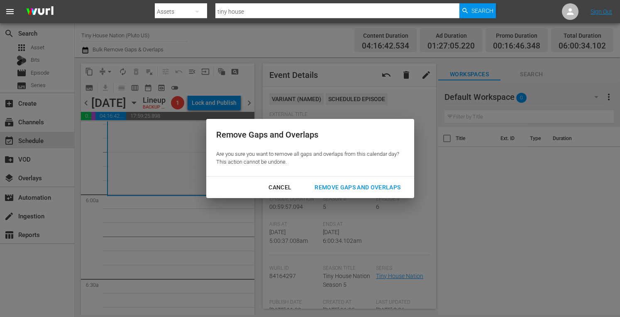
click at [353, 187] on div "Remove Gaps and Overlaps" at bounding box center [357, 187] width 99 height 10
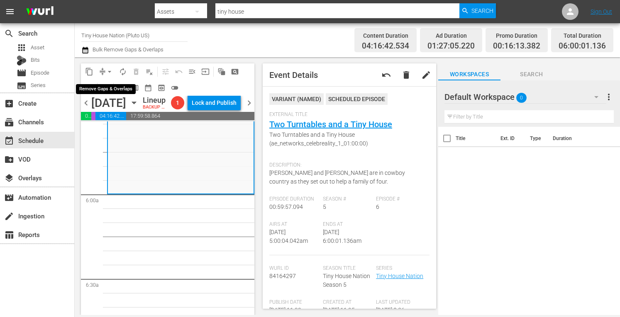
click at [112, 69] on span "arrow_drop_down" at bounding box center [109, 72] width 8 height 8
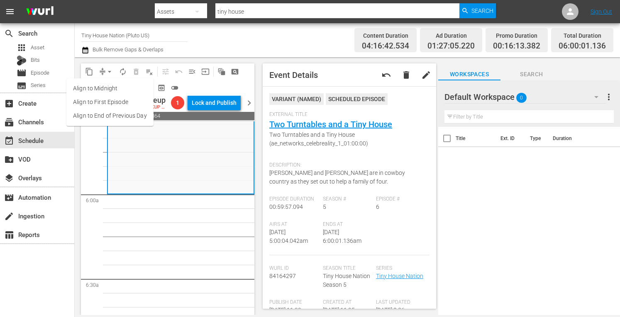
click at [93, 87] on li "Align to Midnight" at bounding box center [109, 89] width 87 height 14
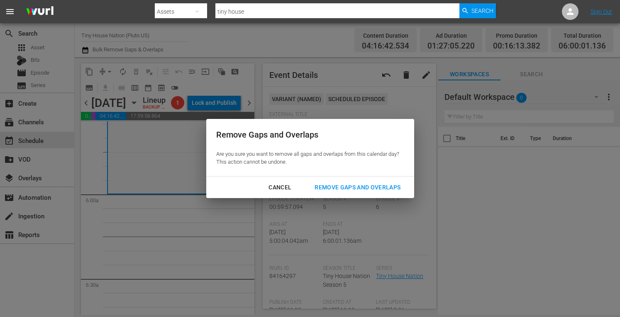
click at [349, 183] on div "Remove Gaps and Overlaps" at bounding box center [357, 187] width 99 height 10
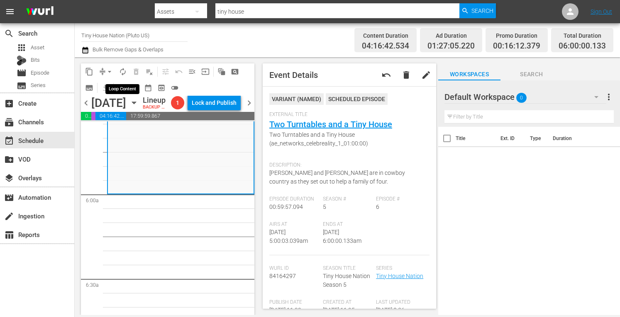
click at [124, 68] on span "autorenew_outlined" at bounding box center [123, 72] width 8 height 8
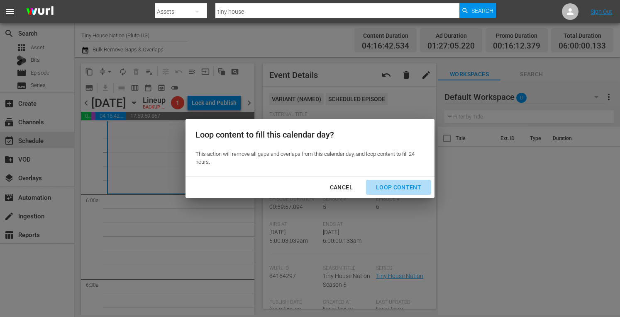
click at [393, 183] on div "Loop Content" at bounding box center [398, 187] width 58 height 10
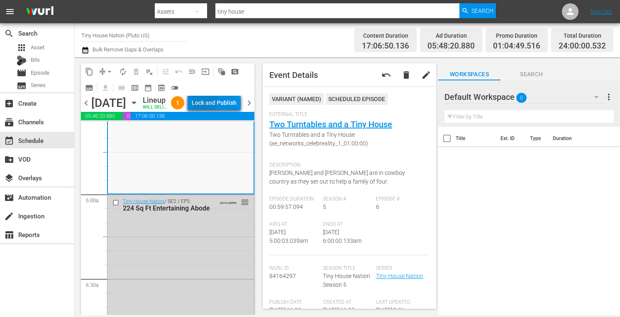
click at [214, 102] on div "Lock and Publish" at bounding box center [214, 102] width 45 height 15
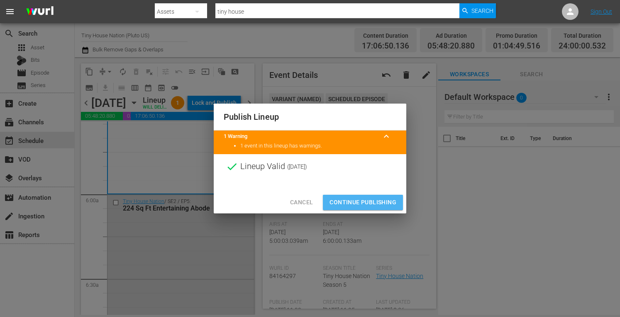
click at [345, 195] on button "Continue Publishing" at bounding box center [363, 202] width 80 height 15
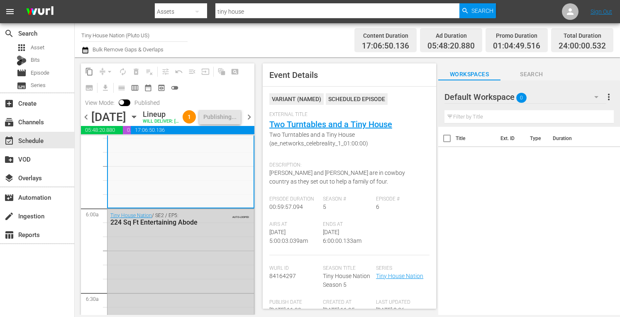
click at [248, 122] on span "chevron_right" at bounding box center [249, 117] width 10 height 10
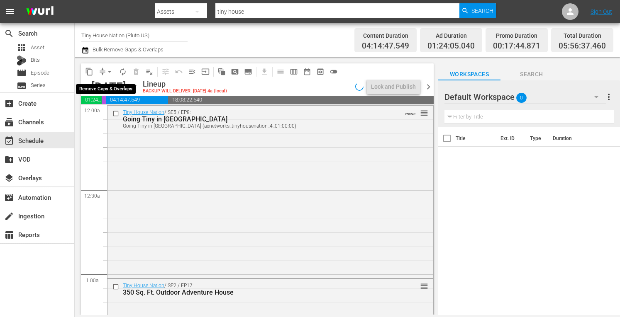
click at [108, 71] on span "arrow_drop_down" at bounding box center [109, 72] width 8 height 8
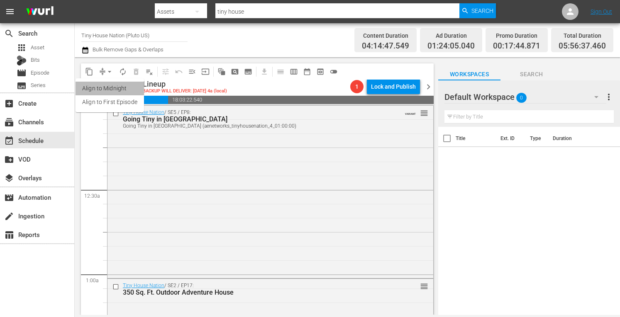
click at [95, 84] on li "Align to Midnight" at bounding box center [109, 89] width 68 height 14
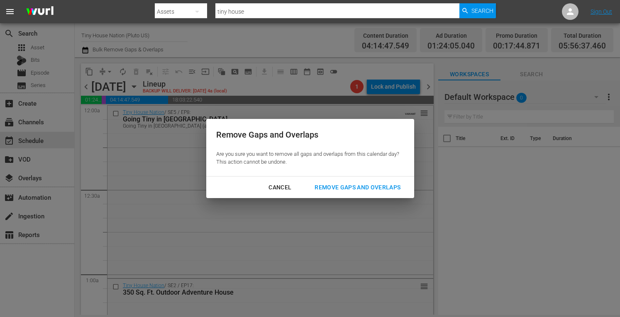
click at [334, 180] on button "Remove Gaps and Overlaps" at bounding box center [357, 187] width 106 height 15
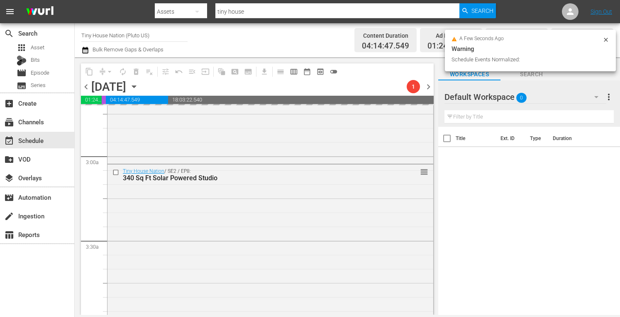
scroll to position [461, 0]
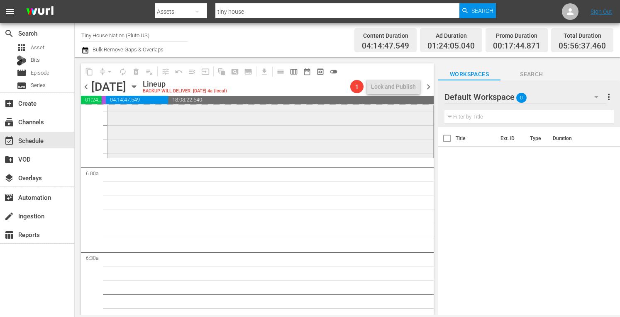
click at [206, 127] on div "Tiny House Nation / SE1 / EP5: 500 Sq Ft Rocky Mountain Mansion reorder" at bounding box center [270, 73] width 326 height 166
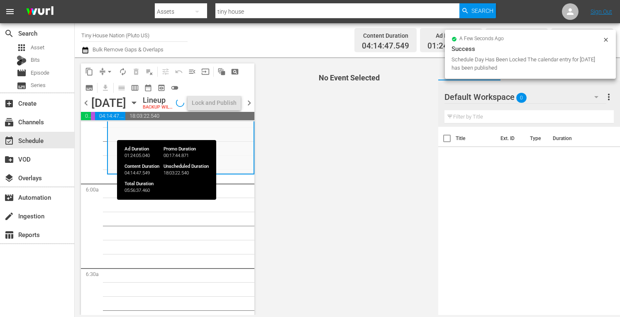
scroll to position [939, 0]
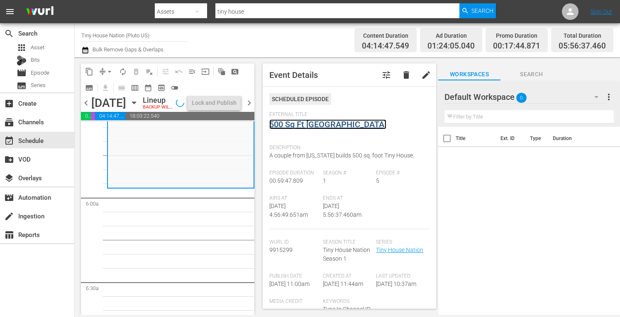
click at [311, 125] on link "500 Sq Ft Rocky Mountain Mansion" at bounding box center [327, 124] width 117 height 10
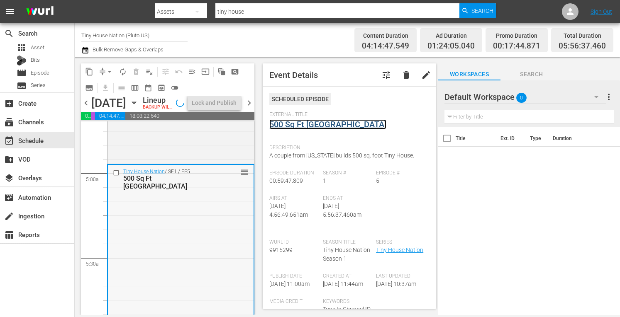
scroll to position [788, 0]
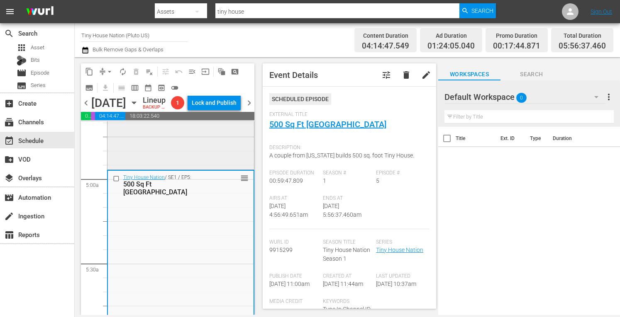
click at [173, 168] on div "Tiny House Nation / SE5 / EP4: No Fall Zone No Fall Zone (aenetworks_tinyhousen…" at bounding box center [180, 89] width 146 height 158
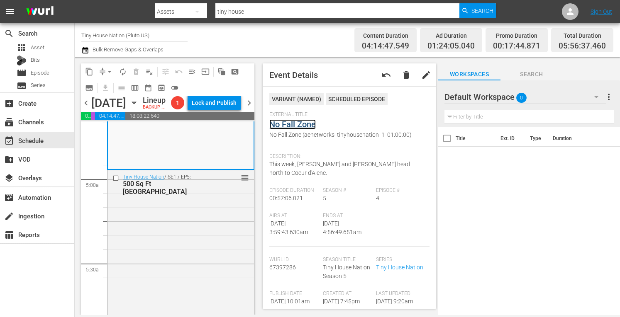
click at [302, 124] on link "No Fall Zone" at bounding box center [292, 124] width 46 height 10
click at [105, 69] on span "arrow_drop_down" at bounding box center [109, 72] width 8 height 8
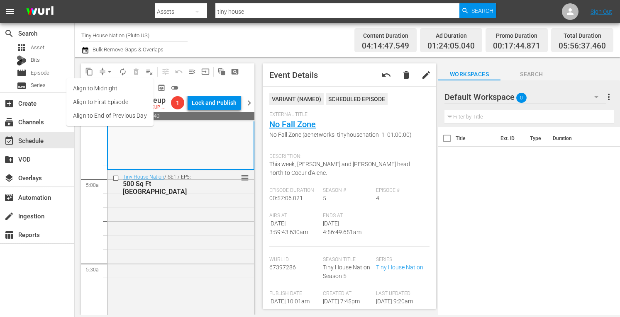
click at [89, 87] on li "Align to Midnight" at bounding box center [109, 89] width 87 height 14
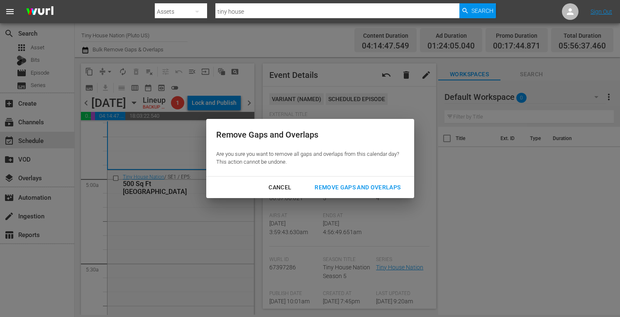
click at [353, 189] on div "Remove Gaps and Overlaps" at bounding box center [357, 187] width 99 height 10
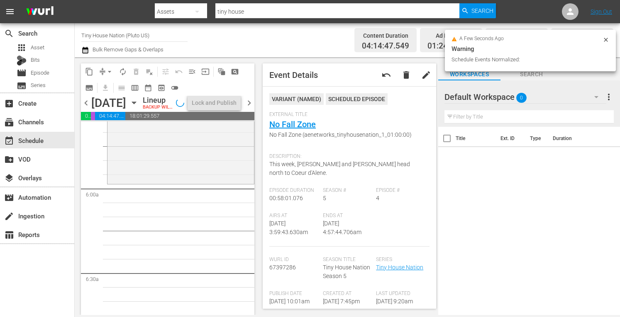
scroll to position [949, 0]
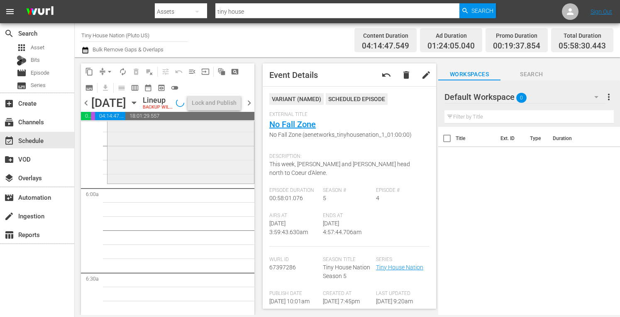
click at [147, 161] on div "Tiny House Nation / SE1 / EP5: 500 Sq Ft Rocky Mountain Mansion reorder" at bounding box center [180, 97] width 146 height 169
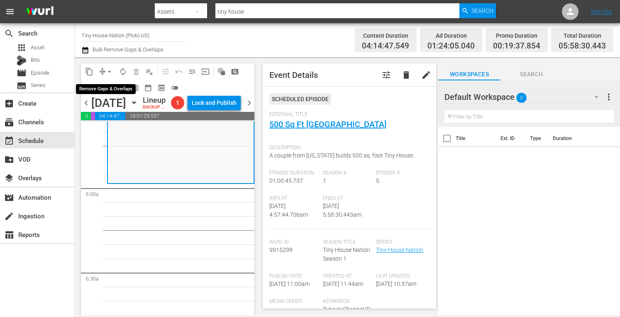
click at [107, 69] on span "arrow_drop_down" at bounding box center [109, 72] width 8 height 8
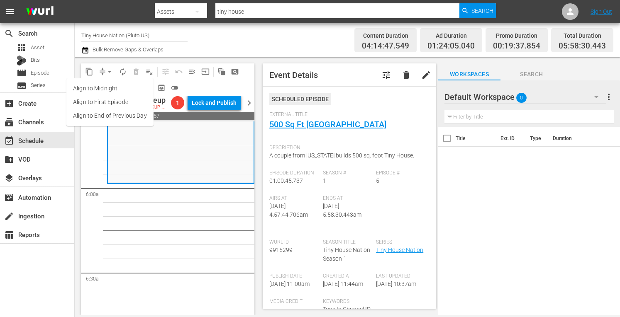
click at [93, 85] on li "Align to Midnight" at bounding box center [109, 89] width 87 height 14
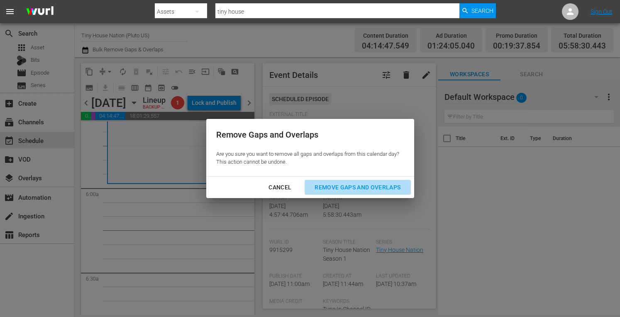
click at [379, 186] on div "Remove Gaps and Overlaps" at bounding box center [357, 187] width 99 height 10
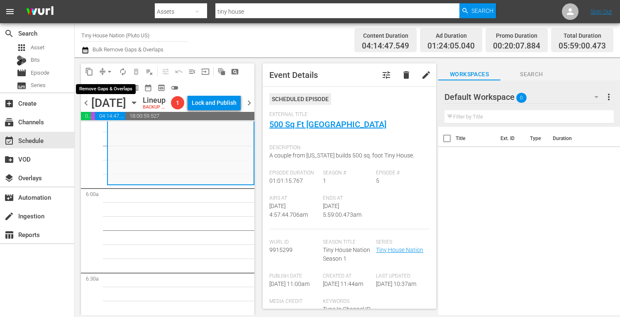
click at [109, 71] on span "arrow_drop_down" at bounding box center [109, 72] width 8 height 8
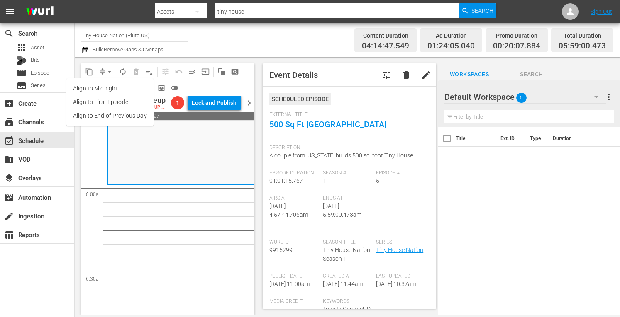
click at [102, 85] on li "Align to Midnight" at bounding box center [109, 89] width 87 height 14
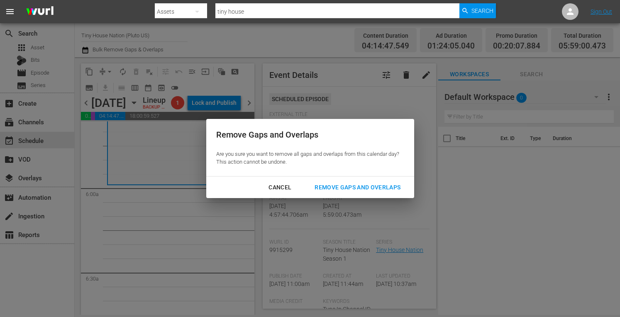
click at [335, 182] on div "Remove Gaps and Overlaps" at bounding box center [357, 187] width 99 height 10
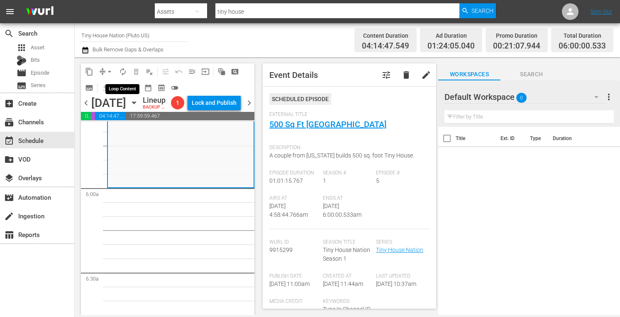
click at [121, 74] on span "autorenew_outlined" at bounding box center [123, 72] width 8 height 8
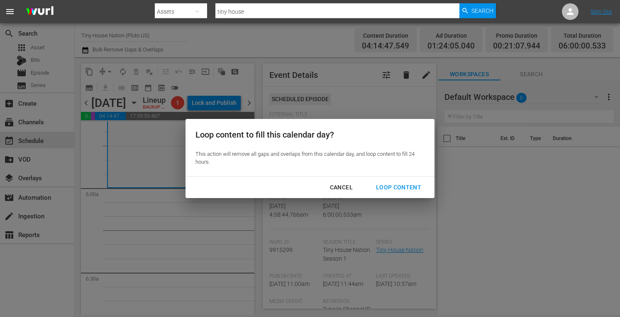
click at [398, 188] on div "Loop Content" at bounding box center [398, 187] width 58 height 10
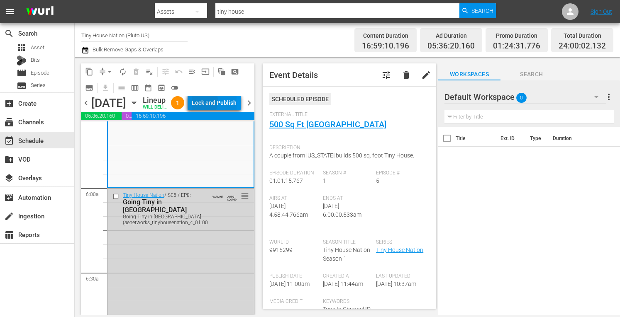
click at [217, 103] on div "Lock and Publish" at bounding box center [214, 102] width 45 height 15
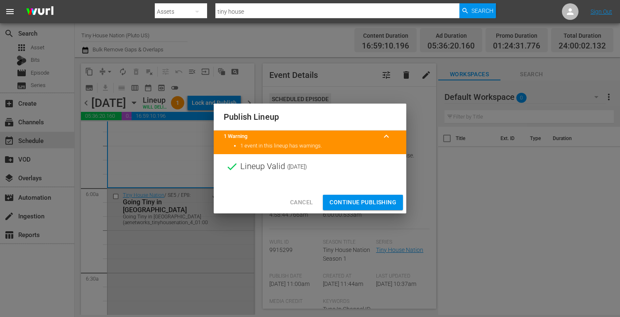
click at [367, 202] on span "Continue Publishing" at bounding box center [362, 202] width 67 height 10
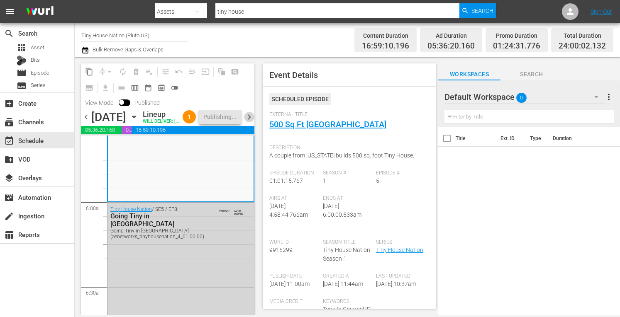
click at [249, 122] on span "chevron_right" at bounding box center [249, 117] width 10 height 10
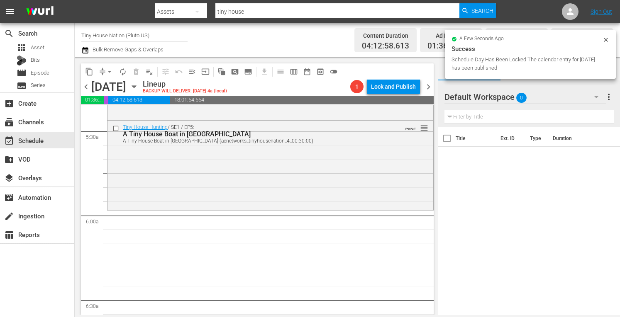
scroll to position [905, 0]
click at [214, 175] on div "Tiny House Hunting / SE1 / EP5: A Tiny House Boat in Seattle A Tiny House Boat …" at bounding box center [270, 164] width 326 height 88
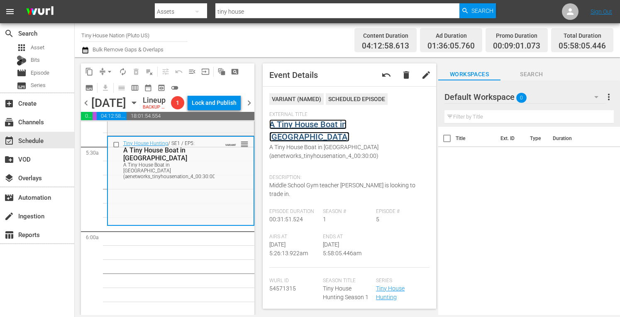
click at [332, 124] on link "A Tiny House Boat in Seattle" at bounding box center [309, 130] width 80 height 22
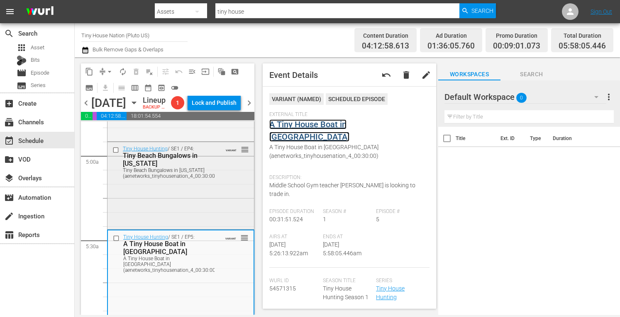
scroll to position [810, 0]
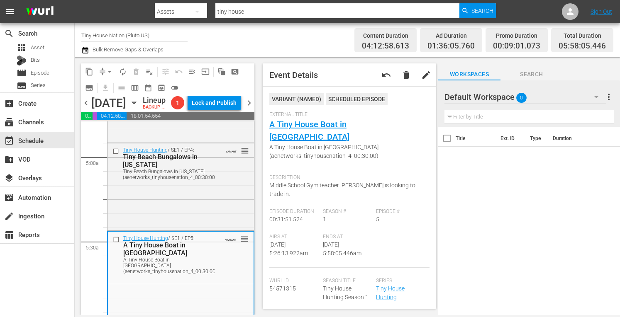
click at [173, 207] on div "Tiny House Hunting / SE1 / EP4: Tiny Beach Bungalows in Florida Tiny Beach Bung…" at bounding box center [180, 187] width 146 height 86
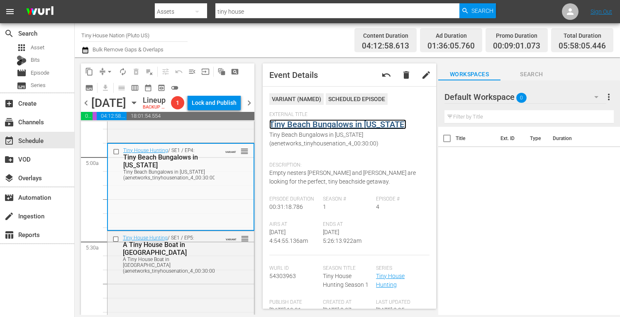
click at [328, 125] on link "Tiny Beach Bungalows in Florida" at bounding box center [337, 124] width 137 height 10
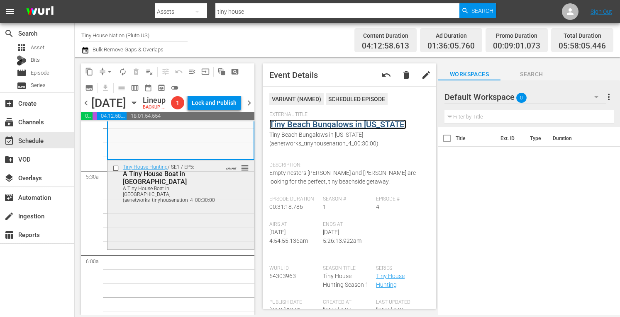
scroll to position [882, 0]
click at [172, 233] on div "Tiny House Hunting / SE1 / EP5: A Tiny House Boat in Seattle A Tiny House Boat …" at bounding box center [180, 204] width 146 height 88
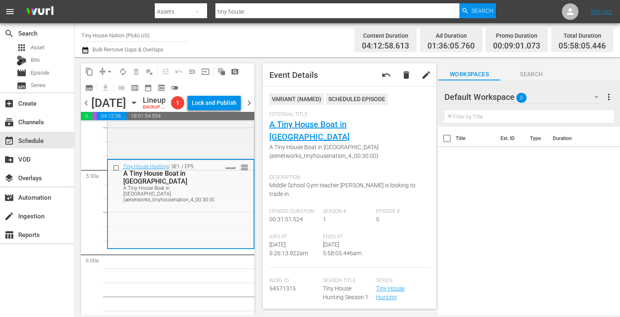
click at [111, 71] on span "arrow_drop_down" at bounding box center [109, 72] width 8 height 8
click at [95, 91] on li "Align to Midnight" at bounding box center [109, 89] width 87 height 14
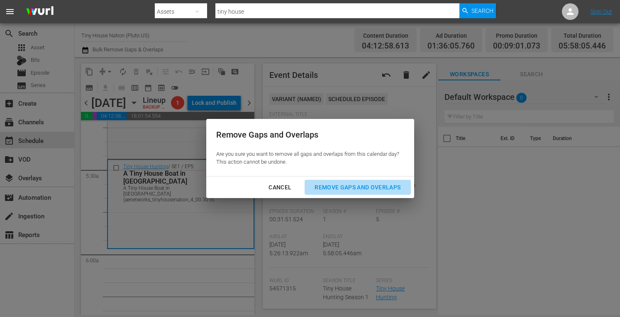
click at [341, 191] on div "Remove Gaps and Overlaps" at bounding box center [357, 187] width 99 height 10
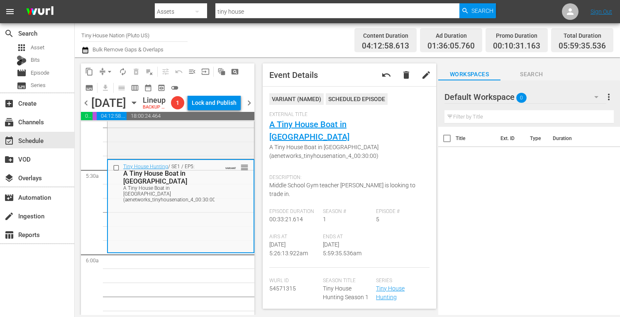
click at [107, 72] on span "arrow_drop_down" at bounding box center [109, 72] width 8 height 8
click at [96, 90] on li "Align to Midnight" at bounding box center [109, 89] width 87 height 14
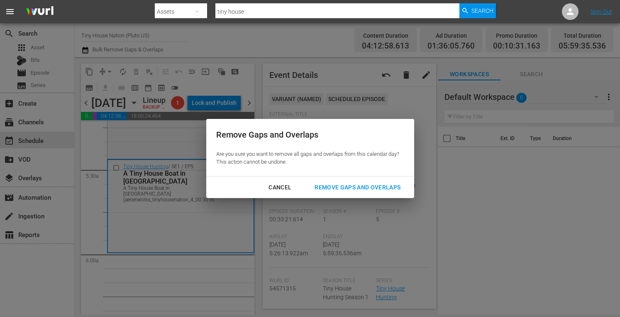
click at [362, 189] on div "Remove Gaps and Overlaps" at bounding box center [357, 187] width 99 height 10
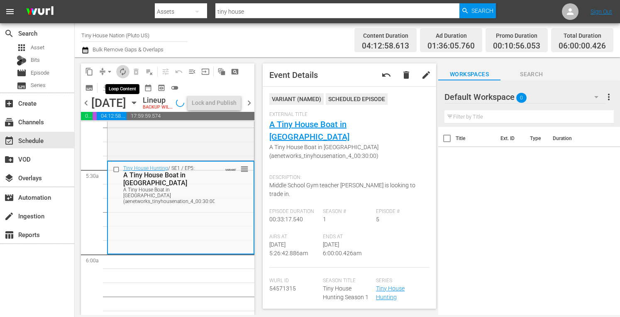
click at [123, 71] on span "autorenew_outlined" at bounding box center [123, 72] width 8 height 8
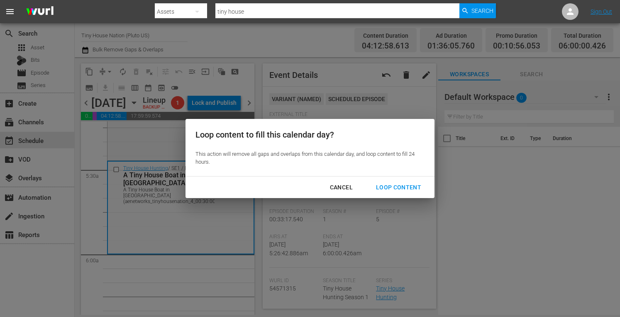
click at [404, 190] on div "Loop Content" at bounding box center [398, 187] width 58 height 10
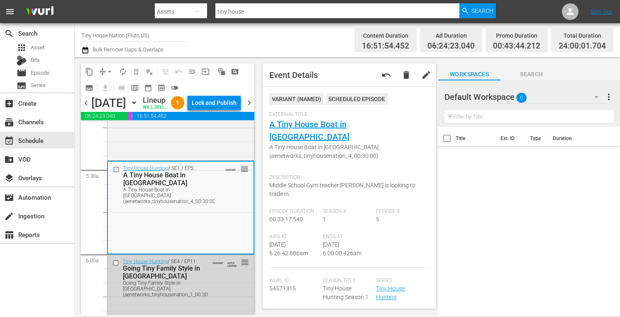
click at [215, 106] on div "Lock and Publish" at bounding box center [214, 102] width 45 height 15
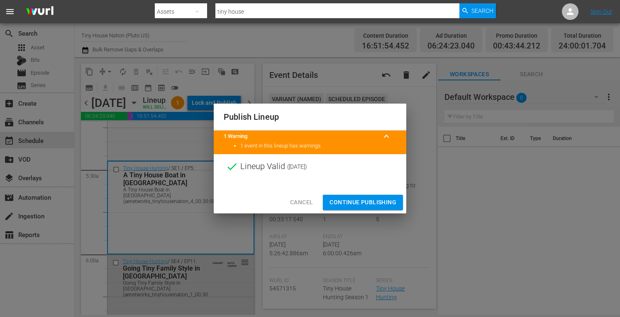
click at [356, 205] on span "Continue Publishing" at bounding box center [362, 202] width 67 height 10
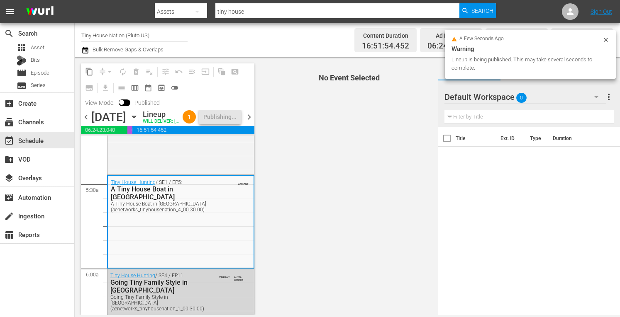
click at [253, 122] on span "chevron_right" at bounding box center [249, 117] width 10 height 10
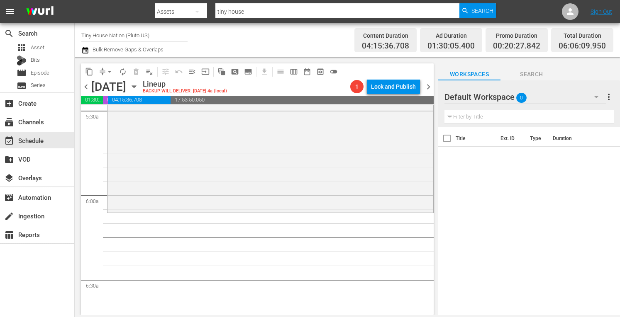
scroll to position [925, 0]
click at [141, 155] on div "Tiny House Nation / SE4 / EP8: 700 Sq Ft Tiny Recording Studio reorder" at bounding box center [270, 125] width 326 height 172
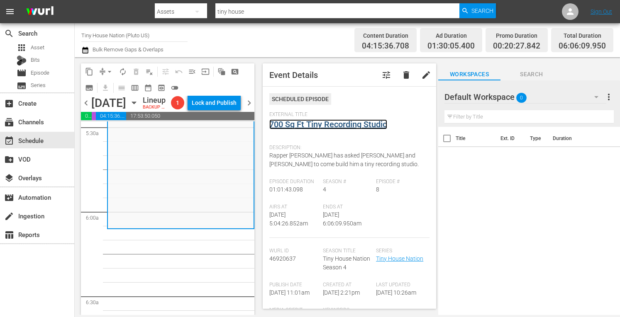
click at [317, 126] on link "700 Sq Ft Tiny Recording Studio" at bounding box center [328, 124] width 118 height 10
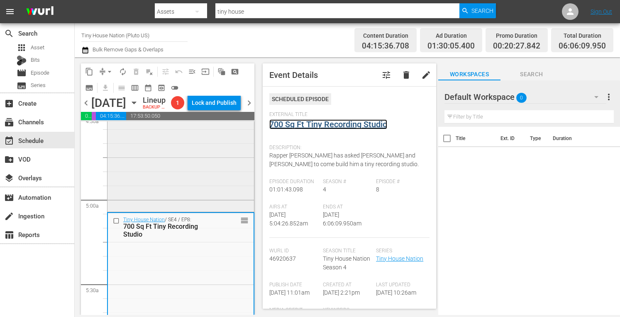
scroll to position [761, 0]
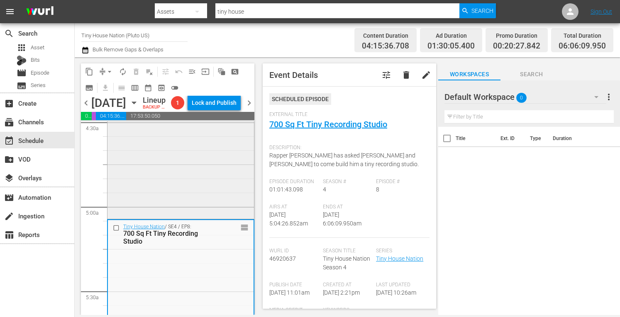
click at [152, 184] on div "Tiny House Nation / SE2 / EP3: 204 Sq Ft Climbing Gym 204 Sq Ft Climbing Gym (a…" at bounding box center [180, 133] width 146 height 169
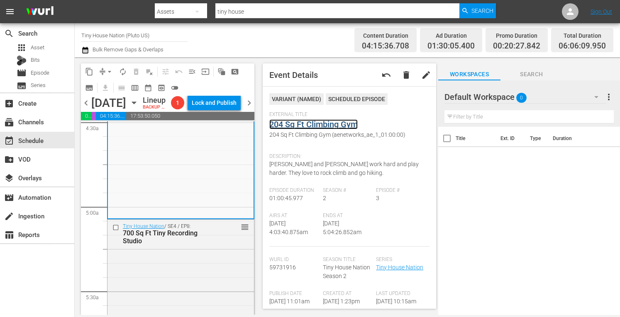
click at [318, 124] on link "204 Sq Ft Climbing Gym" at bounding box center [313, 124] width 88 height 10
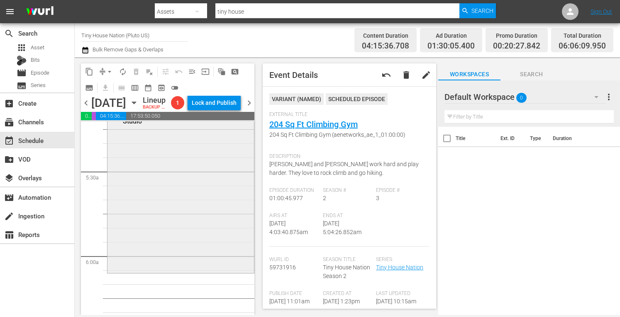
scroll to position [881, 0]
click at [149, 226] on div "Tiny House Nation / SE4 / EP8: 700 Sq Ft Tiny Recording Studio reorder" at bounding box center [180, 186] width 146 height 172
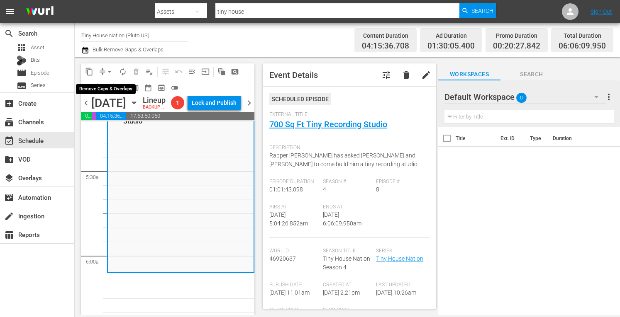
click at [107, 72] on span "arrow_drop_down" at bounding box center [109, 72] width 8 height 8
click at [93, 89] on li "Align to Midnight" at bounding box center [109, 89] width 68 height 14
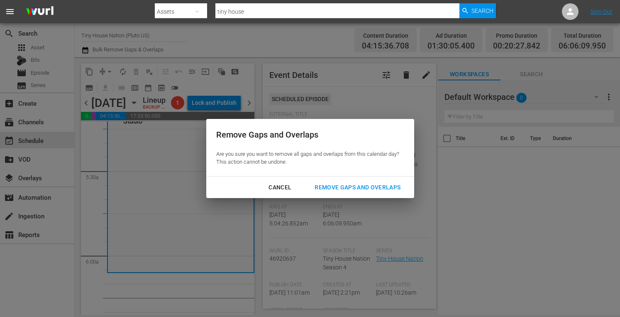
click at [105, 78] on div "Remove Gaps and Overlaps Are you sure you want to remove all gaps and overlaps …" at bounding box center [310, 158] width 620 height 317
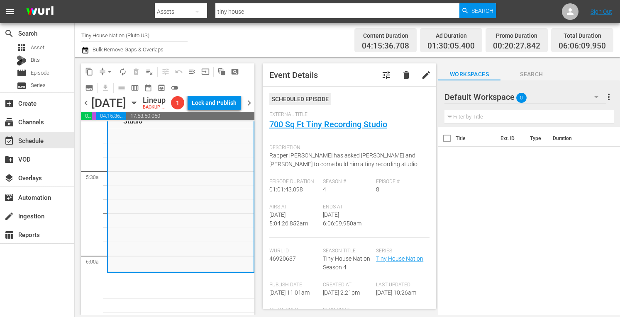
click at [108, 71] on span "arrow_drop_down" at bounding box center [109, 72] width 8 height 8
click at [106, 72] on span "arrow_drop_down" at bounding box center [109, 72] width 8 height 8
click at [107, 75] on span "arrow_drop_down" at bounding box center [109, 72] width 8 height 8
click at [100, 88] on li "Align to Midnight" at bounding box center [109, 89] width 68 height 14
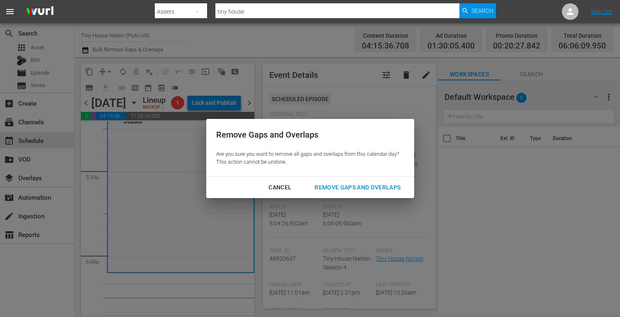
click at [361, 189] on div "Remove Gaps and Overlaps" at bounding box center [357, 187] width 99 height 10
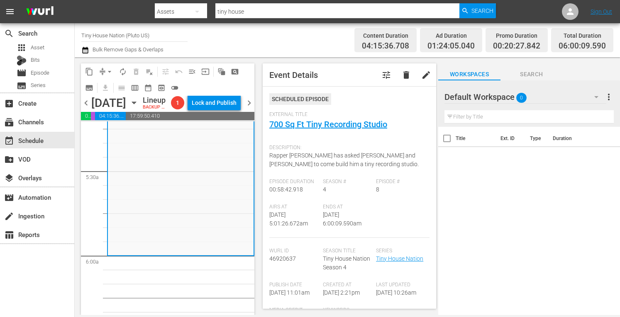
click at [108, 72] on span "arrow_drop_down" at bounding box center [109, 72] width 8 height 8
click at [98, 90] on li "Align to Midnight" at bounding box center [109, 89] width 87 height 14
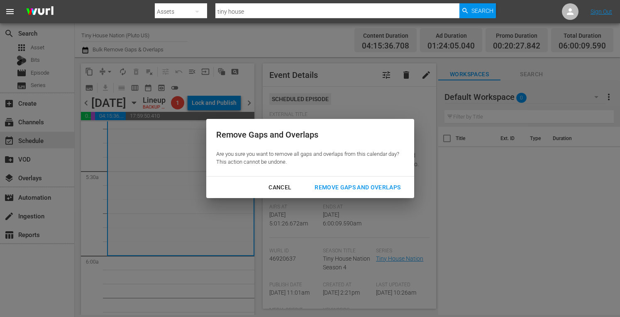
click at [347, 183] on div "Remove Gaps and Overlaps" at bounding box center [357, 187] width 99 height 10
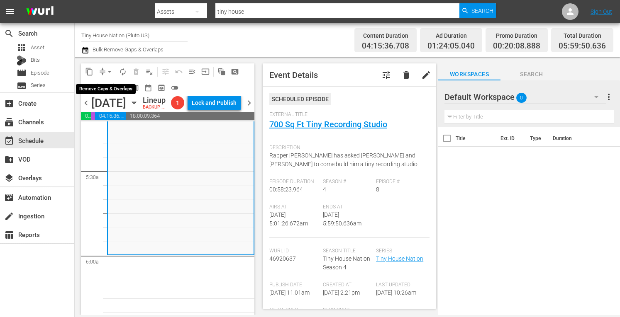
click at [107, 71] on span "arrow_drop_down" at bounding box center [109, 72] width 8 height 8
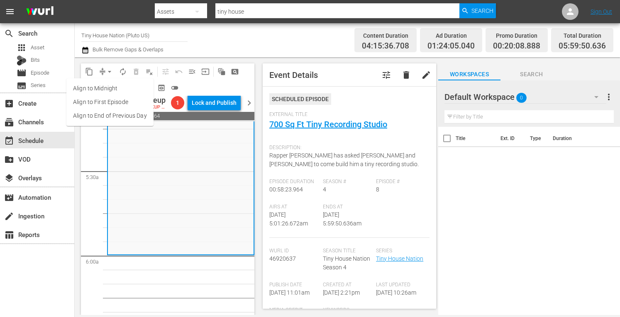
click at [100, 88] on li "Align to Midnight" at bounding box center [109, 89] width 87 height 14
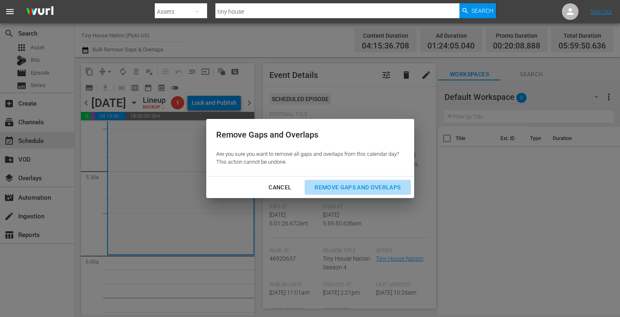
click at [358, 190] on div "Remove Gaps and Overlaps" at bounding box center [357, 187] width 99 height 10
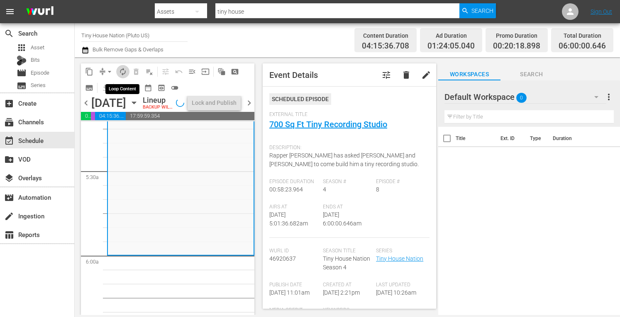
click at [120, 71] on span "autorenew_outlined" at bounding box center [123, 72] width 8 height 8
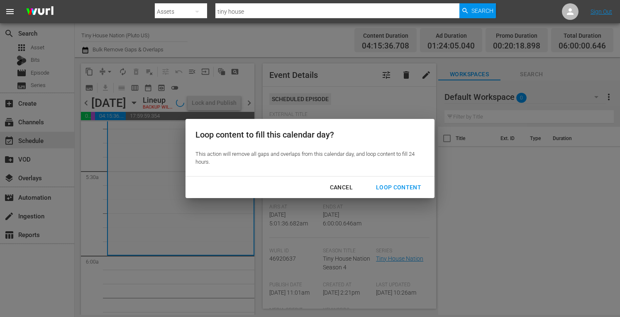
click at [401, 182] on div "Loop Content" at bounding box center [398, 187] width 58 height 10
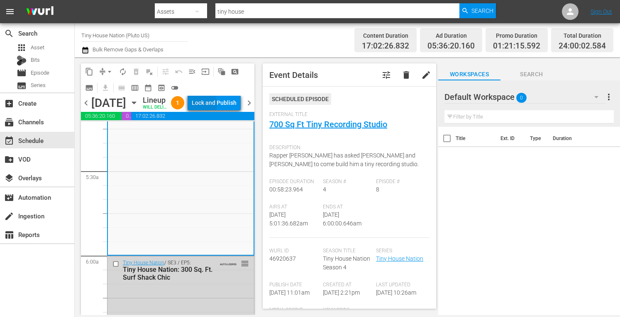
click at [214, 105] on div "Lock and Publish" at bounding box center [214, 102] width 45 height 15
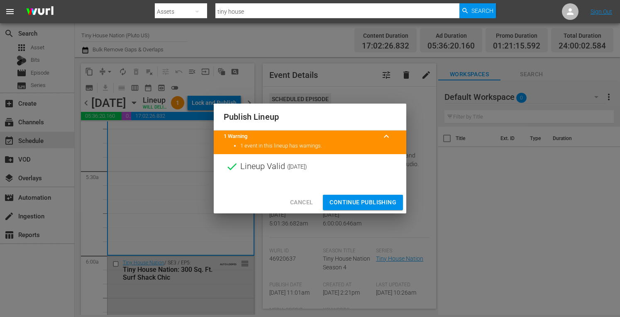
click at [345, 206] on span "Continue Publishing" at bounding box center [362, 202] width 67 height 10
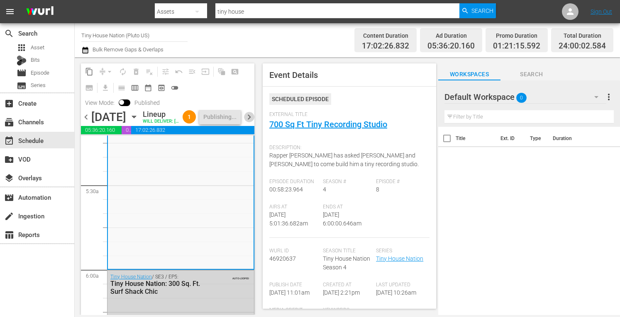
click at [248, 122] on span "chevron_right" at bounding box center [249, 117] width 10 height 10
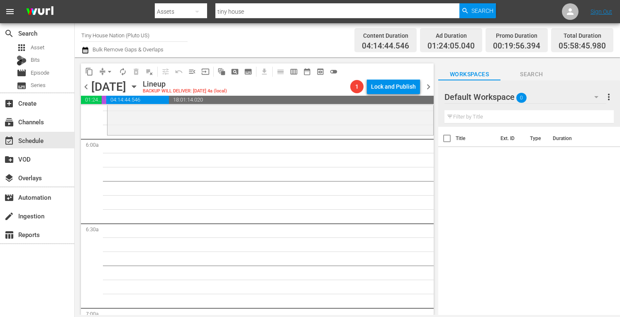
scroll to position [970, 0]
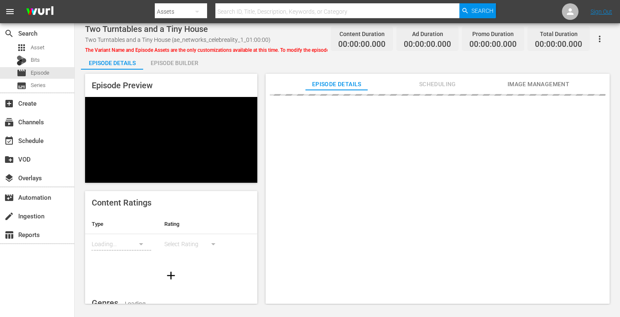
click at [175, 60] on div "Episode Builder" at bounding box center [174, 63] width 62 height 20
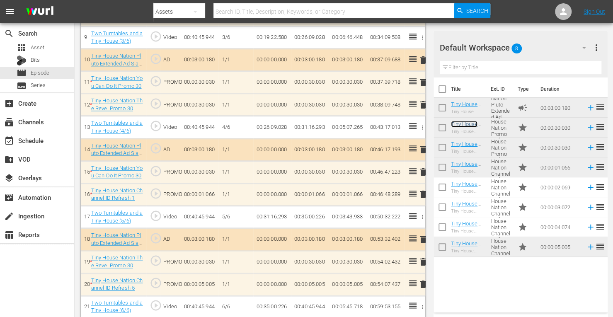
scroll to position [450, 0]
click at [424, 192] on span "delete" at bounding box center [423, 194] width 10 height 10
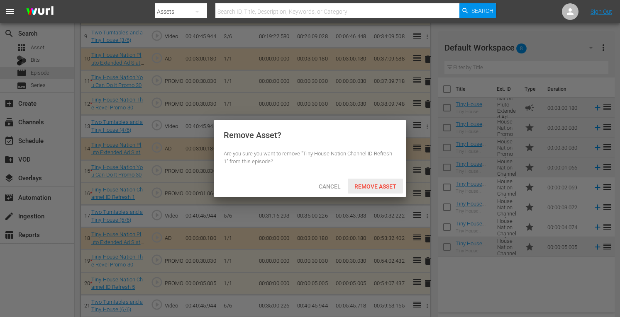
click at [381, 184] on span "Remove Asset" at bounding box center [375, 186] width 55 height 7
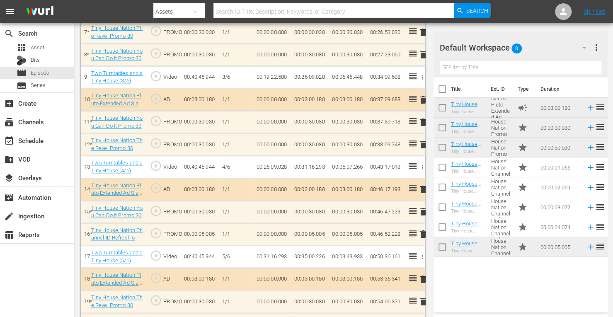
scroll to position [453, 0]
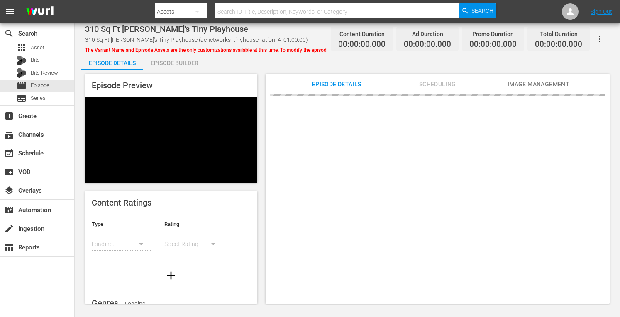
click at [165, 66] on div "Episode Builder" at bounding box center [174, 63] width 62 height 20
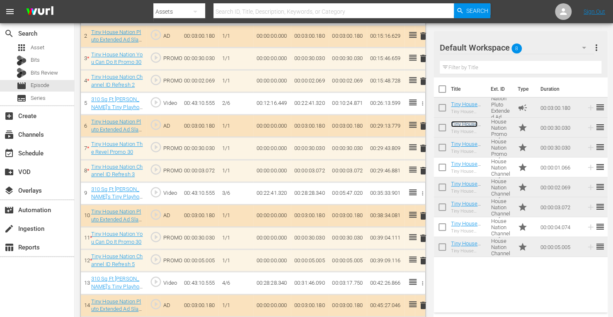
scroll to position [293, 0]
click at [425, 259] on span "delete" at bounding box center [423, 261] width 10 height 10
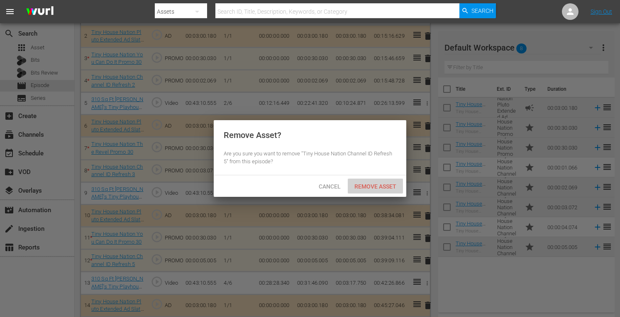
click at [377, 187] on span "Remove Asset" at bounding box center [375, 186] width 55 height 7
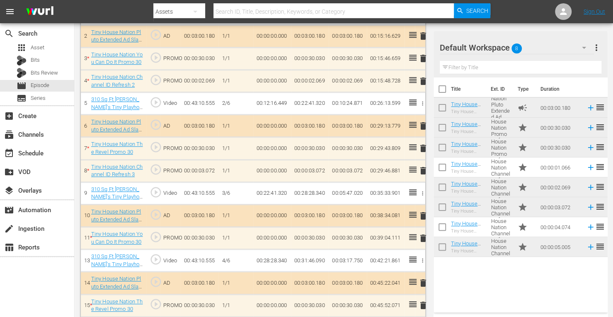
click at [423, 83] on span "delete" at bounding box center [423, 81] width 10 height 10
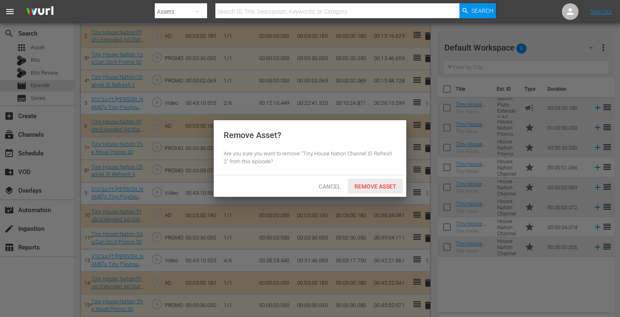
click at [359, 187] on span "Remove Asset" at bounding box center [375, 186] width 55 height 7
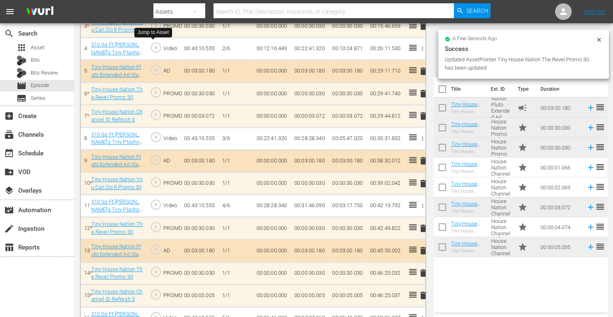
scroll to position [325, 0]
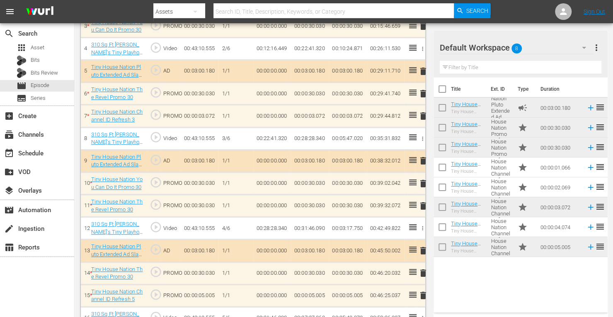
click at [425, 293] on span "delete" at bounding box center [423, 296] width 10 height 10
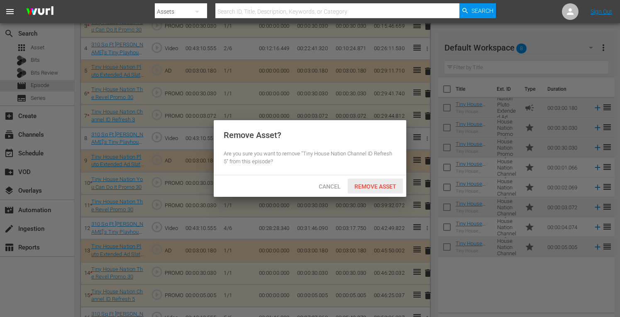
click at [379, 184] on span "Remove Asset" at bounding box center [375, 186] width 55 height 7
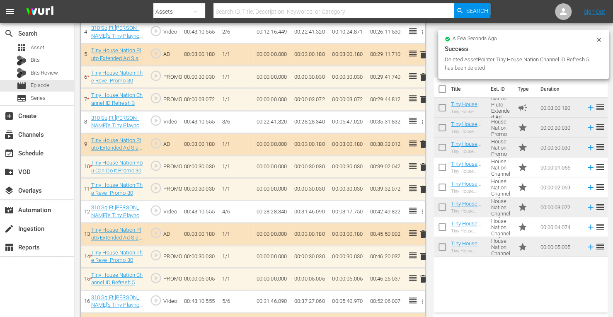
scroll to position [341, 0]
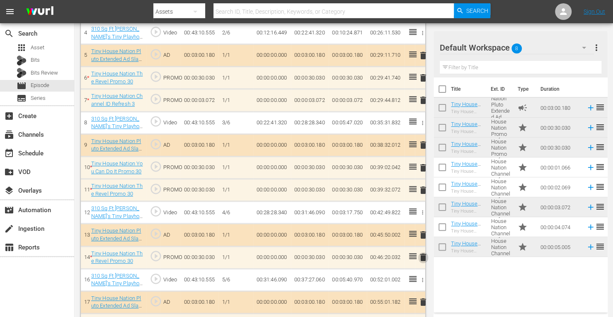
click at [423, 256] on span "delete" at bounding box center [423, 258] width 10 height 10
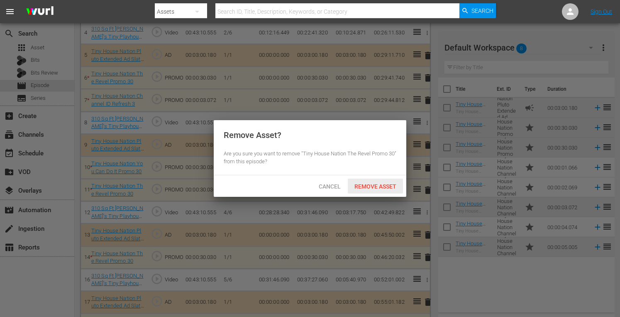
click at [377, 187] on span "Remove Asset" at bounding box center [375, 186] width 55 height 7
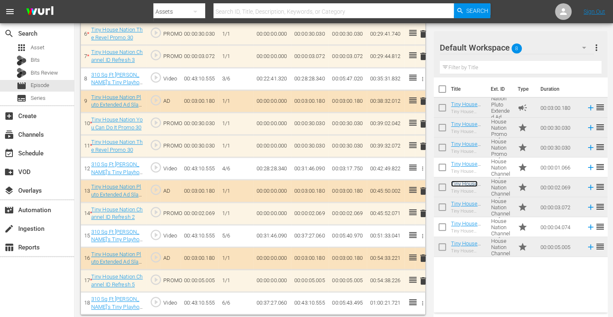
scroll to position [386, 0]
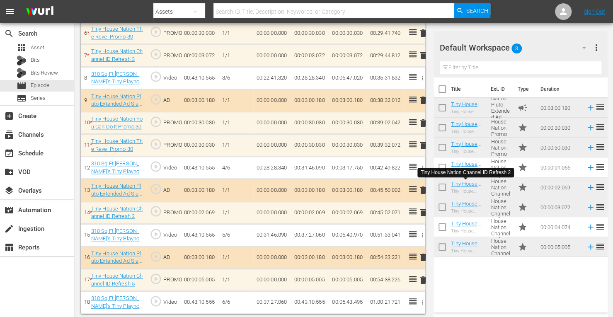
click at [425, 212] on span "delete" at bounding box center [423, 213] width 10 height 10
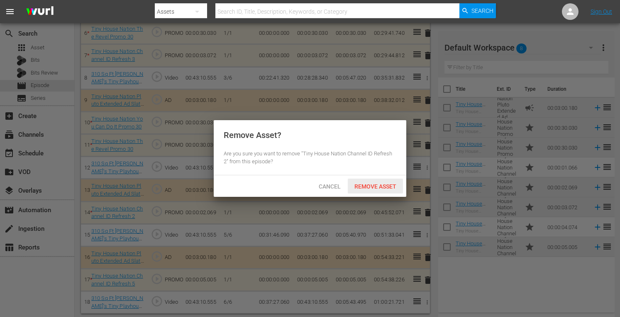
click at [368, 190] on span "Remove Asset" at bounding box center [375, 186] width 55 height 7
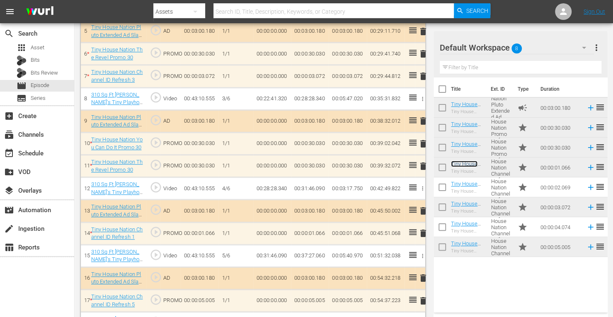
scroll to position [363, 0]
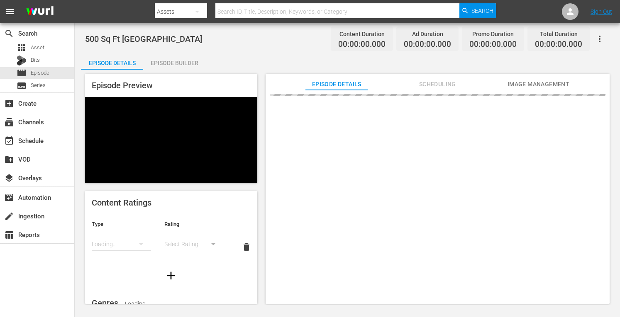
click at [181, 66] on div "Episode Builder" at bounding box center [174, 63] width 62 height 20
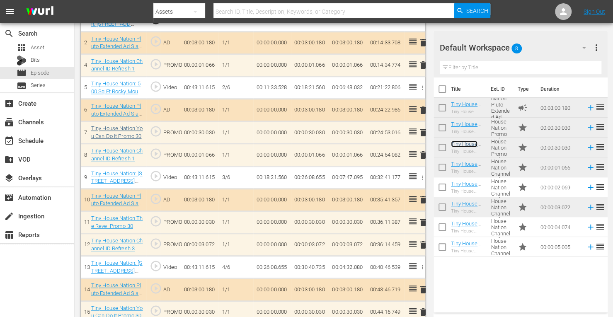
scroll to position [285, 0]
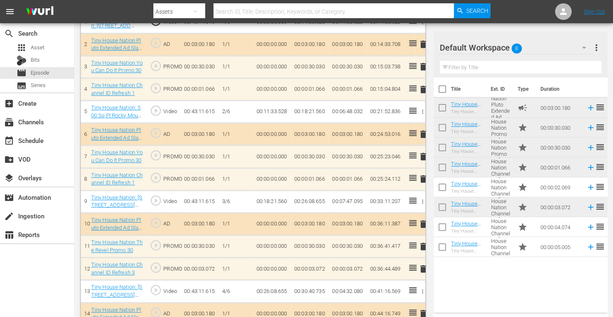
click at [424, 178] on span "delete" at bounding box center [423, 179] width 10 height 10
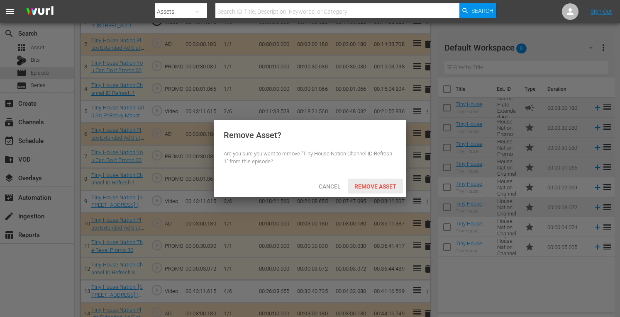
click at [377, 182] on div "Remove Asset" at bounding box center [375, 186] width 55 height 15
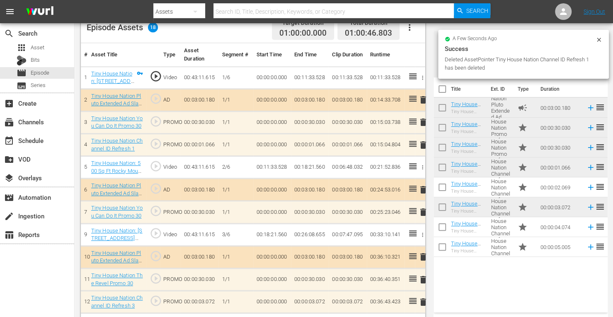
scroll to position [221, 0]
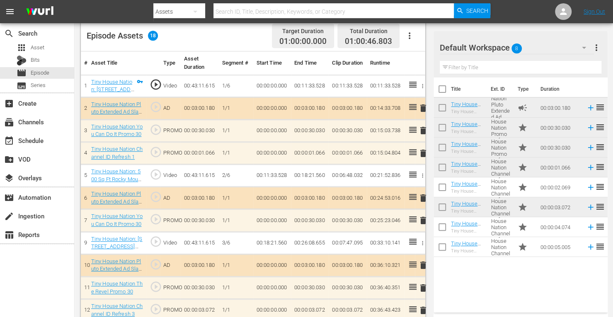
click at [422, 152] on span "delete" at bounding box center [423, 153] width 10 height 10
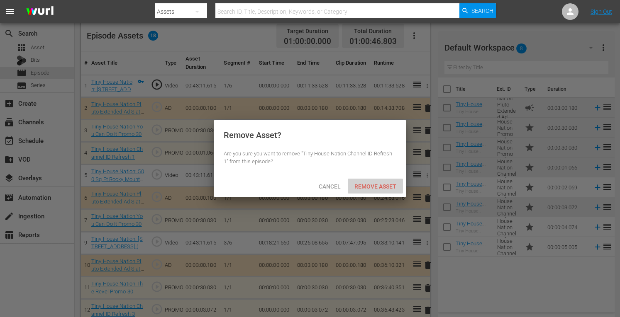
click at [371, 185] on span "Remove Asset" at bounding box center [375, 186] width 55 height 7
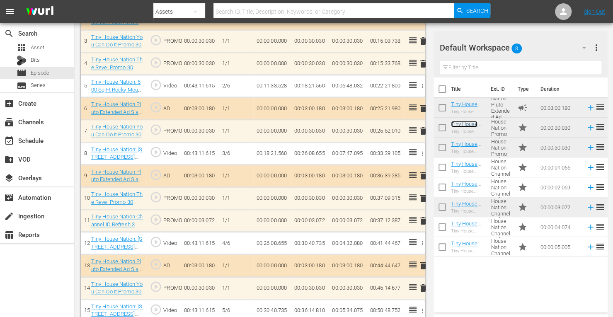
scroll to position [310, 0]
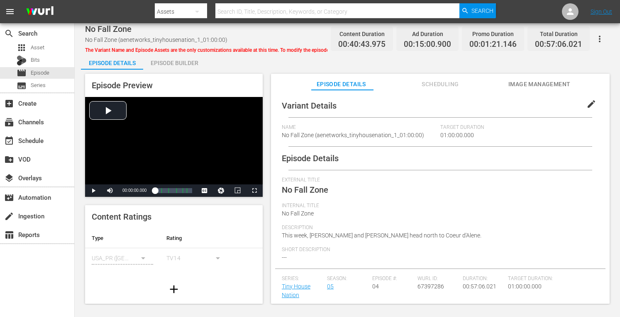
click at [177, 58] on div "Episode Builder" at bounding box center [174, 63] width 62 height 20
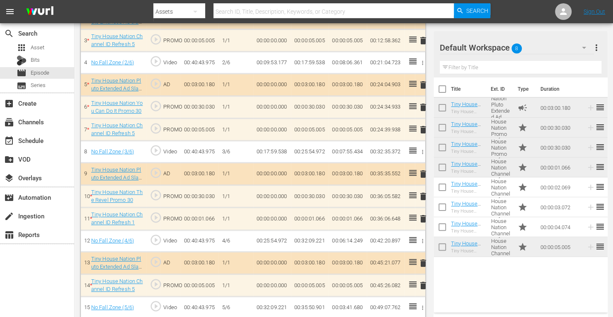
scroll to position [310, 0]
click at [425, 127] on span "delete" at bounding box center [423, 130] width 10 height 10
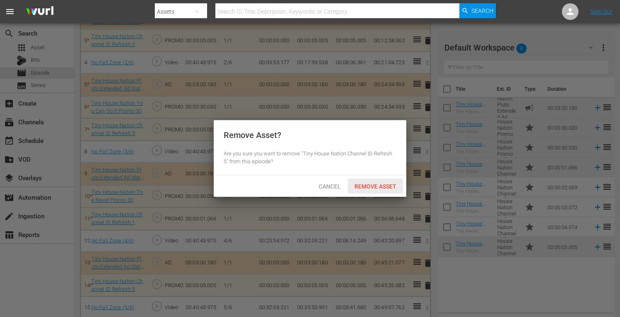
click at [365, 190] on span "Remove Asset" at bounding box center [375, 186] width 55 height 7
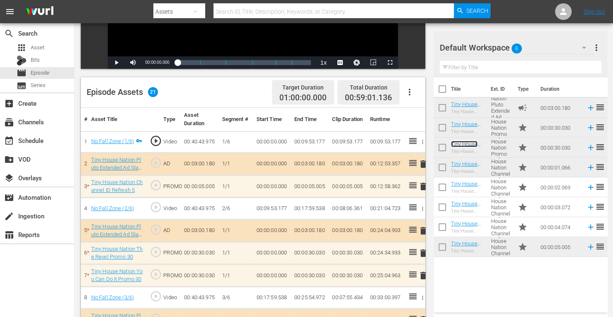
scroll to position [162, 0]
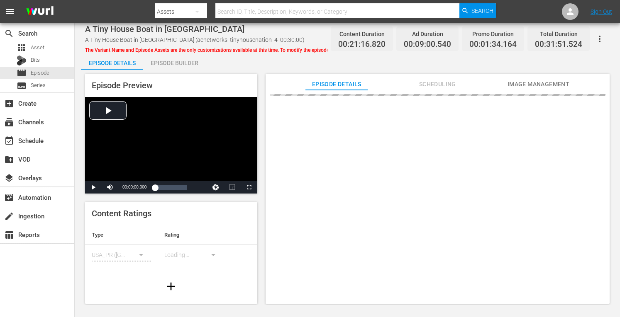
click at [160, 62] on div "Episode Builder" at bounding box center [174, 63] width 62 height 20
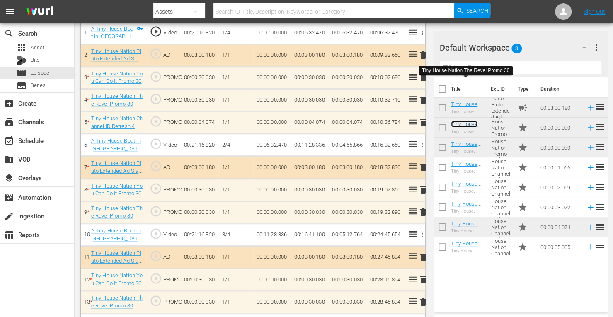
scroll to position [297, 0]
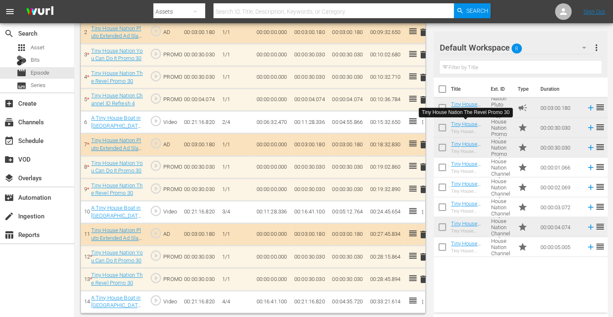
click at [422, 97] on span "delete" at bounding box center [423, 100] width 10 height 10
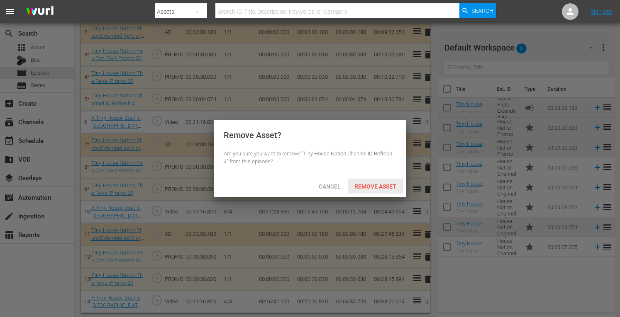
click at [366, 184] on span "Remove Asset" at bounding box center [375, 186] width 55 height 7
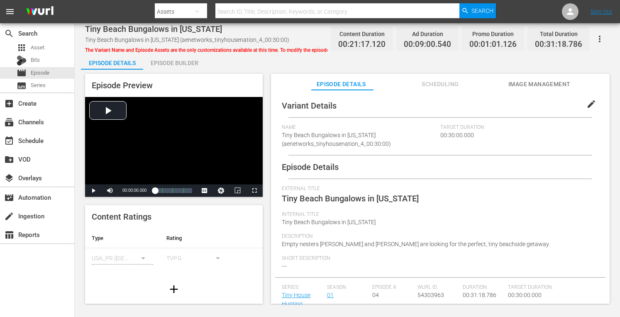
click at [173, 61] on div "Episode Builder" at bounding box center [174, 63] width 62 height 20
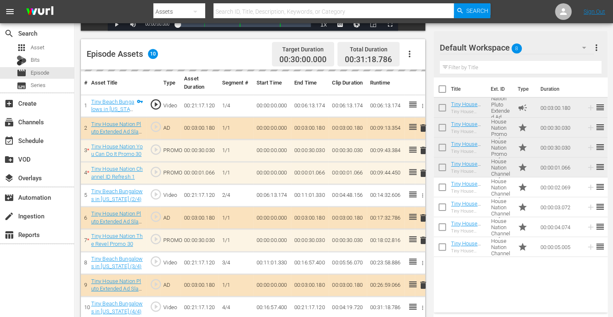
scroll to position [216, 0]
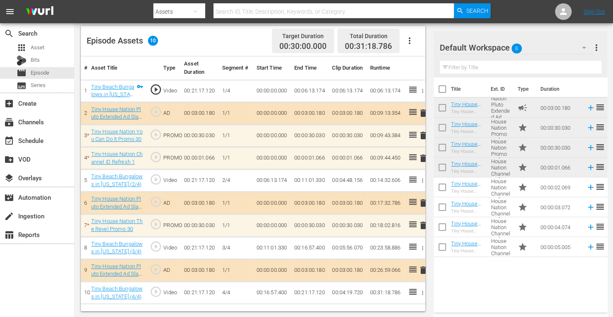
click at [425, 159] on span "delete" at bounding box center [423, 158] width 10 height 10
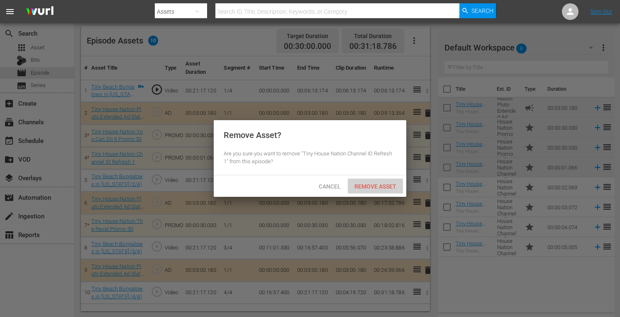
click at [376, 185] on span "Remove Asset" at bounding box center [375, 186] width 55 height 7
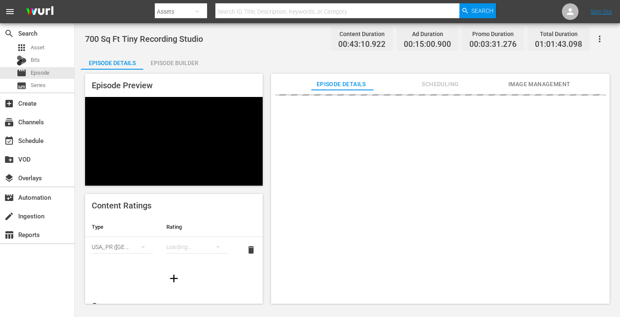
click at [180, 60] on div "Episode Builder" at bounding box center [174, 63] width 62 height 20
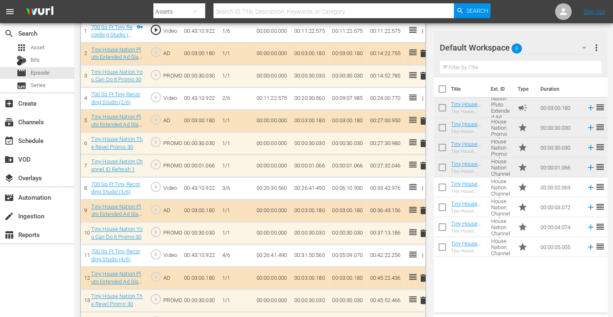
scroll to position [274, 0]
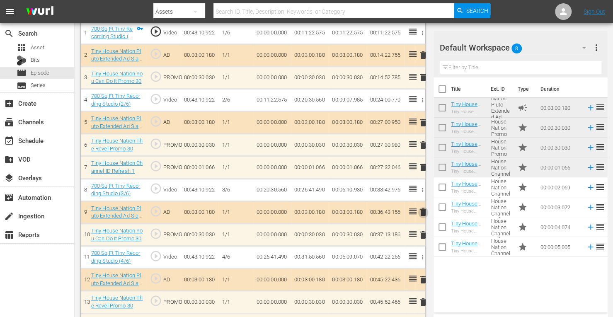
click at [423, 211] on span "delete" at bounding box center [423, 212] width 10 height 10
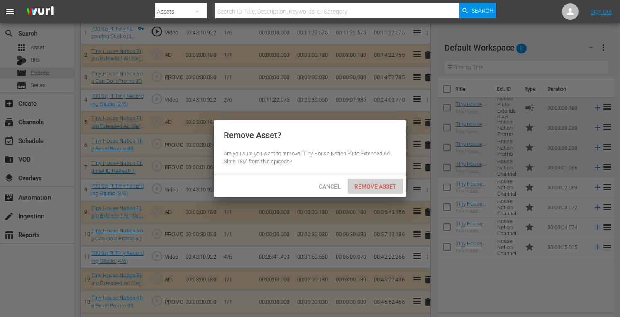
click at [367, 180] on div "Remove Asset" at bounding box center [375, 186] width 55 height 15
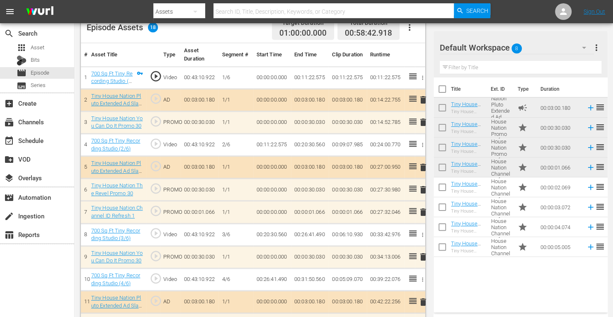
scroll to position [228, 0]
click at [423, 124] on span "delete" at bounding box center [423, 123] width 10 height 10
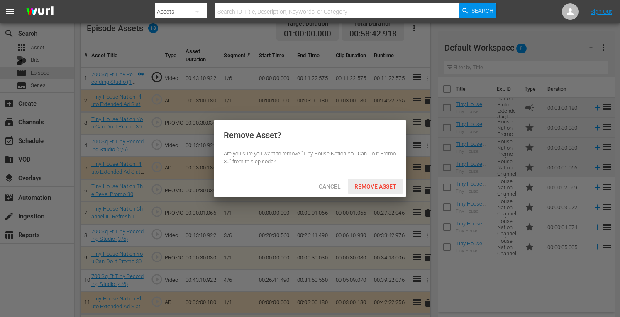
click at [369, 187] on span "Remove Asset" at bounding box center [375, 186] width 55 height 7
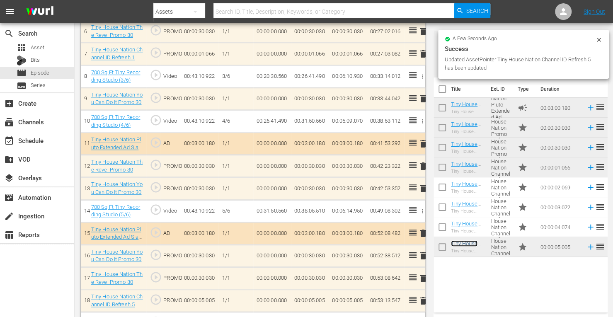
scroll to position [386, 0]
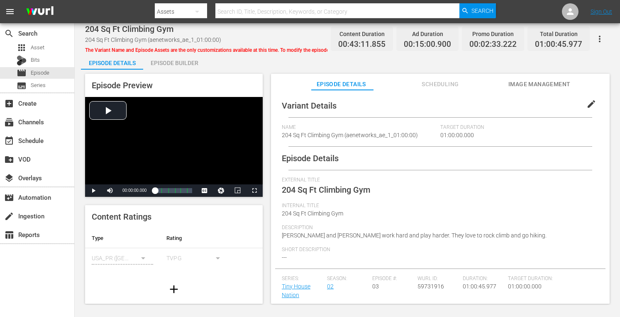
click at [183, 68] on div "Episode Builder" at bounding box center [174, 63] width 62 height 20
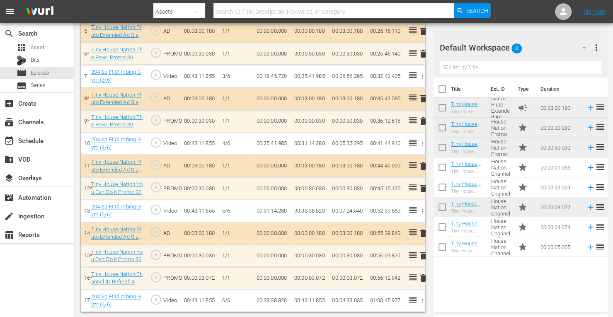
scroll to position [363, 0]
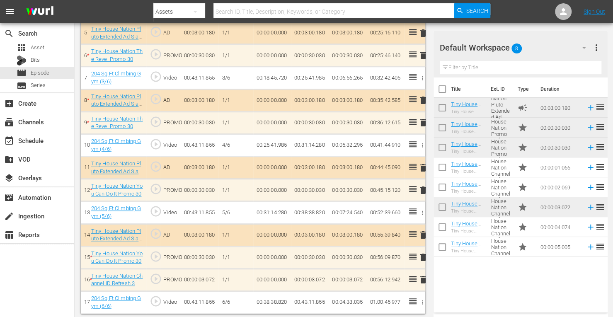
click at [424, 98] on span "delete" at bounding box center [423, 100] width 10 height 10
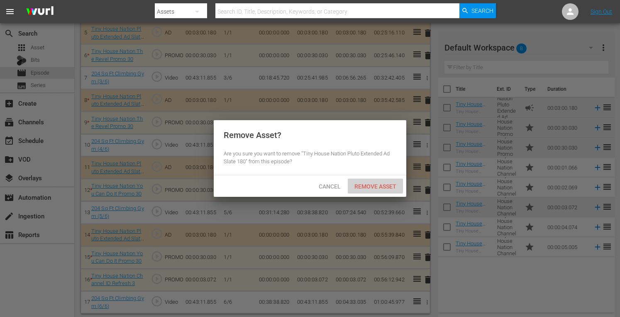
click at [380, 187] on span "Remove Asset" at bounding box center [375, 186] width 55 height 7
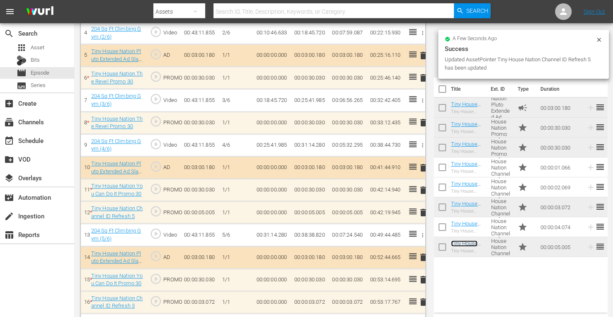
scroll to position [341, 0]
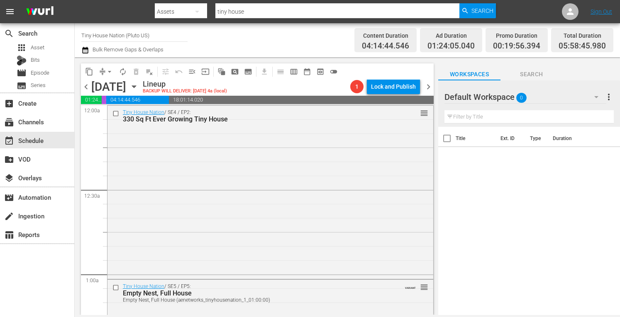
scroll to position [949, 0]
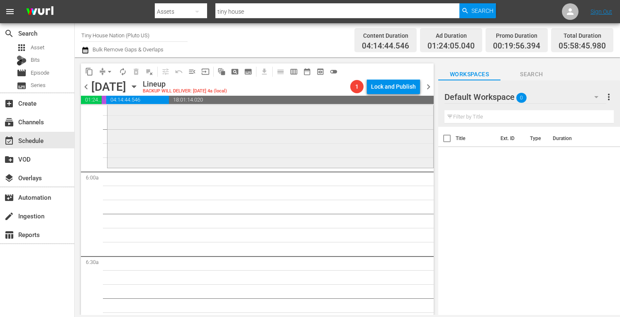
click at [195, 139] on div "Tiny House Nation / SE1 / EP6: 493 Sq Ft Vermont Chalet reorder" at bounding box center [270, 84] width 326 height 165
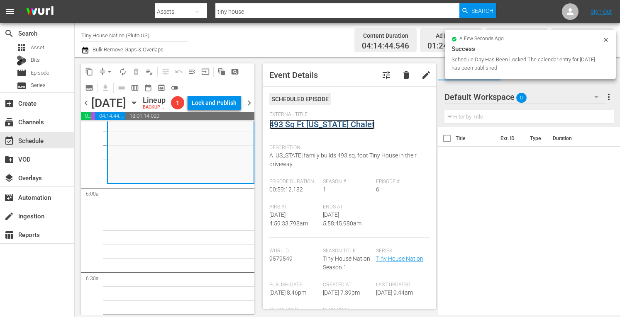
click at [310, 124] on link "493 Sq Ft Vermont Chalet" at bounding box center [321, 124] width 105 height 10
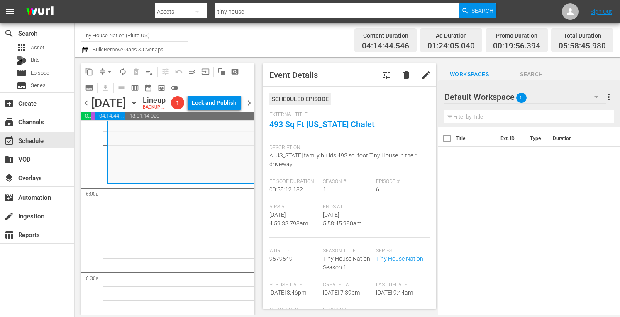
click at [106, 69] on span "arrow_drop_down" at bounding box center [109, 72] width 8 height 8
click at [96, 89] on li "Align to Midnight" at bounding box center [109, 89] width 68 height 14
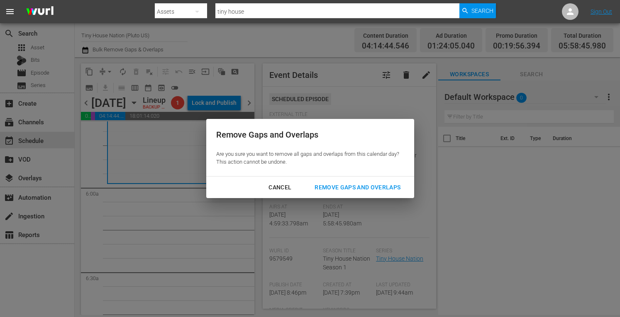
click at [337, 189] on div "Remove Gaps and Overlaps" at bounding box center [357, 187] width 99 height 10
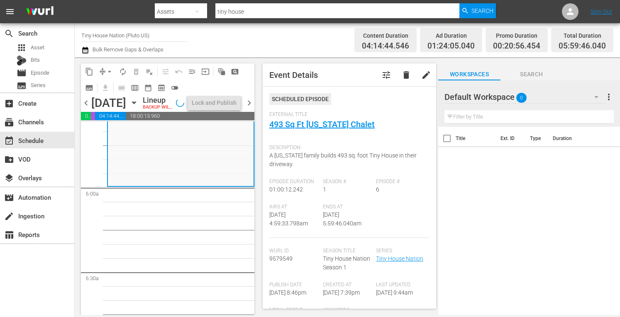
scroll to position [935, 0]
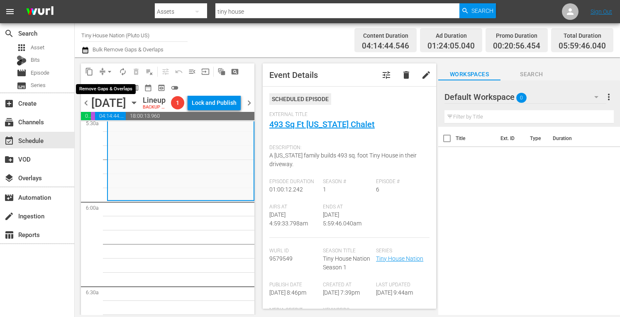
click at [111, 75] on span "arrow_drop_down" at bounding box center [109, 72] width 8 height 8
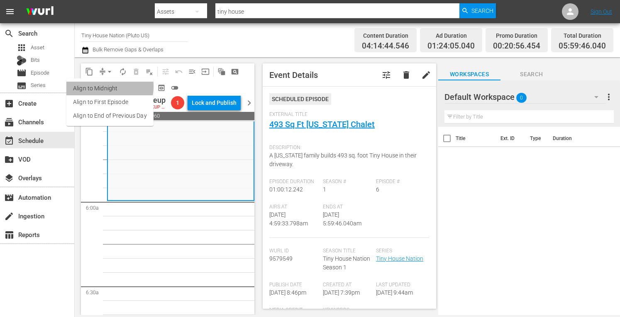
click at [99, 87] on li "Align to Midnight" at bounding box center [109, 89] width 87 height 14
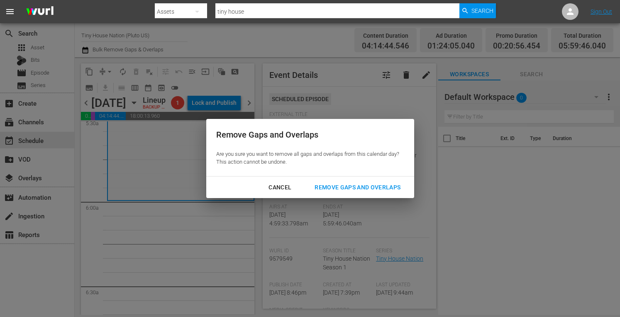
click at [344, 190] on div "Remove Gaps and Overlaps" at bounding box center [357, 187] width 99 height 10
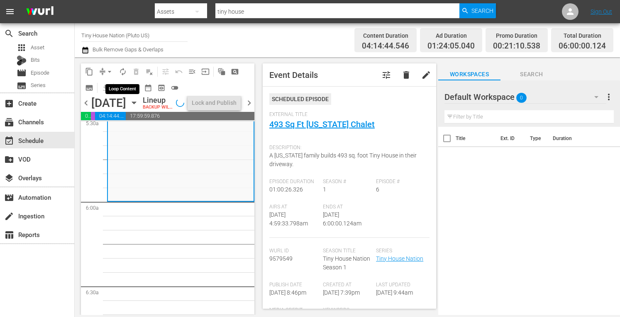
click at [124, 70] on span "autorenew_outlined" at bounding box center [123, 72] width 8 height 8
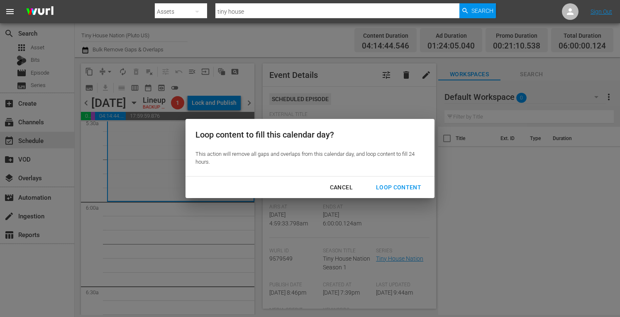
click at [403, 187] on div "Loop Content" at bounding box center [398, 187] width 58 height 10
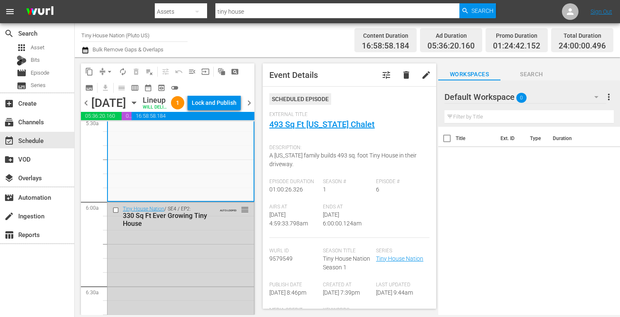
click at [218, 103] on div "Lock and Publish" at bounding box center [214, 102] width 45 height 15
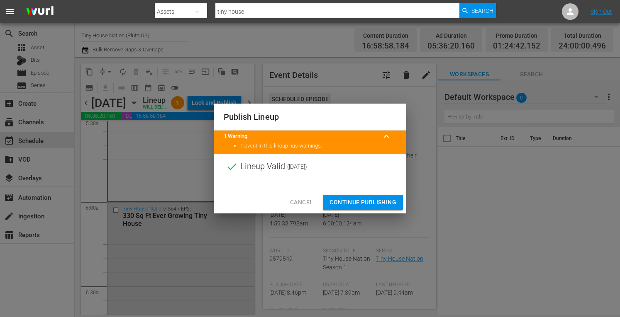
click at [362, 203] on span "Continue Publishing" at bounding box center [362, 202] width 67 height 10
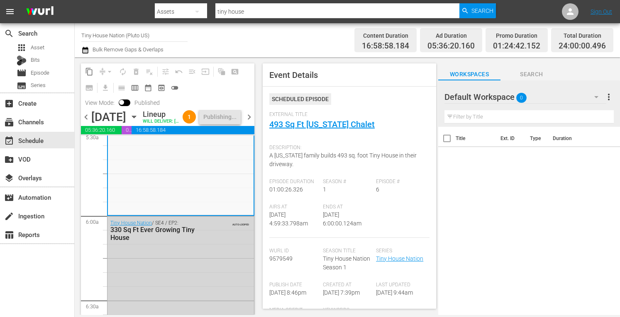
click at [248, 122] on span "chevron_right" at bounding box center [249, 117] width 10 height 10
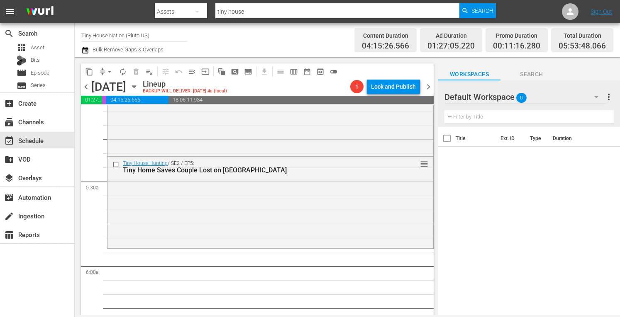
scroll to position [854, 0]
click at [151, 224] on div "Tiny House Hunting / SE2 / EP5: Tiny Home Saves Couple Lost on Adventure Island…" at bounding box center [270, 202] width 326 height 90
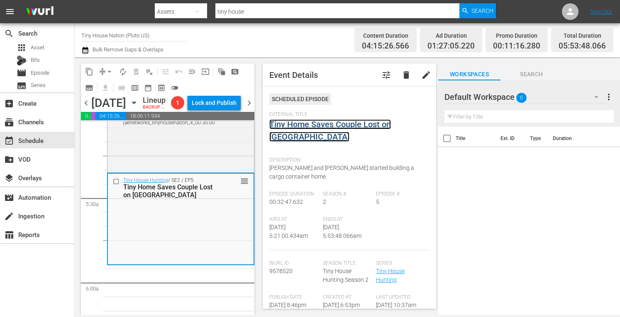
click at [294, 129] on link "Tiny Home Saves Couple Lost on Adventure Island" at bounding box center [330, 130] width 122 height 22
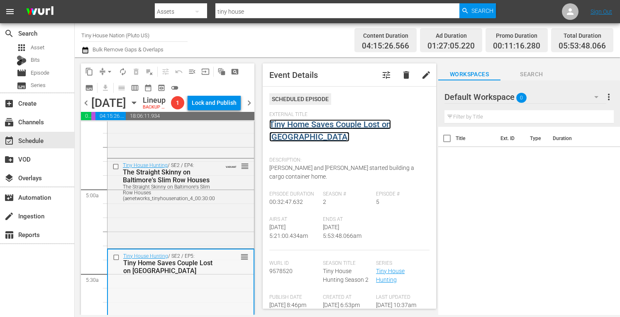
scroll to position [777, 0]
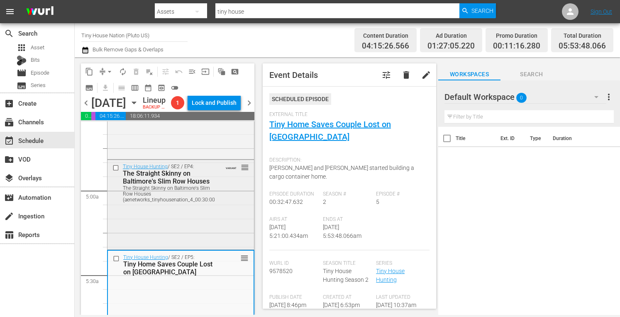
click at [151, 248] on div "Tiny House Hunting / SE2 / EP4: The Straight Skinny on Baltimore's Slim Row Hou…" at bounding box center [180, 204] width 146 height 88
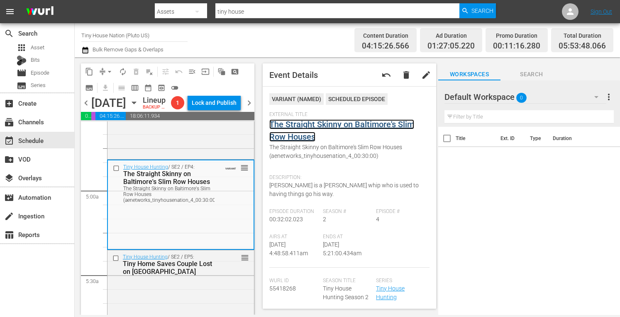
click at [321, 122] on link "The Straight Skinny on Baltimore's Slim Row Houses" at bounding box center [341, 130] width 145 height 22
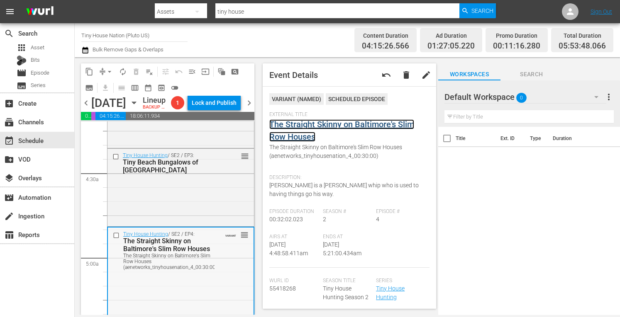
scroll to position [699, 0]
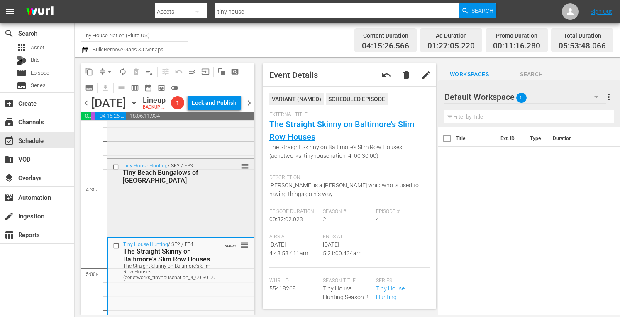
click at [166, 187] on div "Tiny House Hunting / SE2 / EP3: Tiny Beach Bungalows of Long Island reorder" at bounding box center [180, 173] width 146 height 28
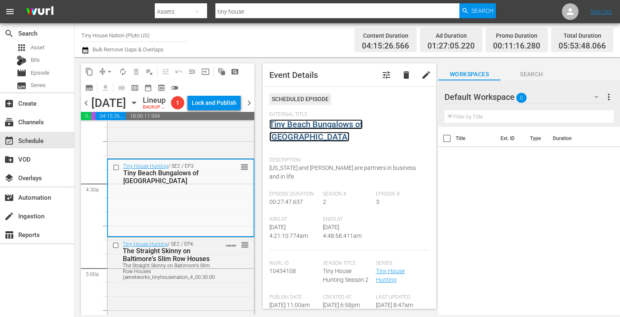
click at [336, 125] on link "Tiny Beach Bungalows of Long Island" at bounding box center [315, 130] width 93 height 22
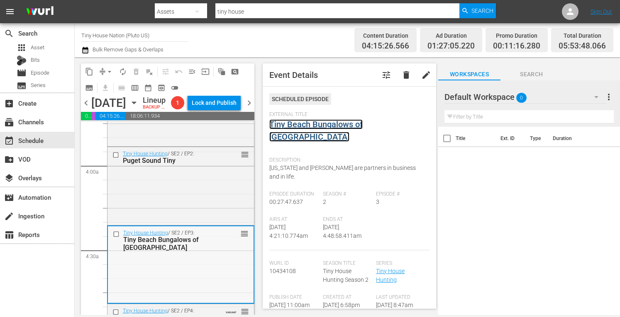
scroll to position [630, 0]
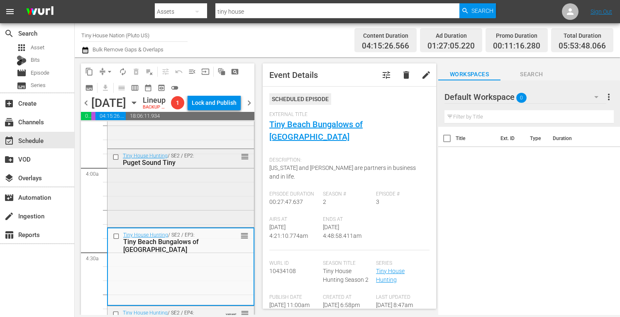
click at [156, 219] on div "Tiny House Hunting / SE2 / EP2: Puget Sound Tiny reorder" at bounding box center [180, 187] width 146 height 76
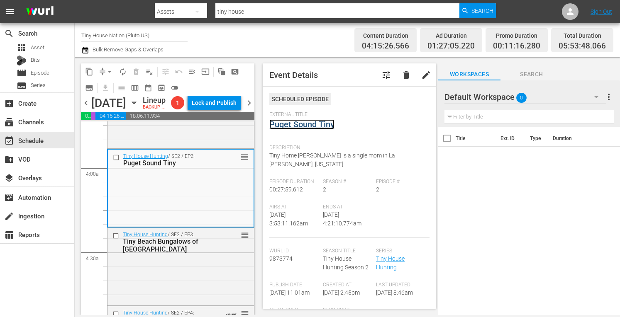
click at [299, 127] on link "Puget Sound Tiny" at bounding box center [301, 124] width 65 height 10
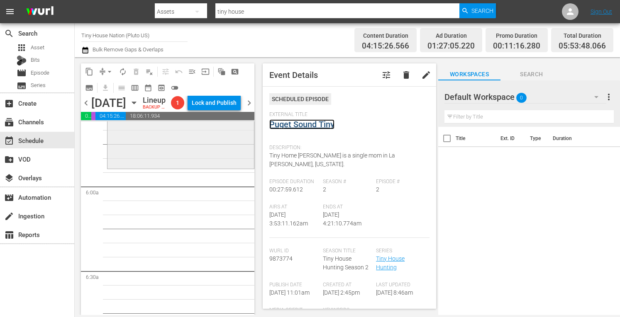
scroll to position [951, 0]
click at [155, 165] on div "Tiny House Hunting / SE2 / EP5: Tiny Home Saves Couple Lost on Adventure Island…" at bounding box center [180, 122] width 146 height 90
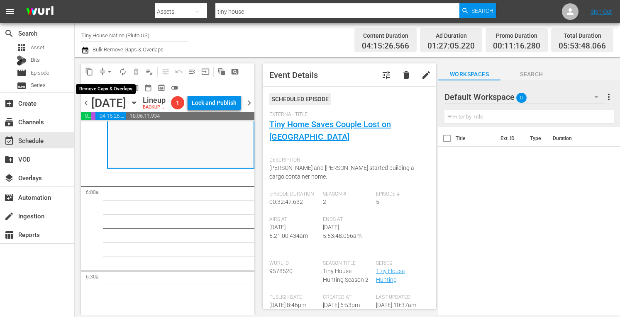
click at [107, 69] on span "arrow_drop_down" at bounding box center [109, 72] width 8 height 8
click at [92, 91] on li "Align to Midnight" at bounding box center [109, 89] width 68 height 14
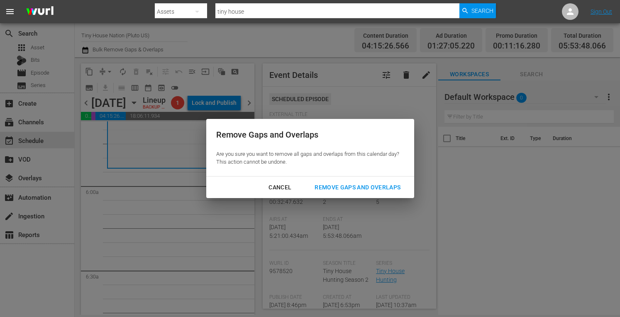
click at [350, 188] on div "Remove Gaps and Overlaps" at bounding box center [357, 187] width 99 height 10
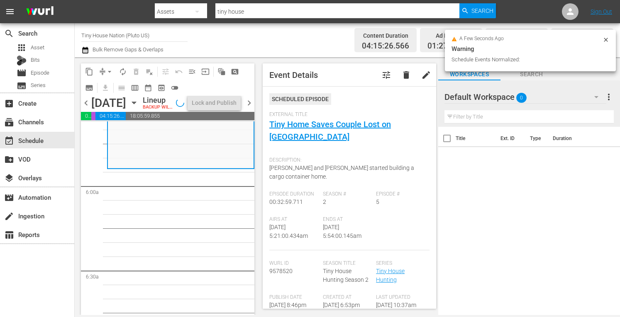
scroll to position [937, 0]
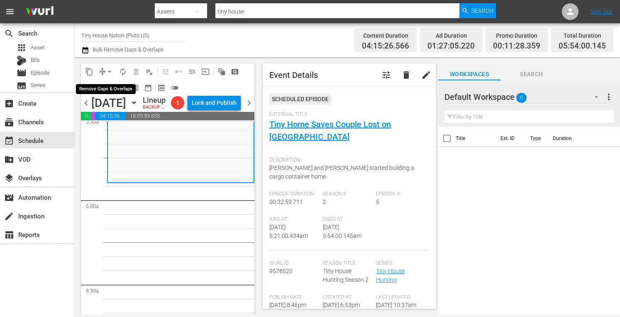
click at [108, 71] on span "arrow_drop_down" at bounding box center [109, 72] width 8 height 8
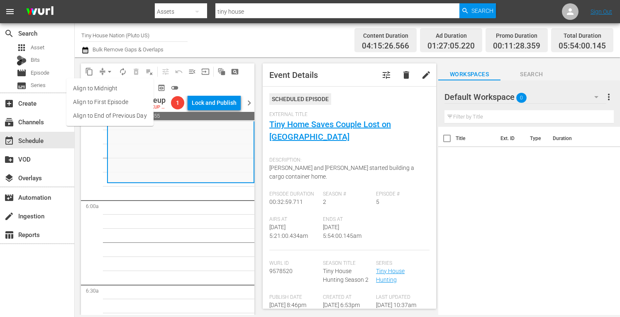
click at [104, 84] on li "Align to Midnight" at bounding box center [109, 89] width 87 height 14
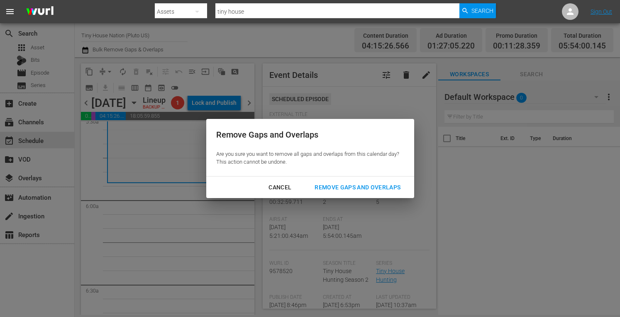
click at [353, 194] on button "Remove Gaps and Overlaps" at bounding box center [357, 187] width 106 height 15
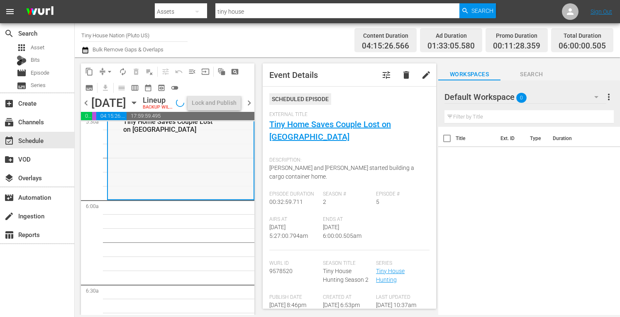
scroll to position [965, 0]
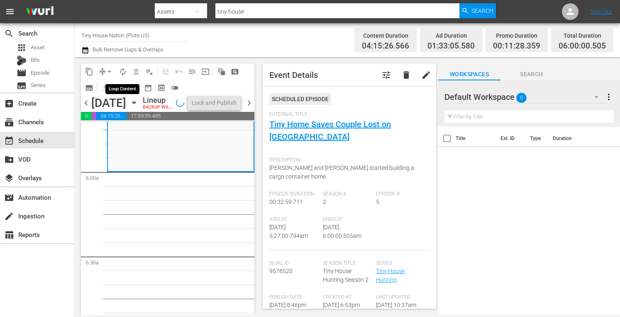
click at [123, 69] on span "autorenew_outlined" at bounding box center [123, 72] width 8 height 8
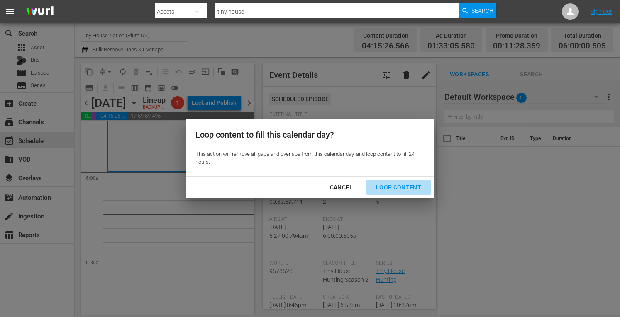
click at [397, 190] on div "Loop Content" at bounding box center [398, 187] width 58 height 10
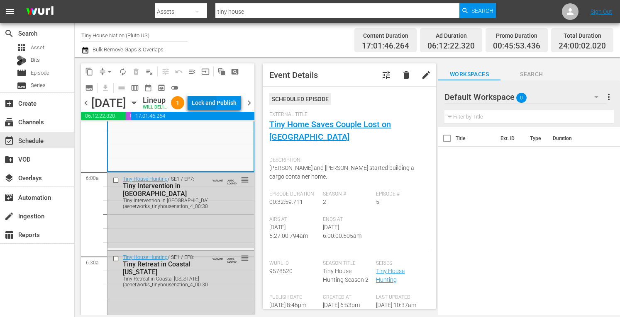
click at [215, 104] on div "Lock and Publish" at bounding box center [214, 102] width 45 height 15
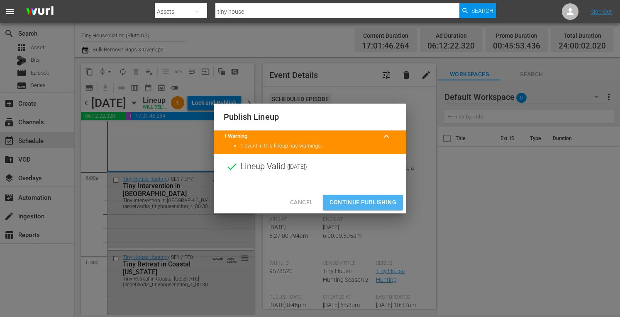
click at [332, 203] on span "Continue Publishing" at bounding box center [362, 202] width 67 height 10
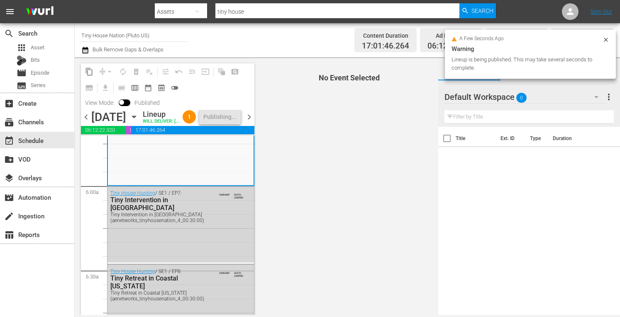
click at [247, 122] on span "chevron_right" at bounding box center [249, 117] width 10 height 10
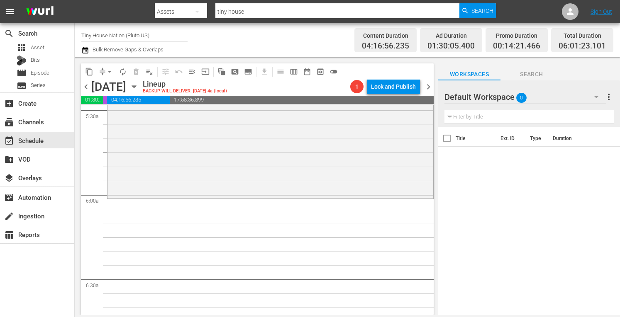
scroll to position [935, 0]
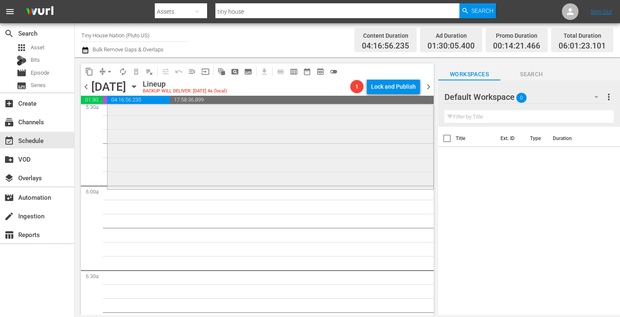
click at [157, 156] on div "Tiny House Nation / SE5 / EP13: Tiny Digs for Racing Pigs Tiny Digs for Racing …" at bounding box center [270, 106] width 326 height 164
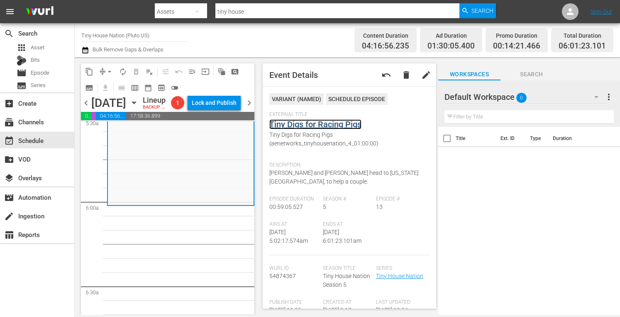
click at [305, 124] on link "Tiny Digs for Racing Pigs" at bounding box center [315, 124] width 92 height 10
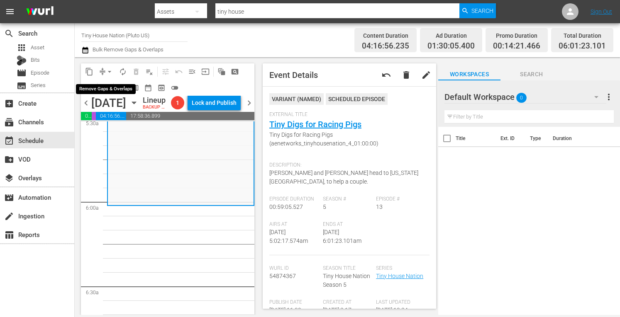
click at [109, 70] on span "arrow_drop_down" at bounding box center [109, 72] width 8 height 8
click at [87, 89] on li "Align to Midnight" at bounding box center [109, 89] width 68 height 14
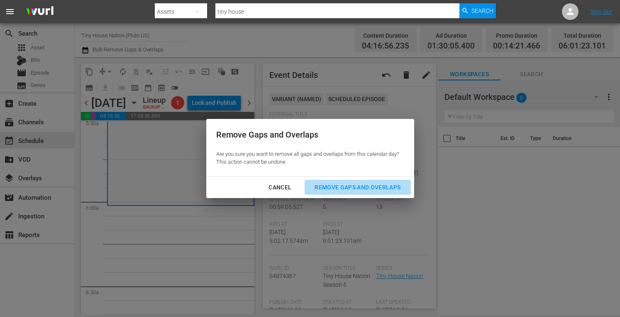
click at [336, 186] on div "Remove Gaps and Overlaps" at bounding box center [357, 187] width 99 height 10
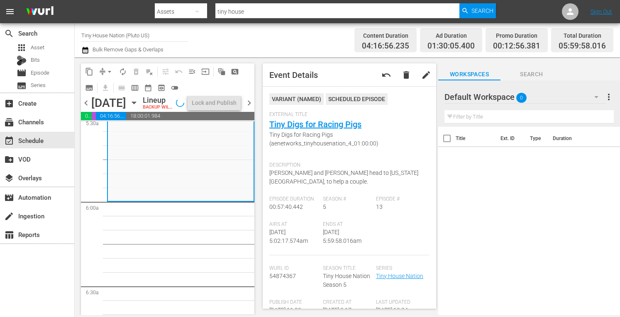
scroll to position [921, 0]
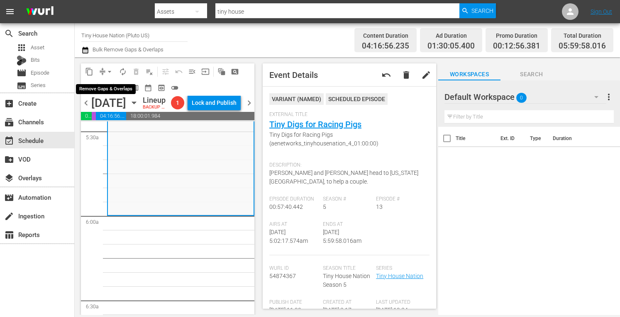
click at [107, 73] on span "arrow_drop_down" at bounding box center [109, 72] width 8 height 8
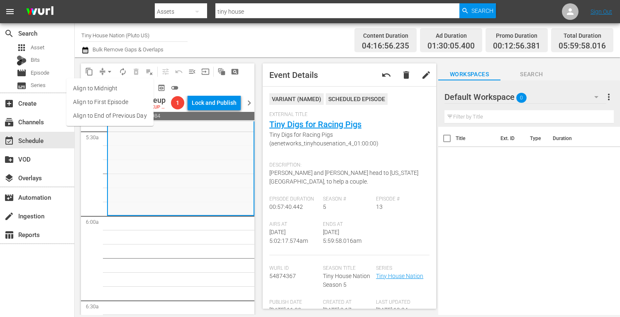
click at [96, 86] on li "Align to Midnight" at bounding box center [109, 89] width 87 height 14
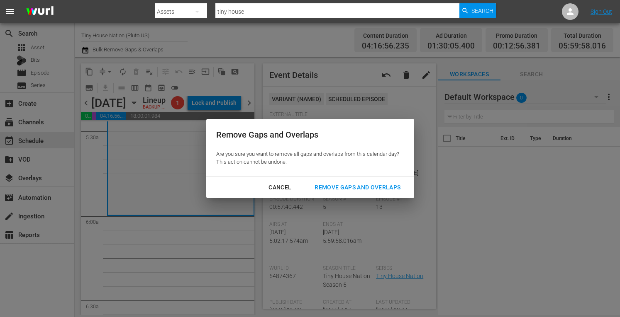
click at [356, 190] on div "Remove Gaps and Overlaps" at bounding box center [357, 187] width 99 height 10
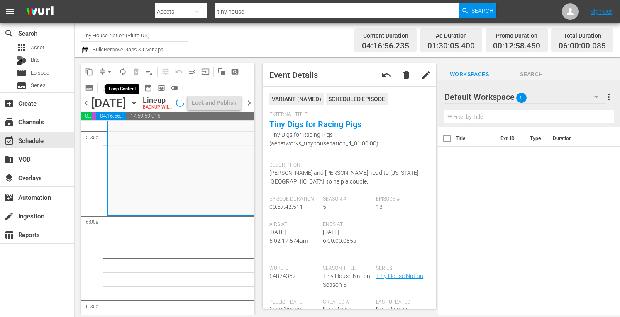
click at [122, 73] on span "autorenew_outlined" at bounding box center [123, 72] width 8 height 8
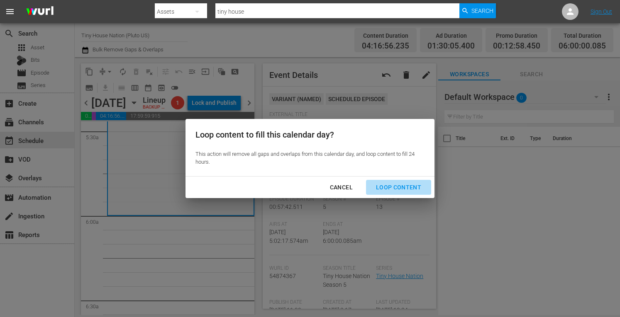
click at [408, 187] on div "Loop Content" at bounding box center [398, 187] width 58 height 10
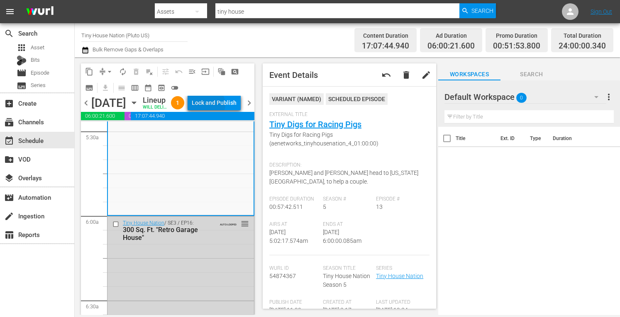
click at [226, 106] on div "Lock and Publish" at bounding box center [214, 102] width 45 height 15
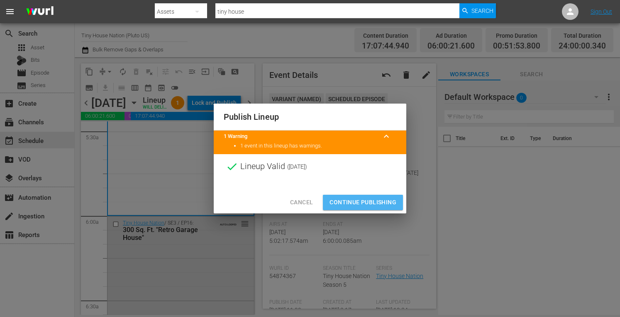
click at [352, 204] on span "Continue Publishing" at bounding box center [362, 202] width 67 height 10
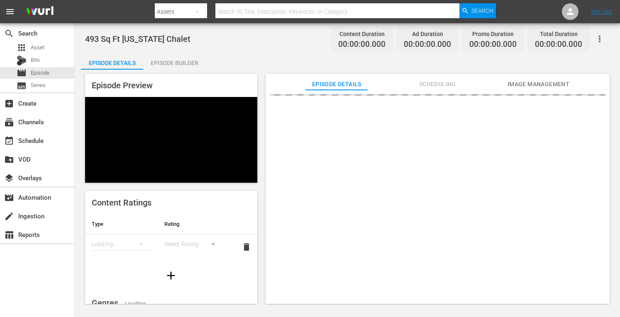
click at [182, 64] on div "Episode Builder" at bounding box center [174, 63] width 62 height 20
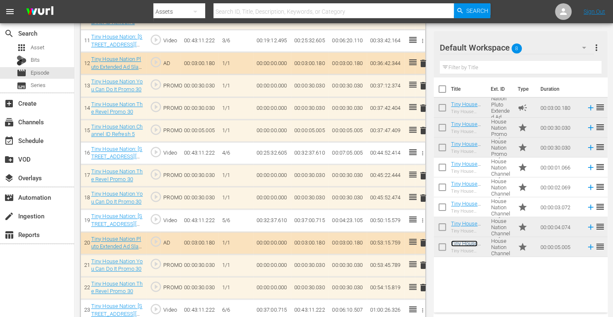
scroll to position [498, 0]
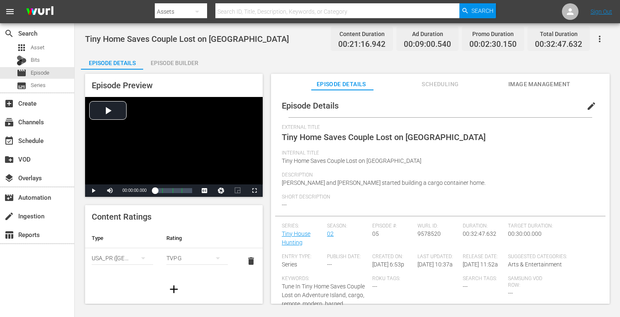
click at [165, 65] on div "Episode Builder" at bounding box center [174, 63] width 62 height 20
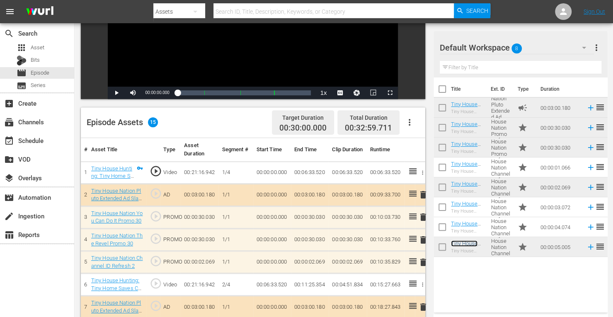
scroll to position [121, 0]
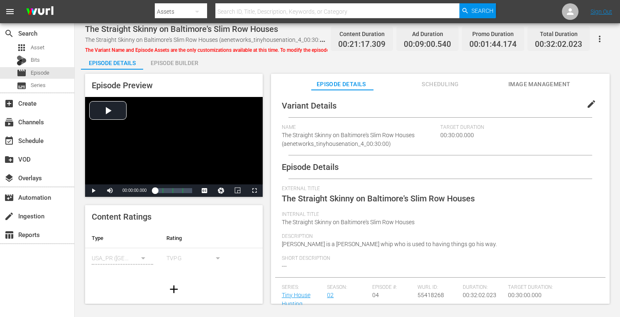
click at [154, 62] on div "Episode Builder" at bounding box center [174, 63] width 62 height 20
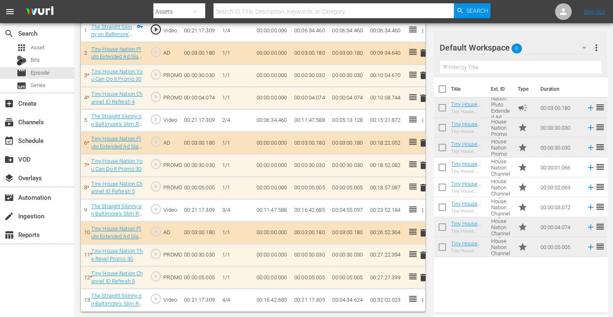
scroll to position [274, 0]
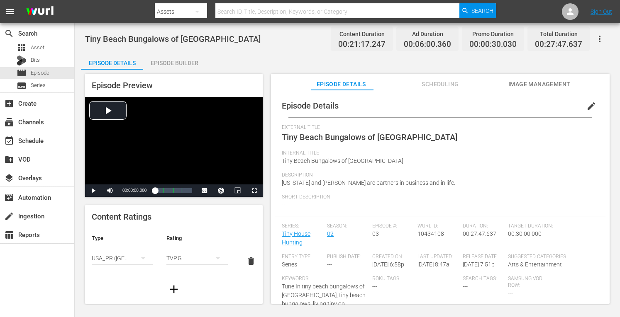
click at [187, 55] on div "Episode Builder" at bounding box center [174, 63] width 62 height 20
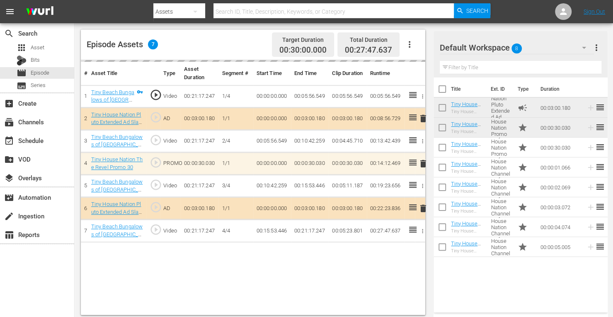
scroll to position [216, 0]
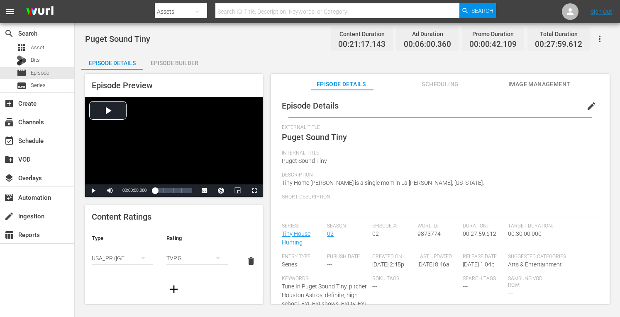
click at [156, 62] on div "Episode Builder" at bounding box center [174, 63] width 62 height 20
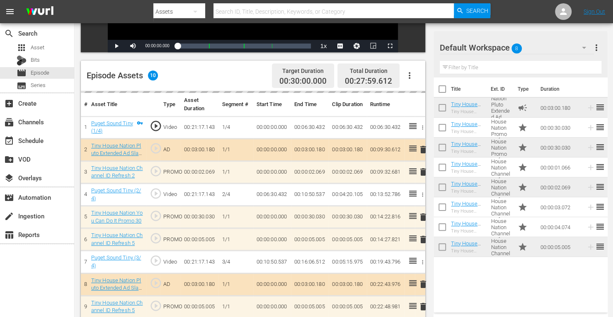
scroll to position [216, 0]
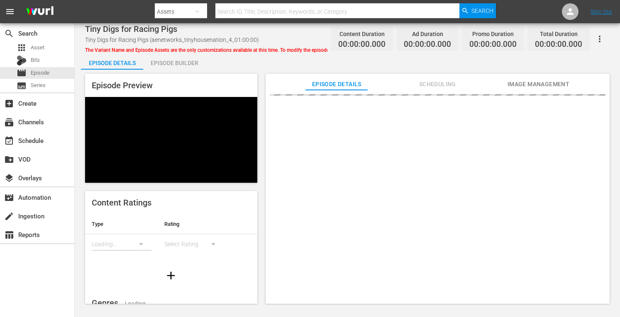
click at [163, 60] on div "Episode Builder" at bounding box center [174, 63] width 62 height 20
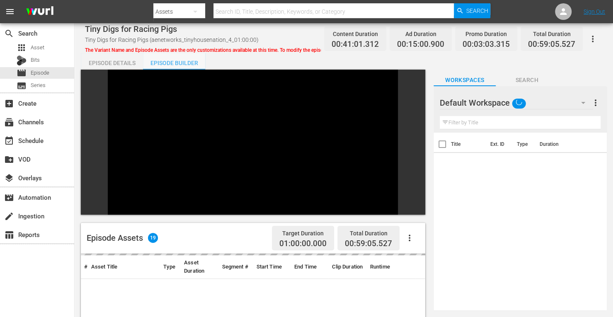
click at [179, 58] on div "Episode Builder" at bounding box center [174, 63] width 62 height 20
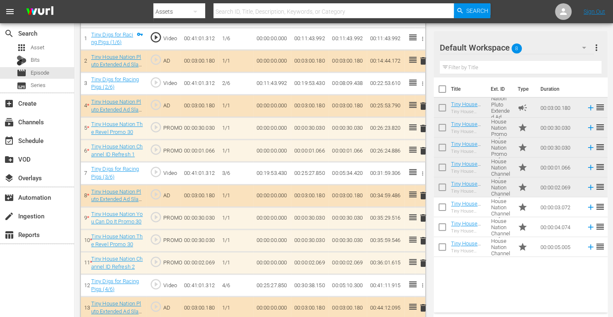
scroll to position [268, 0]
click at [423, 127] on span "delete" at bounding box center [423, 128] width 10 height 10
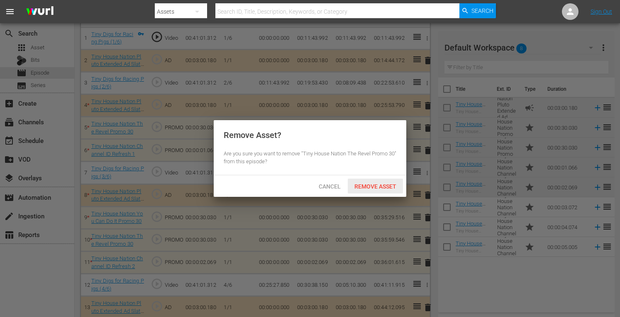
click at [376, 188] on span "Remove Asset" at bounding box center [375, 186] width 55 height 7
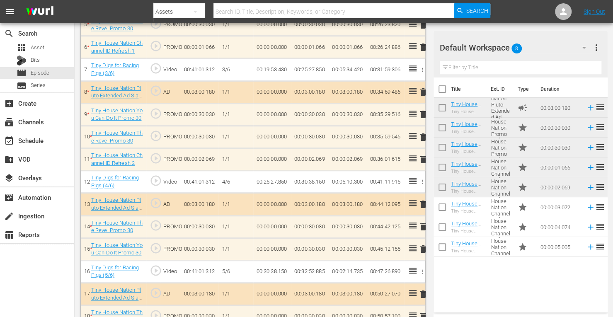
scroll to position [372, 0]
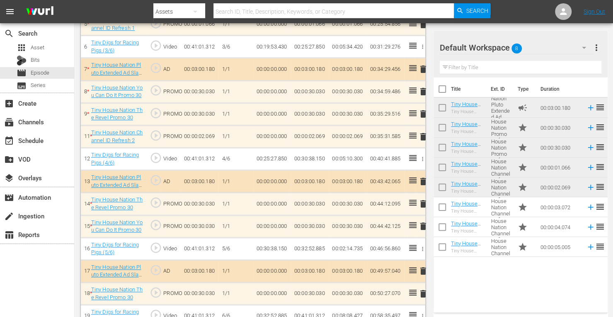
click at [425, 113] on span "delete" at bounding box center [423, 114] width 10 height 10
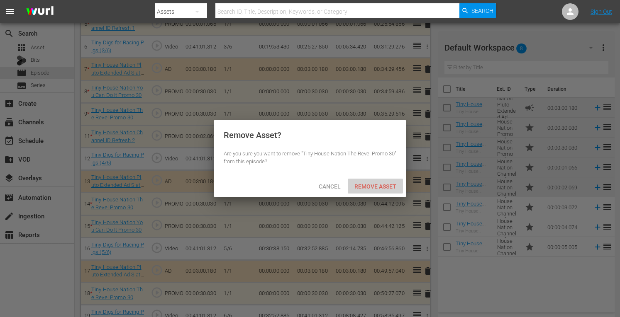
click at [381, 187] on span "Remove Asset" at bounding box center [375, 186] width 55 height 7
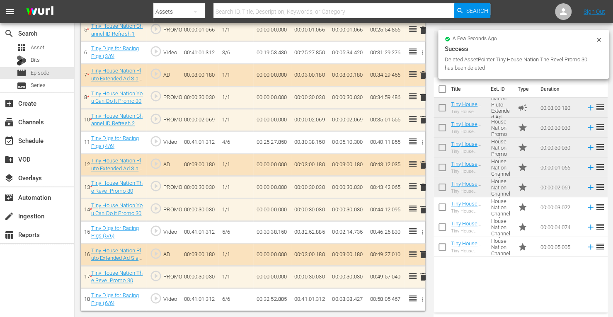
scroll to position [363, 0]
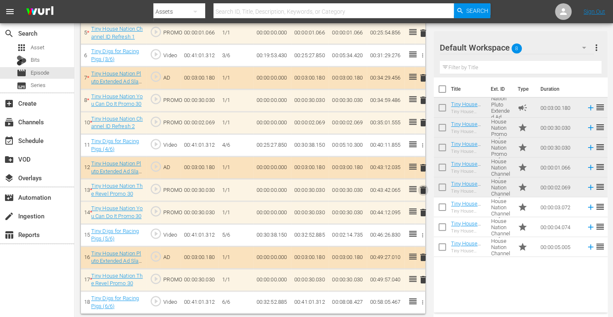
click at [423, 188] on span "delete" at bounding box center [423, 190] width 10 height 10
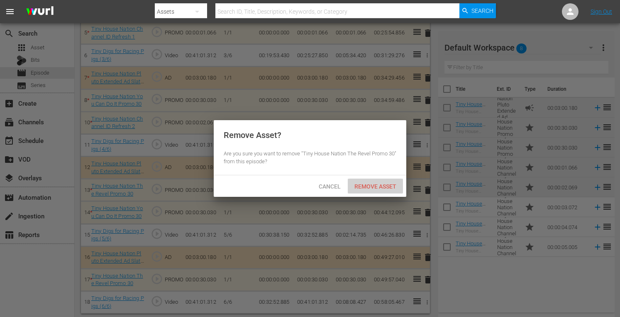
click at [375, 190] on span "Remove Asset" at bounding box center [375, 186] width 55 height 7
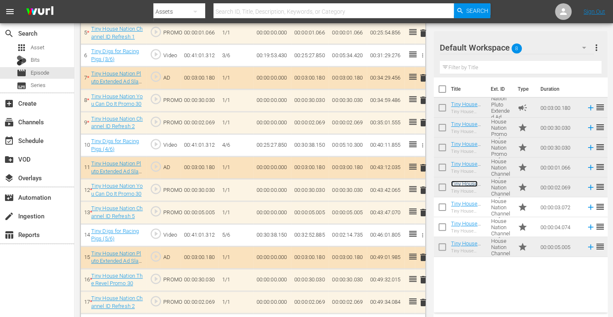
scroll to position [386, 0]
